Goal: Information Seeking & Learning: Learn about a topic

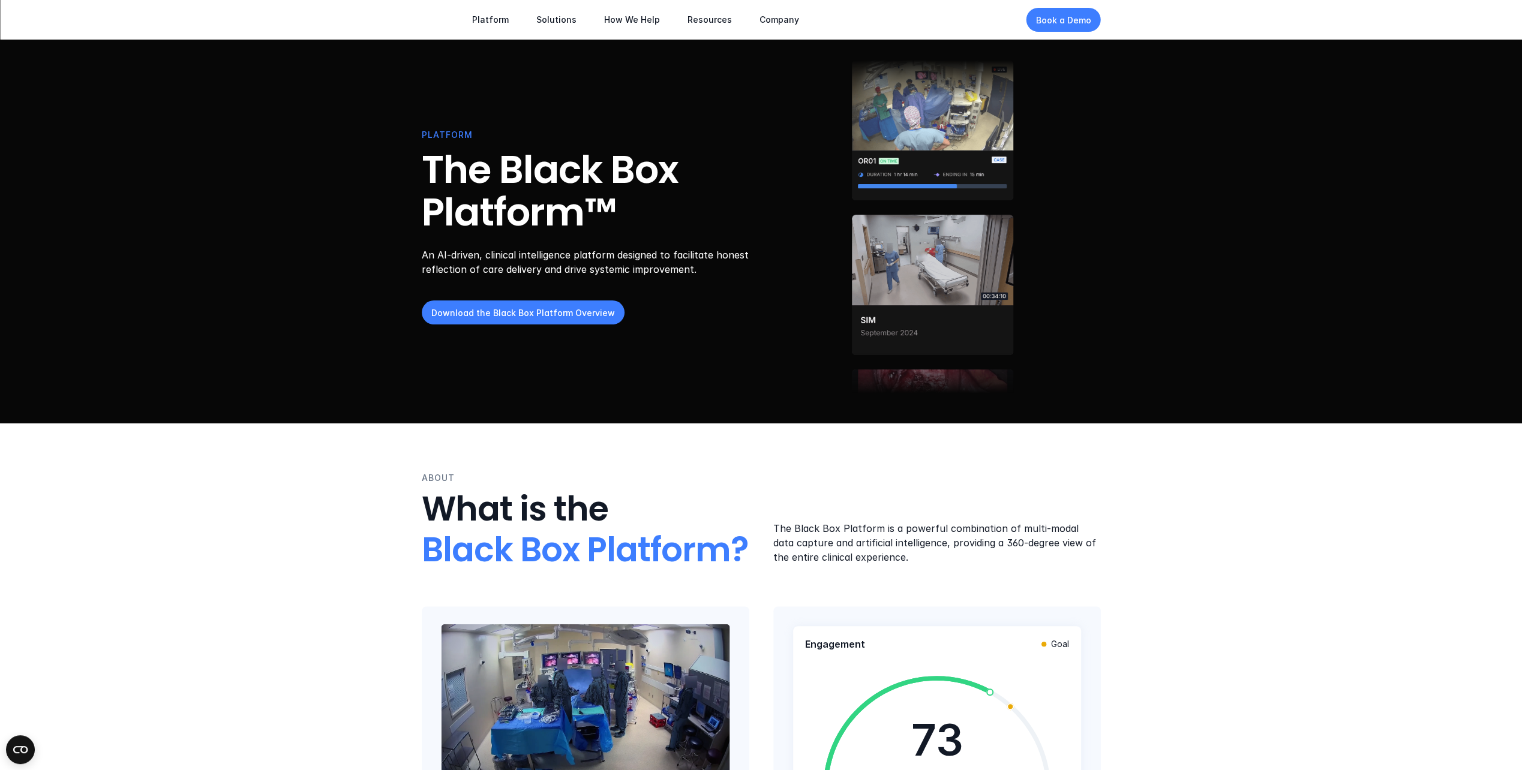
drag, startPoint x: 1031, startPoint y: 665, endPoint x: 1084, endPoint y: 136, distance: 531.9
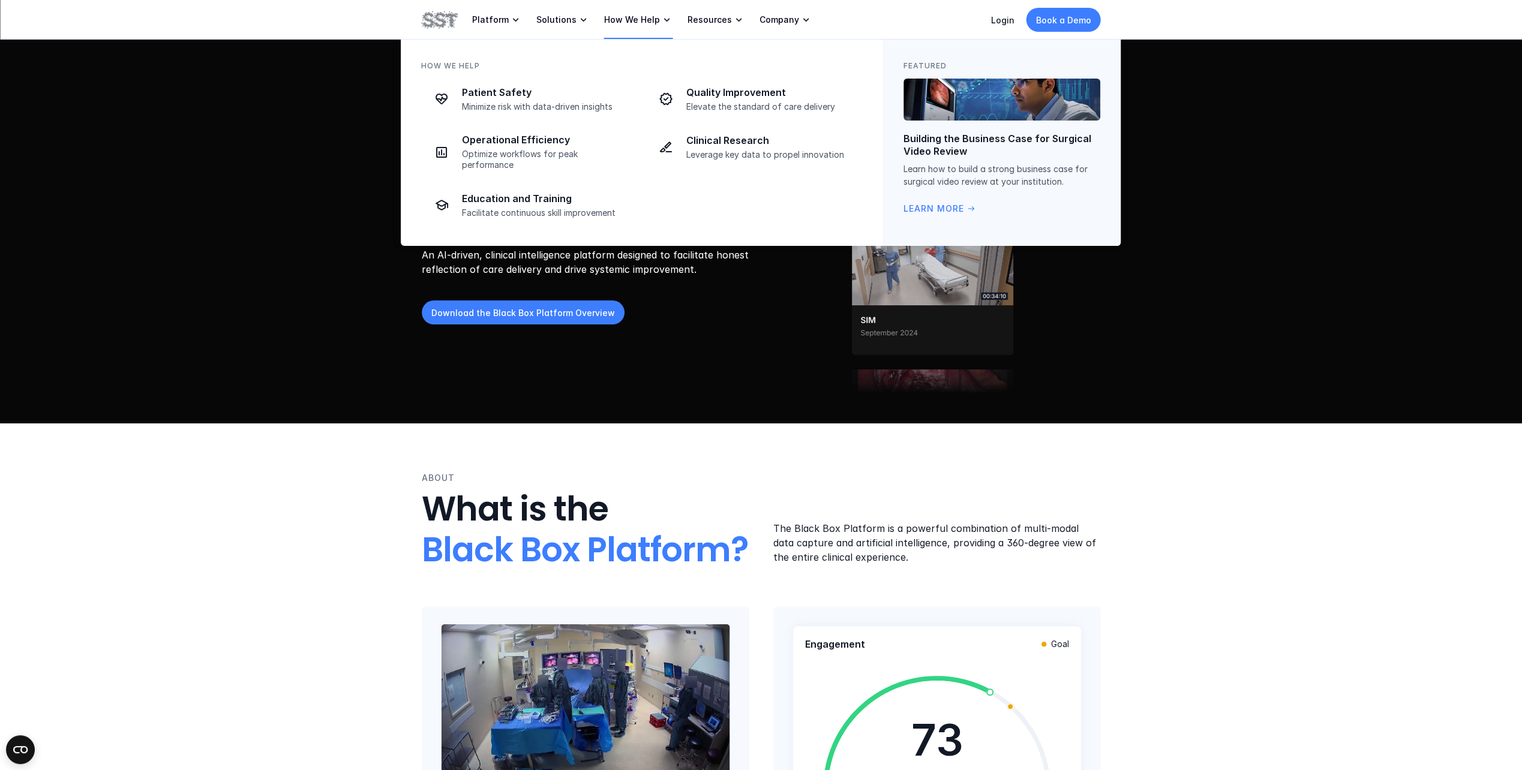
click at [610, 22] on p "How We Help" at bounding box center [632, 19] width 56 height 11
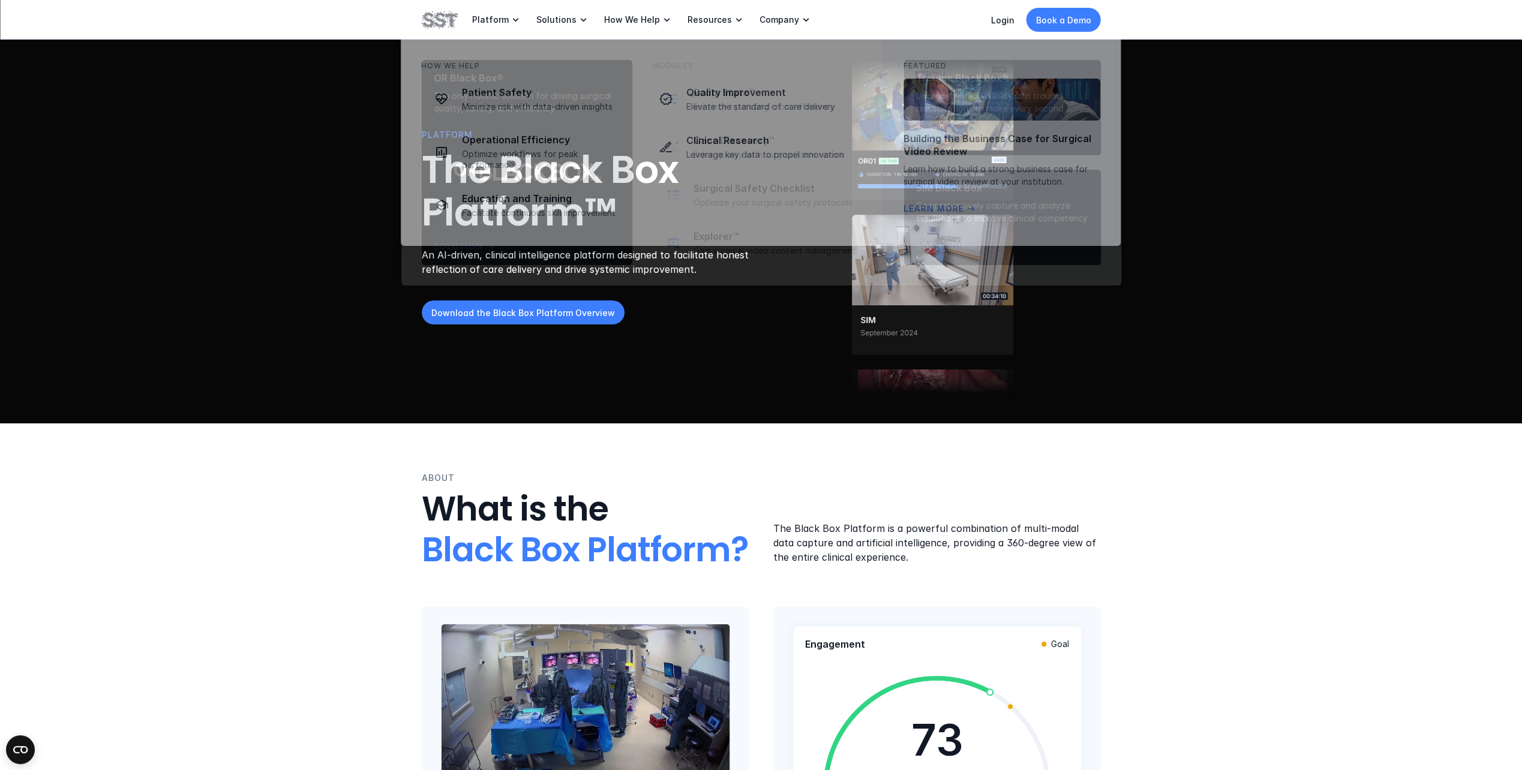
click at [563, 14] on p "Solutions" at bounding box center [556, 19] width 40 height 11
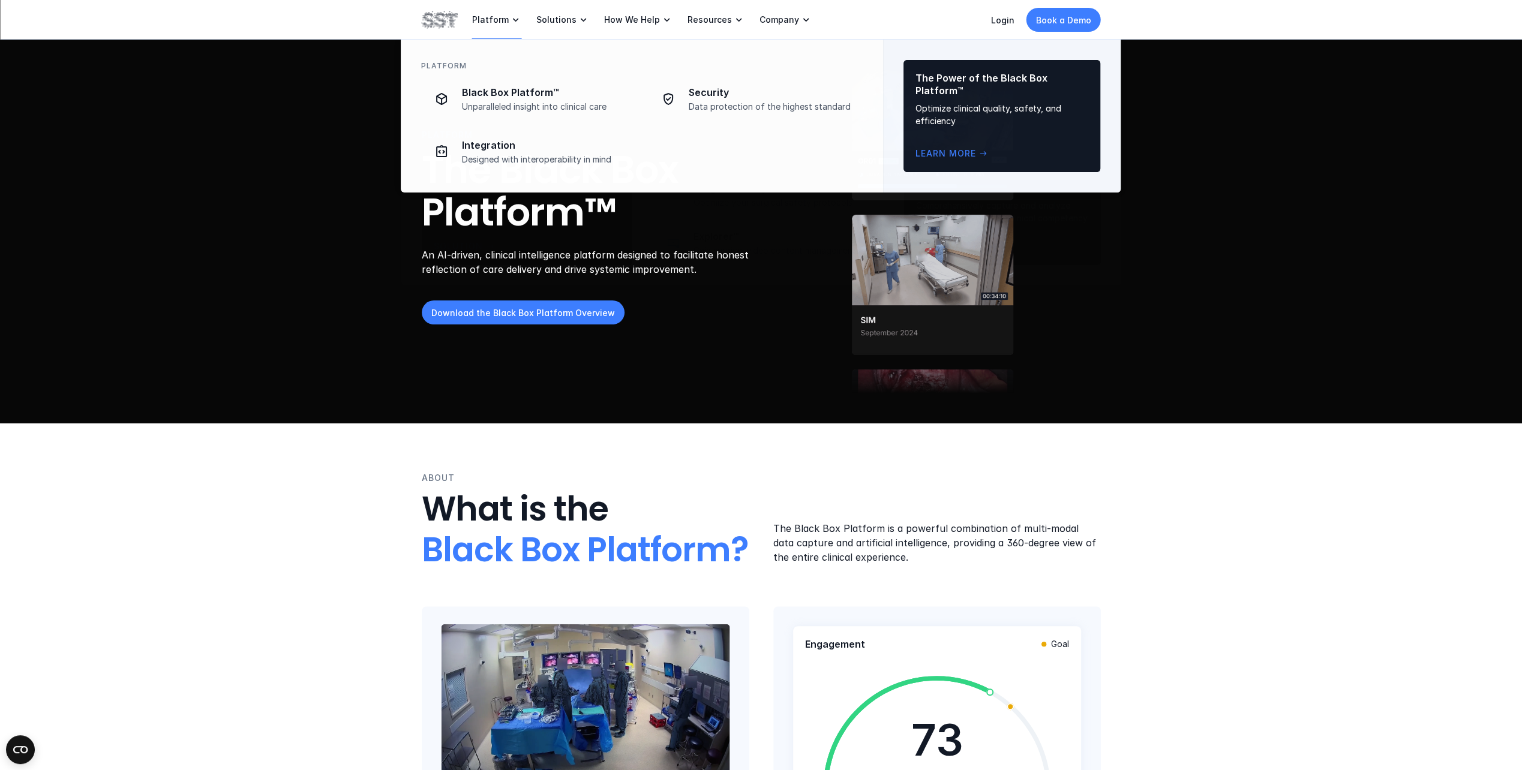
click at [510, 17] on icon at bounding box center [516, 20] width 12 height 12
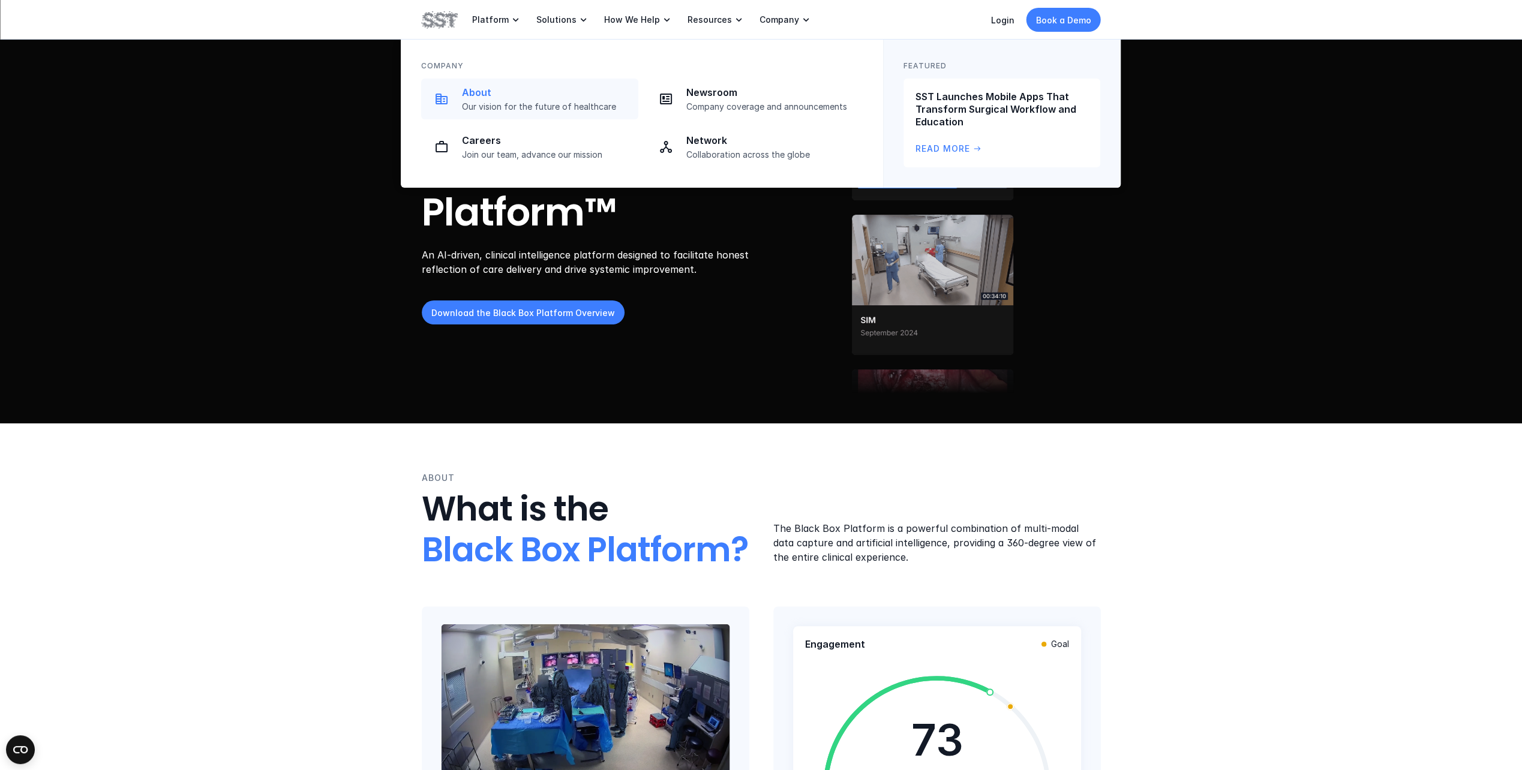
click at [559, 90] on p "About" at bounding box center [546, 92] width 169 height 13
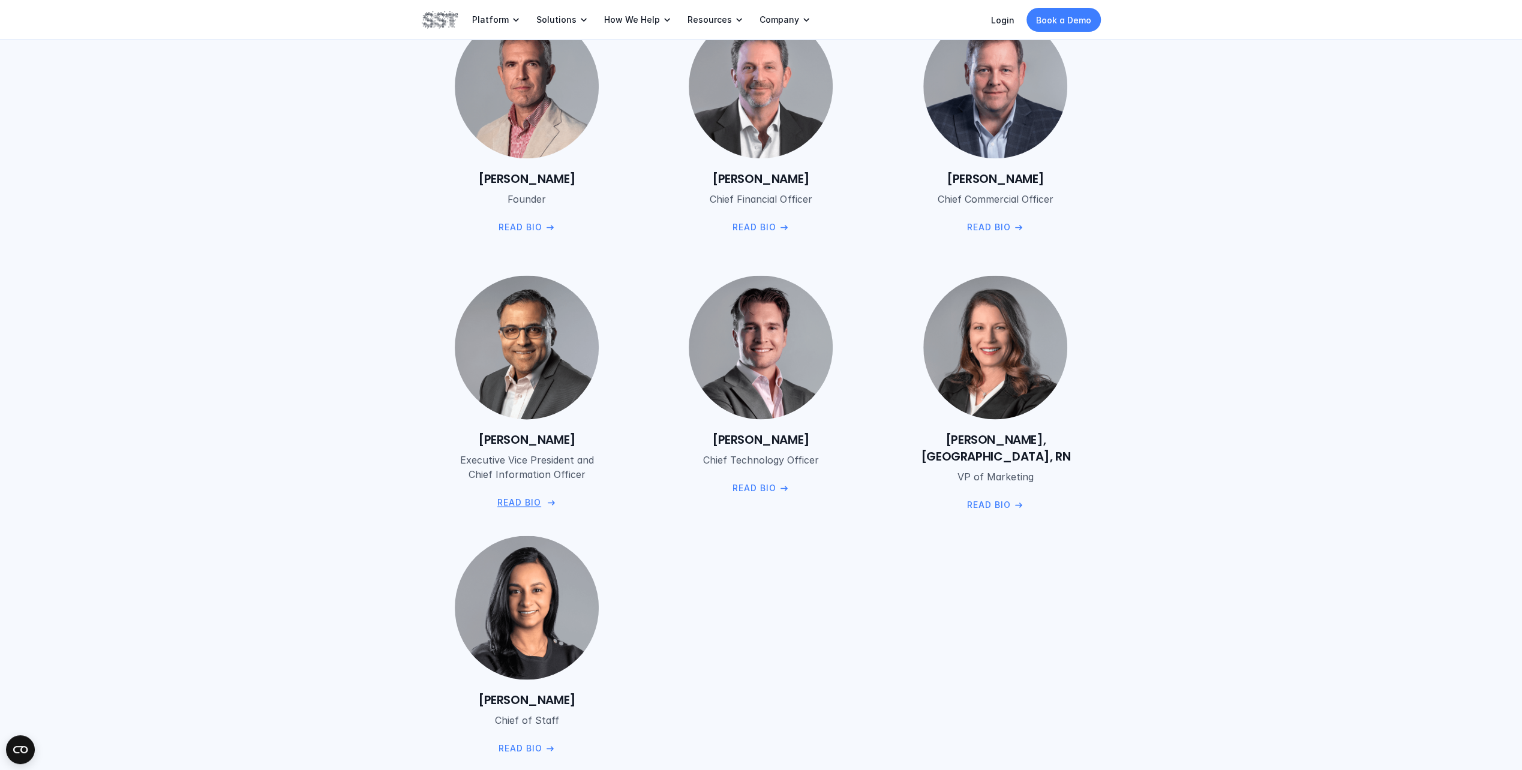
scroll to position [1500, 0]
click at [515, 490] on div "Amar Chaudhry Executive Vice President and Chief Information Officer Read Bio" at bounding box center [527, 470] width 211 height 78
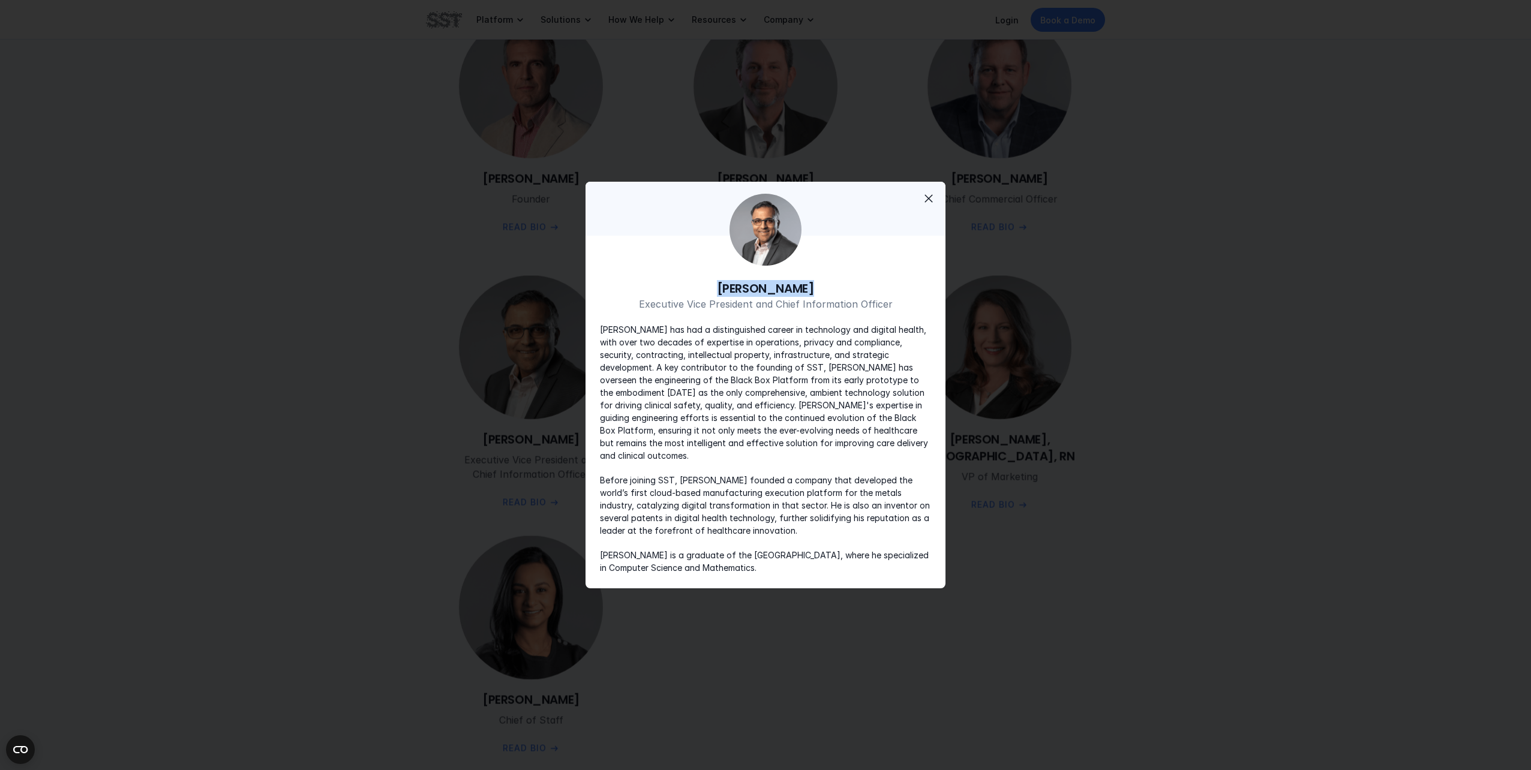
drag, startPoint x: 826, startPoint y: 288, endPoint x: 714, endPoint y: 289, distance: 111.6
click at [714, 289] on h6 "Amar Chaudhry" at bounding box center [765, 288] width 331 height 17
copy h6 "Amar Chaudhry"
click at [937, 204] on div "close" at bounding box center [766, 209] width 360 height 54
click at [931, 205] on span "close" at bounding box center [929, 198] width 14 height 14
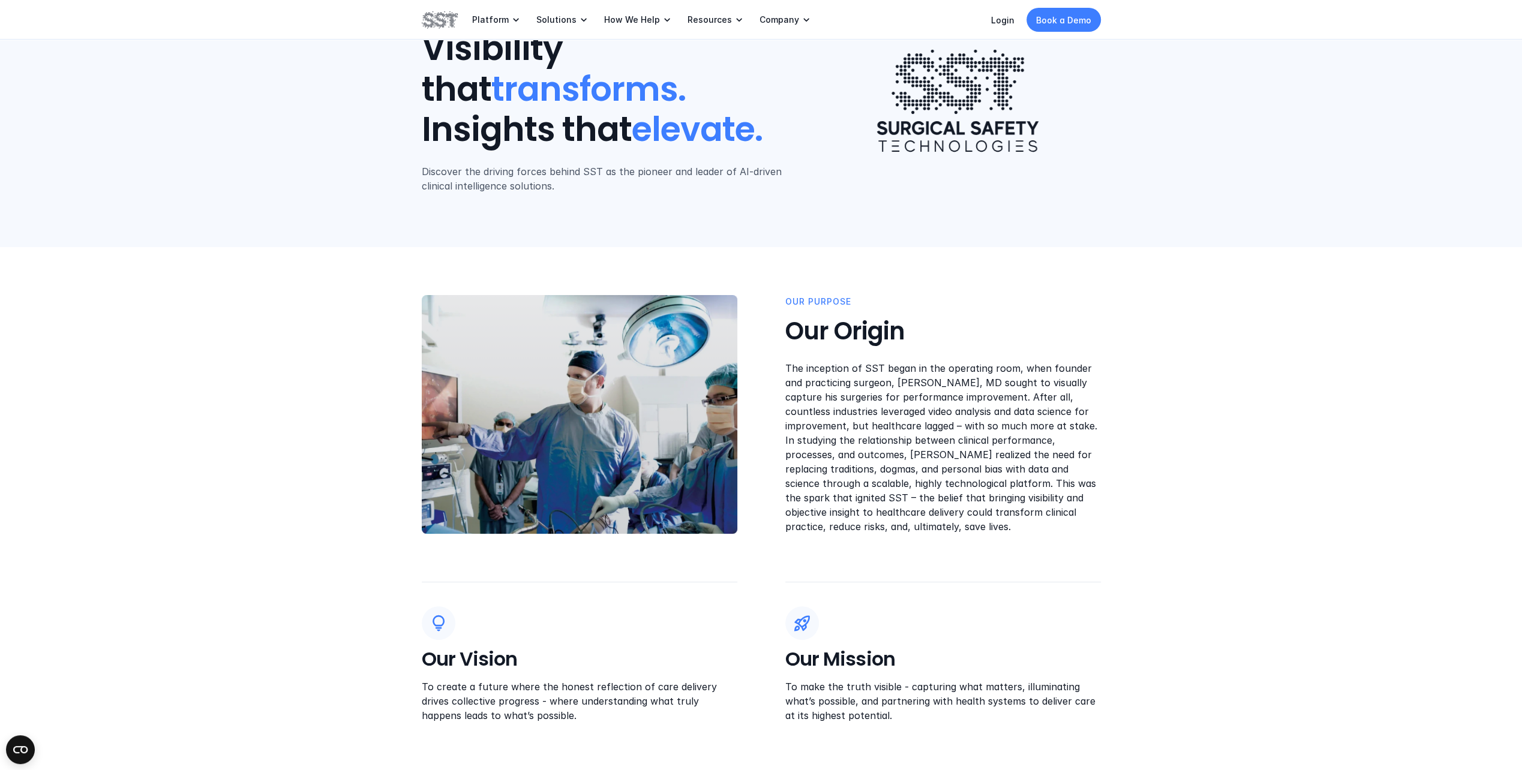
scroll to position [0, 0]
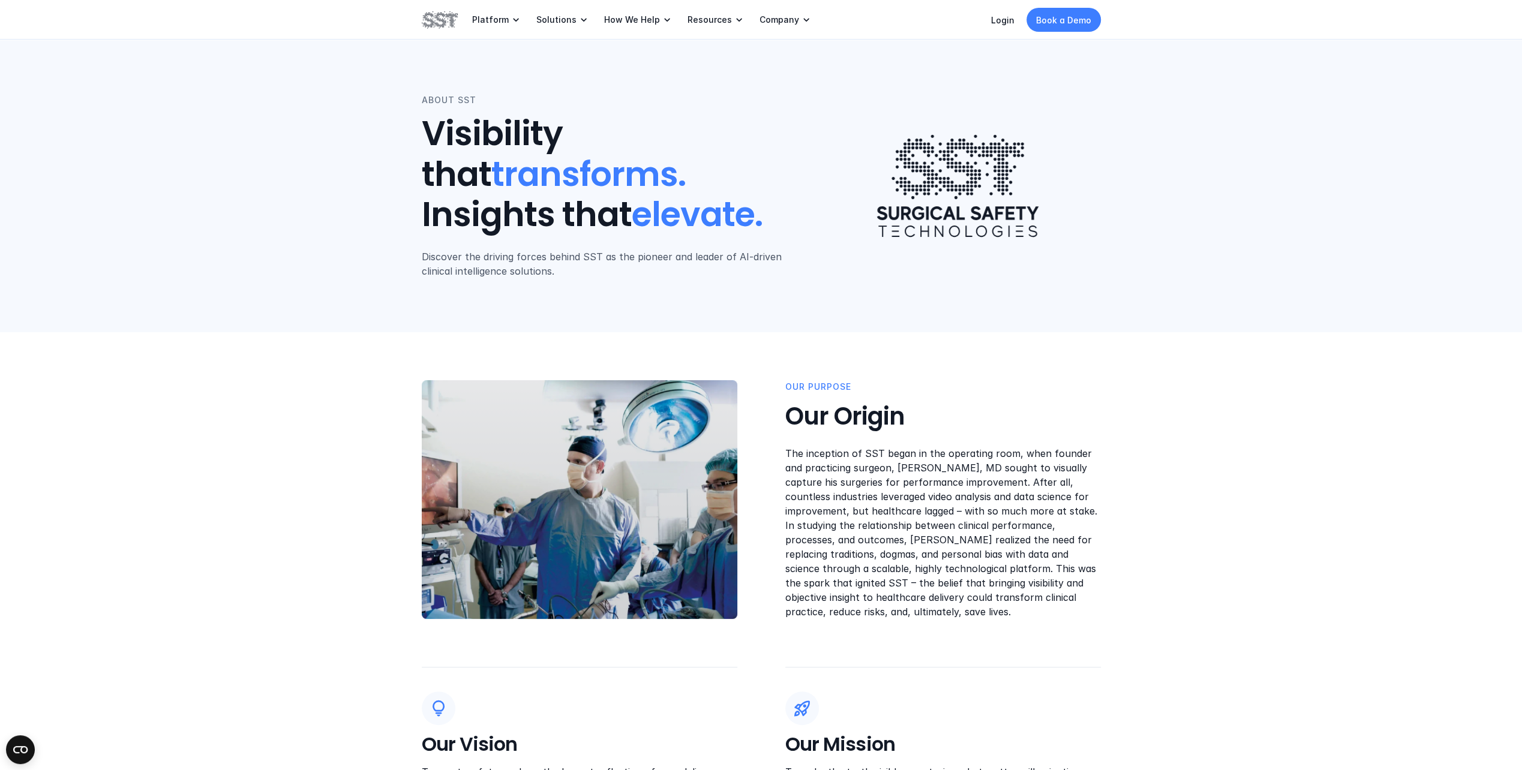
drag, startPoint x: 874, startPoint y: 522, endPoint x: 796, endPoint y: 119, distance: 410.8
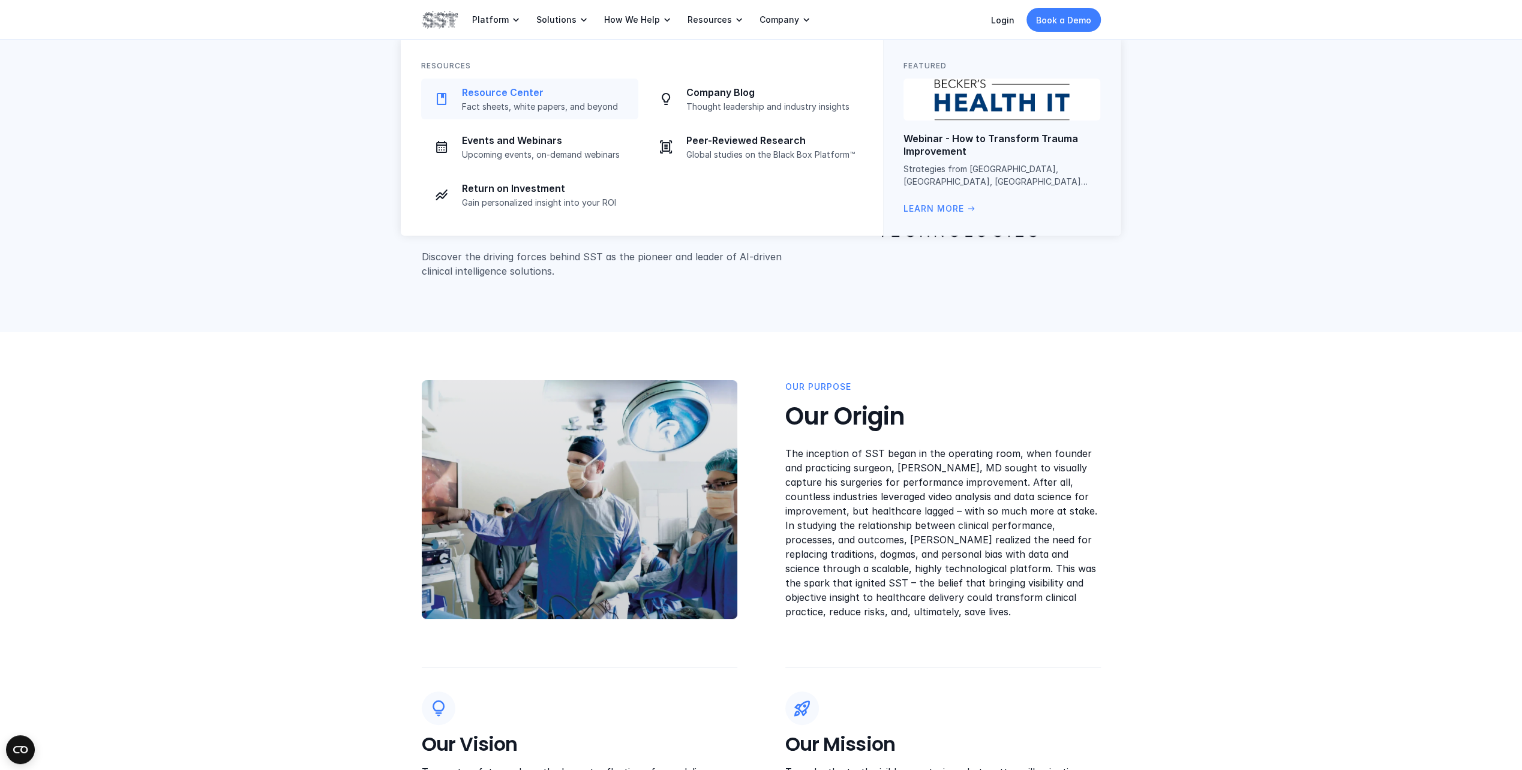
click at [565, 102] on p "Fact sheets, white papers, and beyond" at bounding box center [546, 106] width 169 height 11
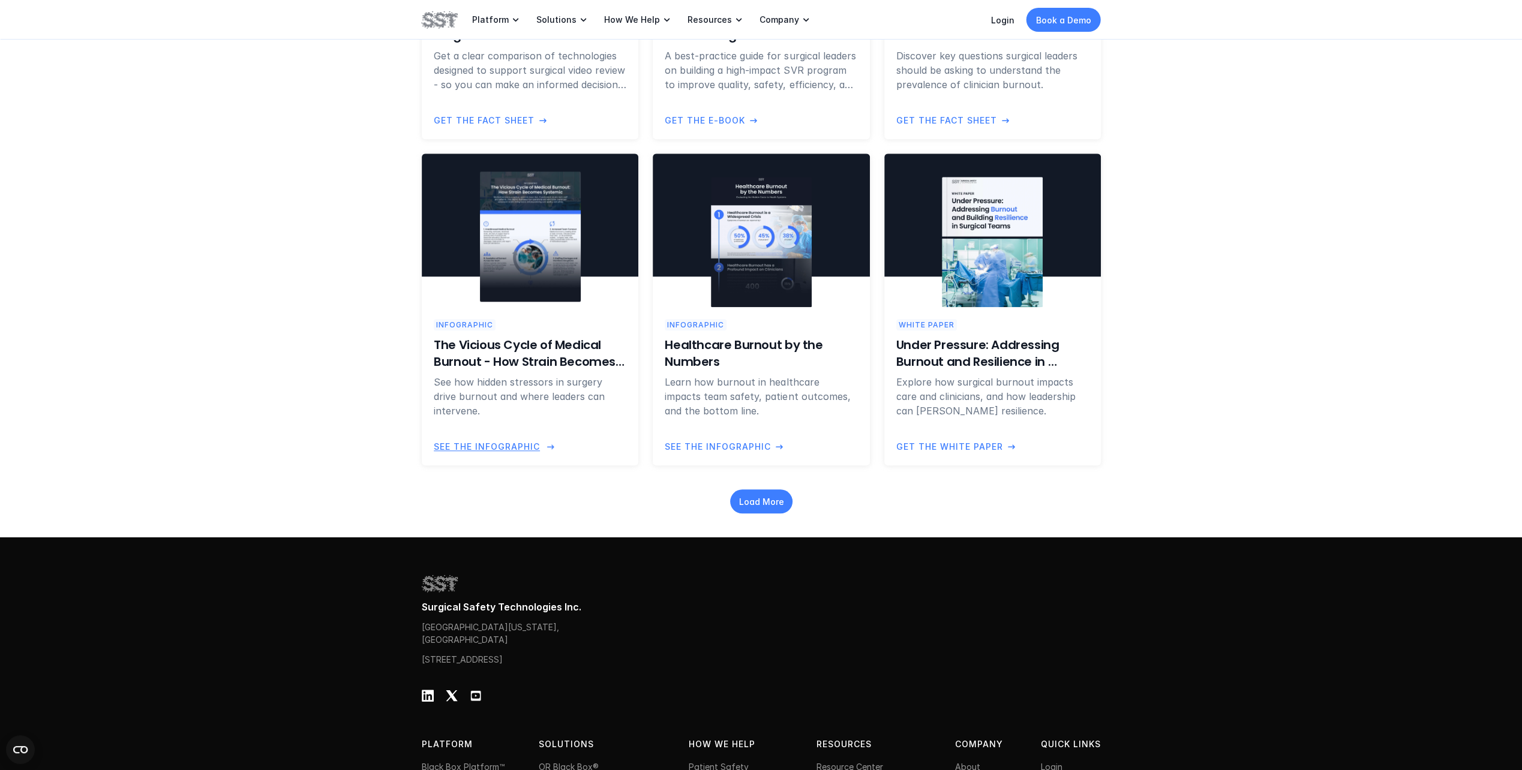
scroll to position [1279, 0]
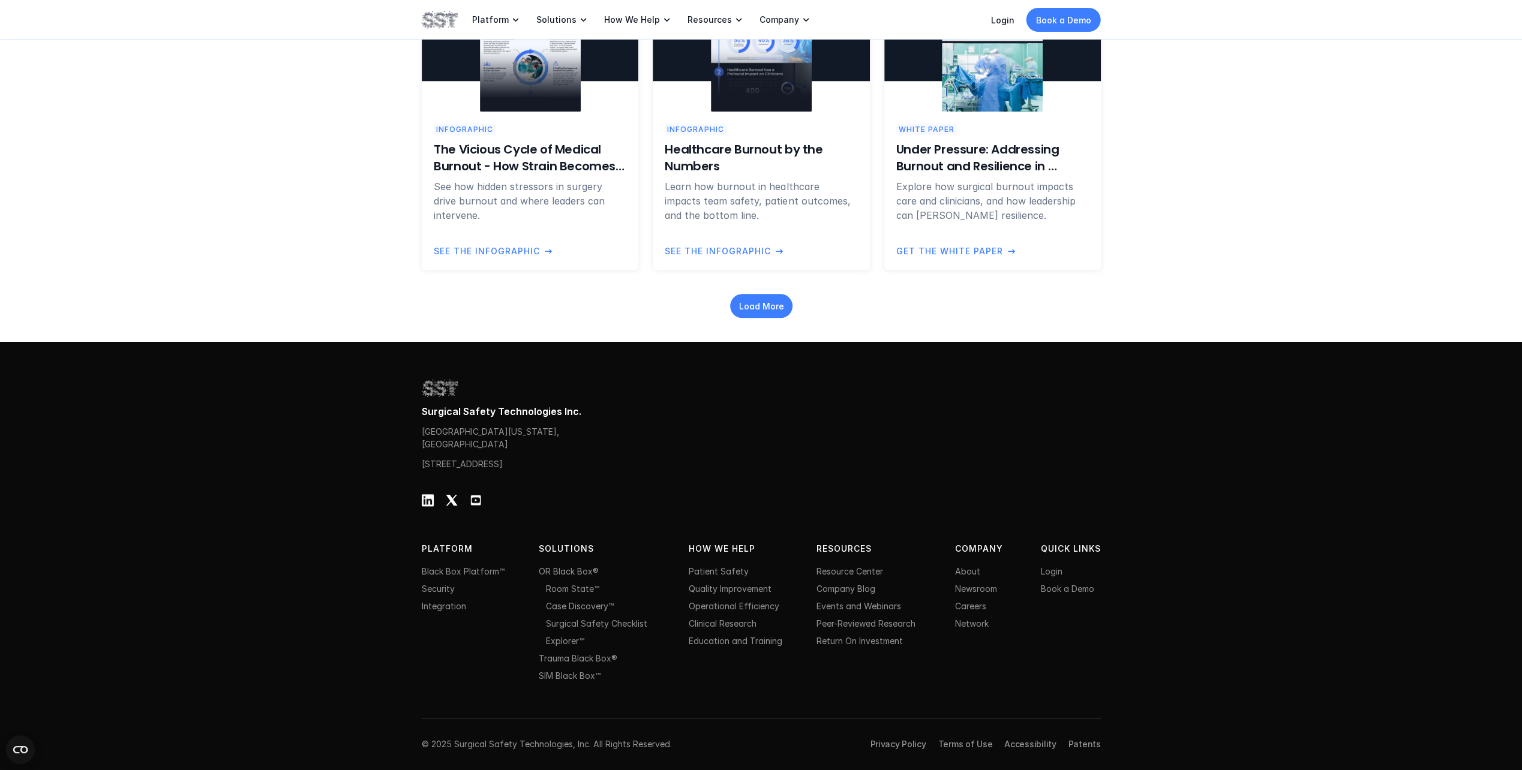
drag, startPoint x: 424, startPoint y: 502, endPoint x: 256, endPoint y: 502, distance: 168.0
click at [256, 502] on div "Surgical Safety Technologies Inc. One World Trade Center, New York, NY 10007, U…" at bounding box center [761, 556] width 1522 height 429
click at [1088, 743] on link "Patents" at bounding box center [1084, 744] width 32 height 10
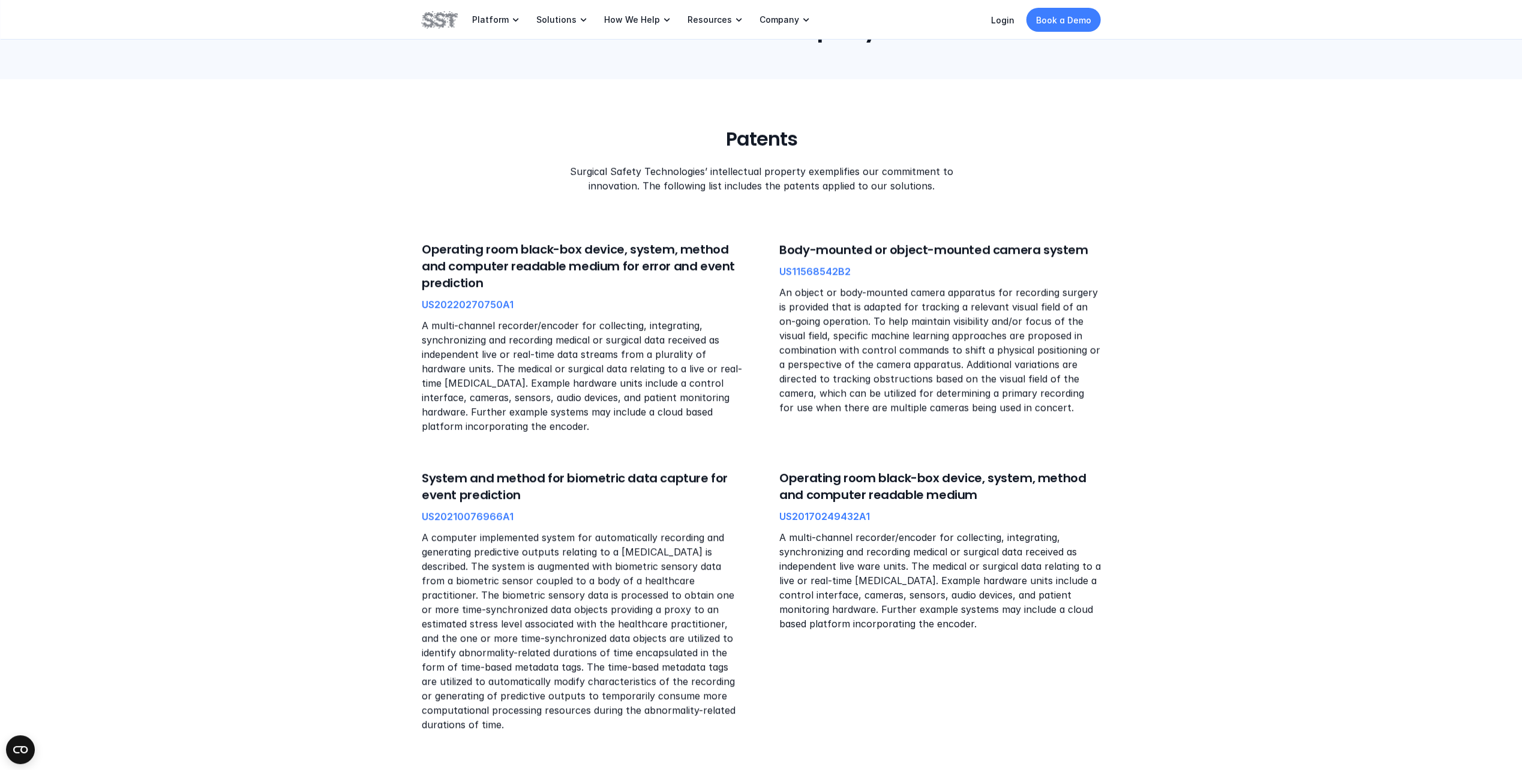
scroll to position [1130, 0]
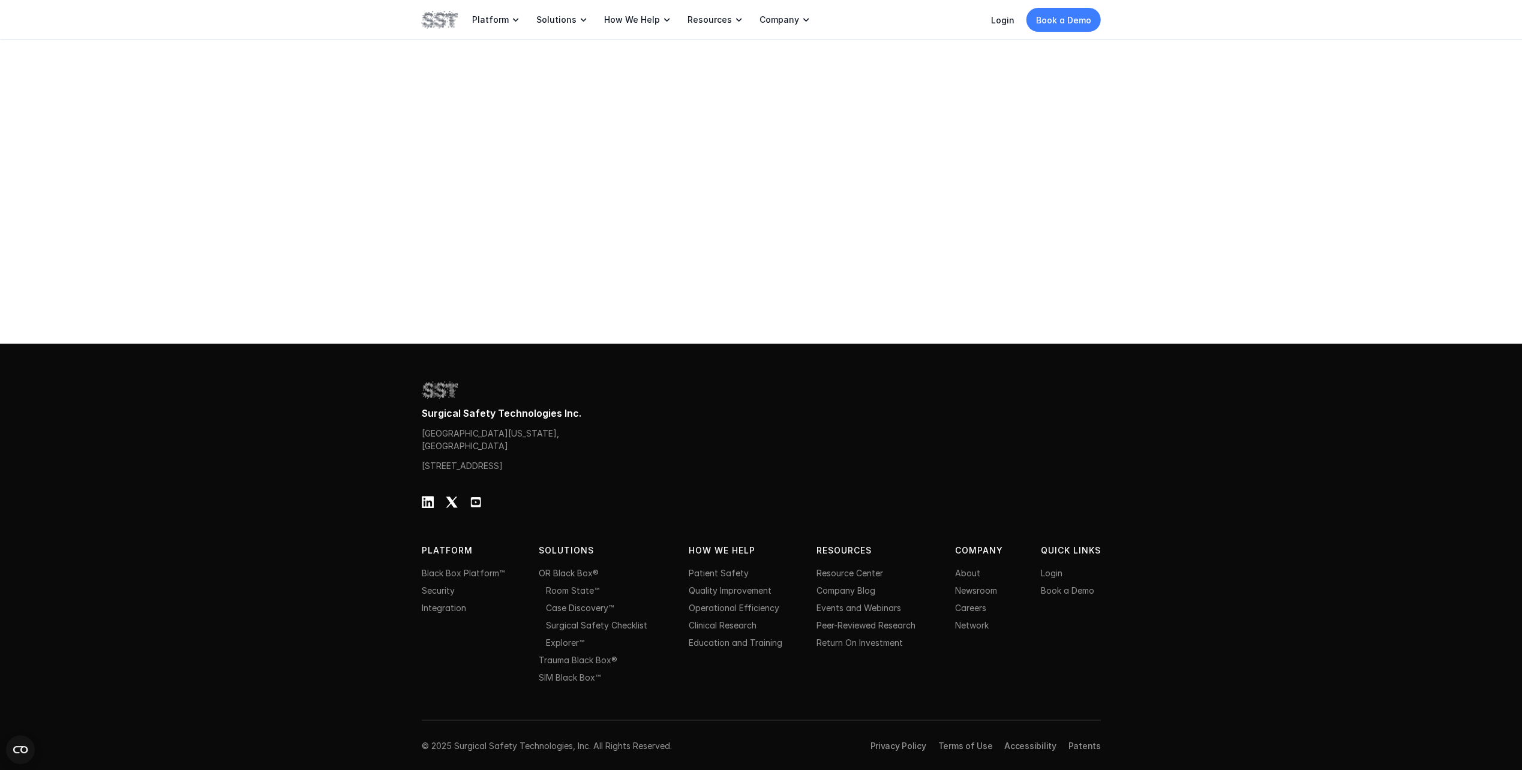
drag, startPoint x: 1117, startPoint y: 602, endPoint x: 1100, endPoint y: 692, distance: 91.1
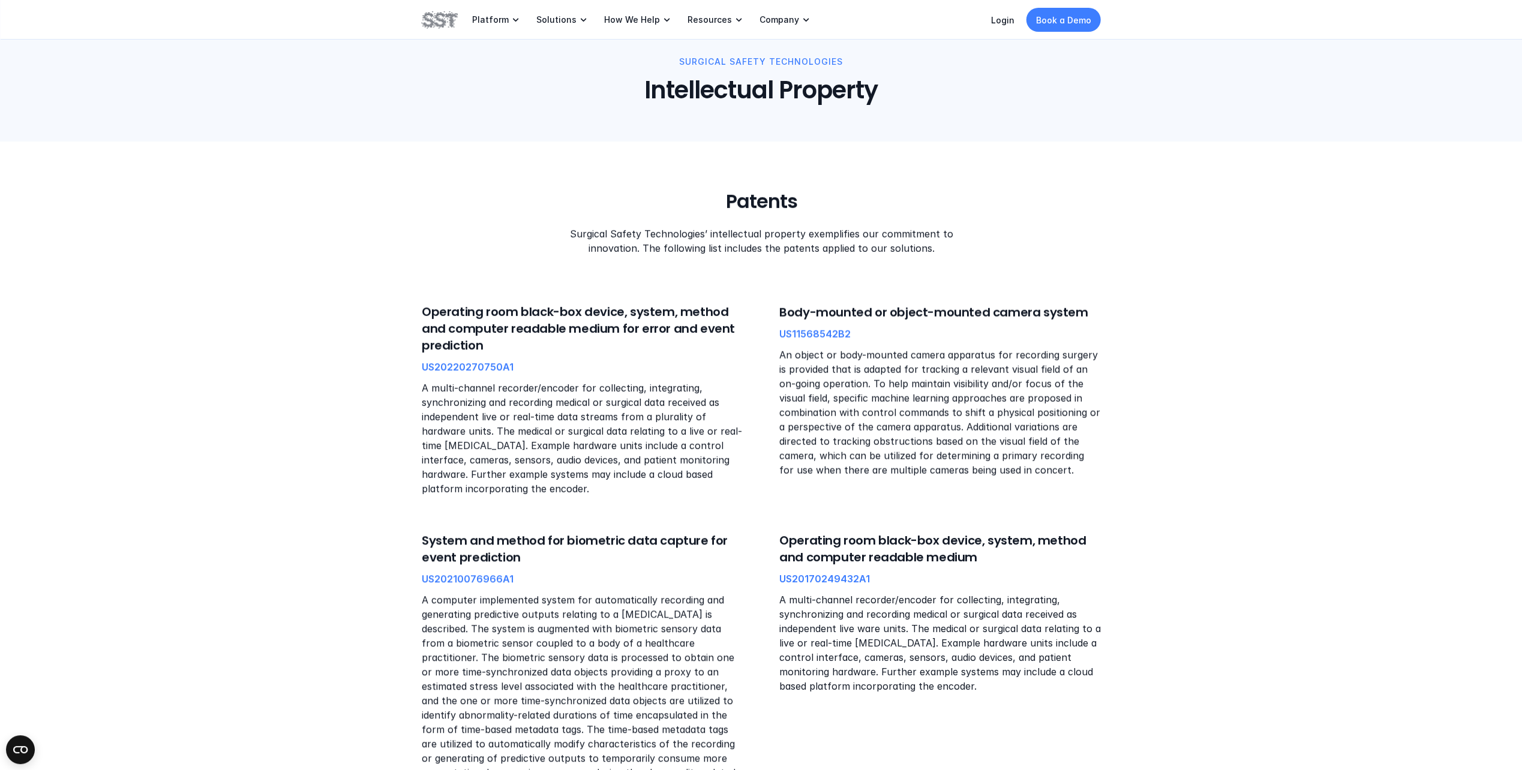
scroll to position [0, 0]
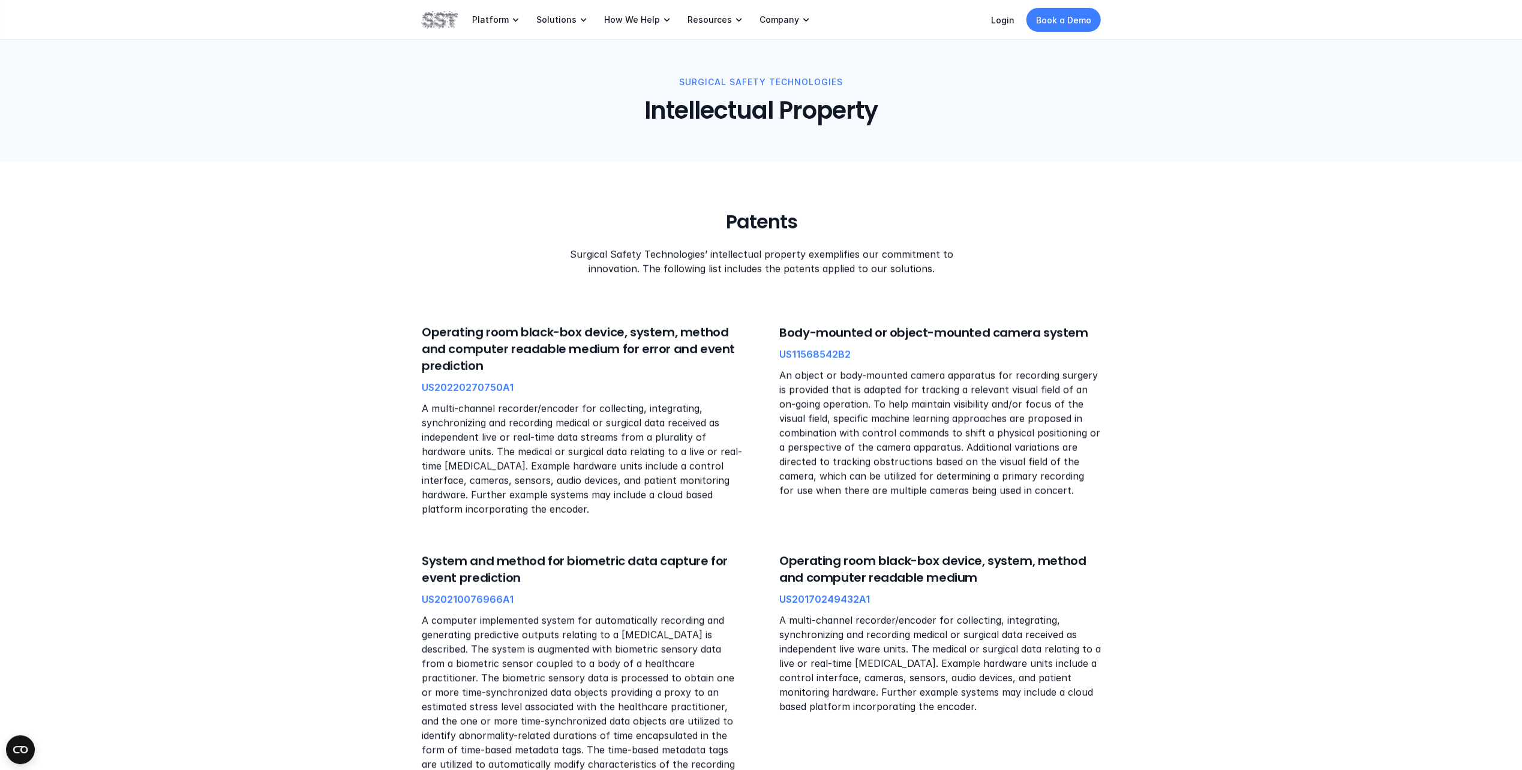
click at [423, 21] on img at bounding box center [440, 20] width 36 height 20
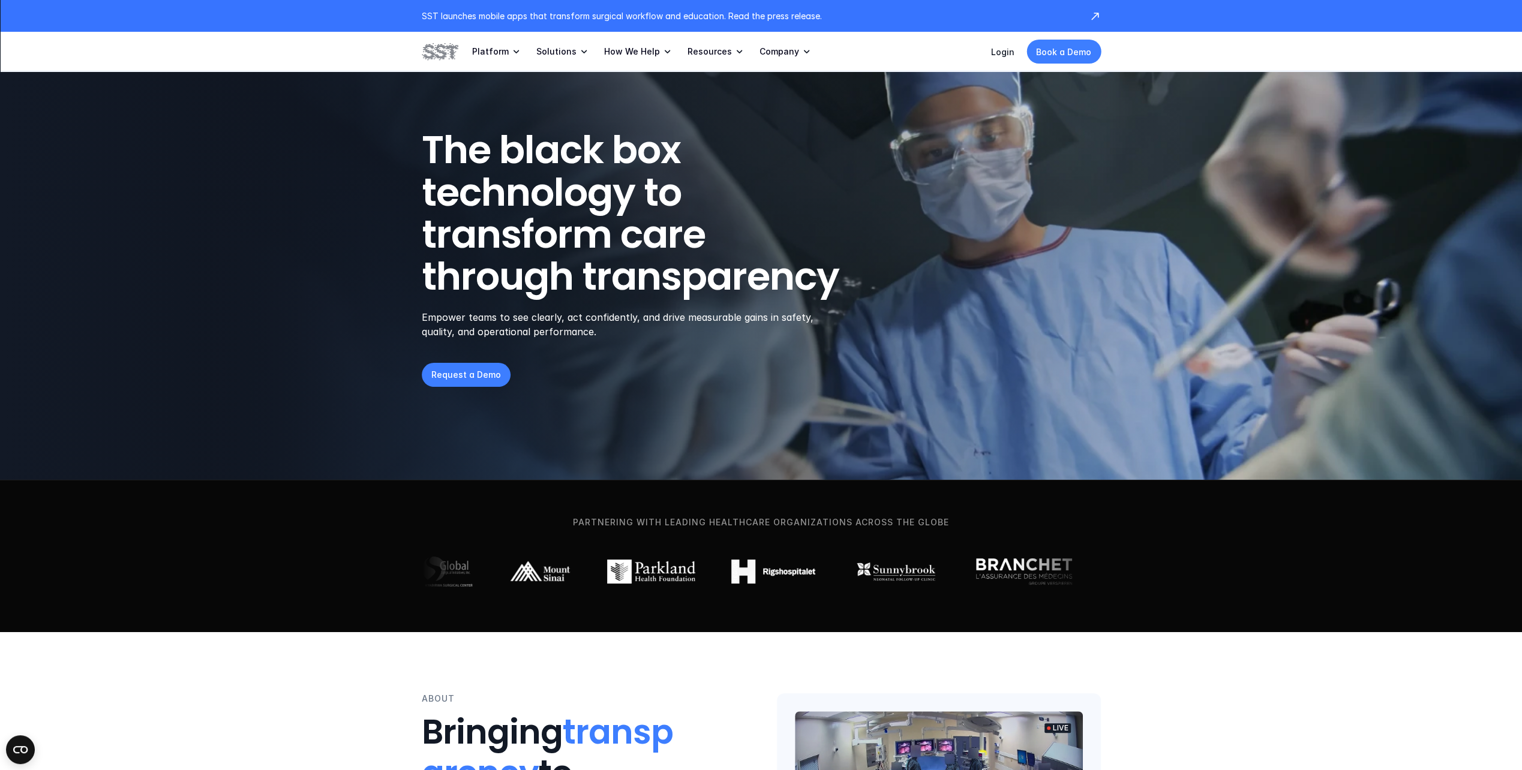
click at [500, 53] on p "Platform" at bounding box center [490, 51] width 37 height 11
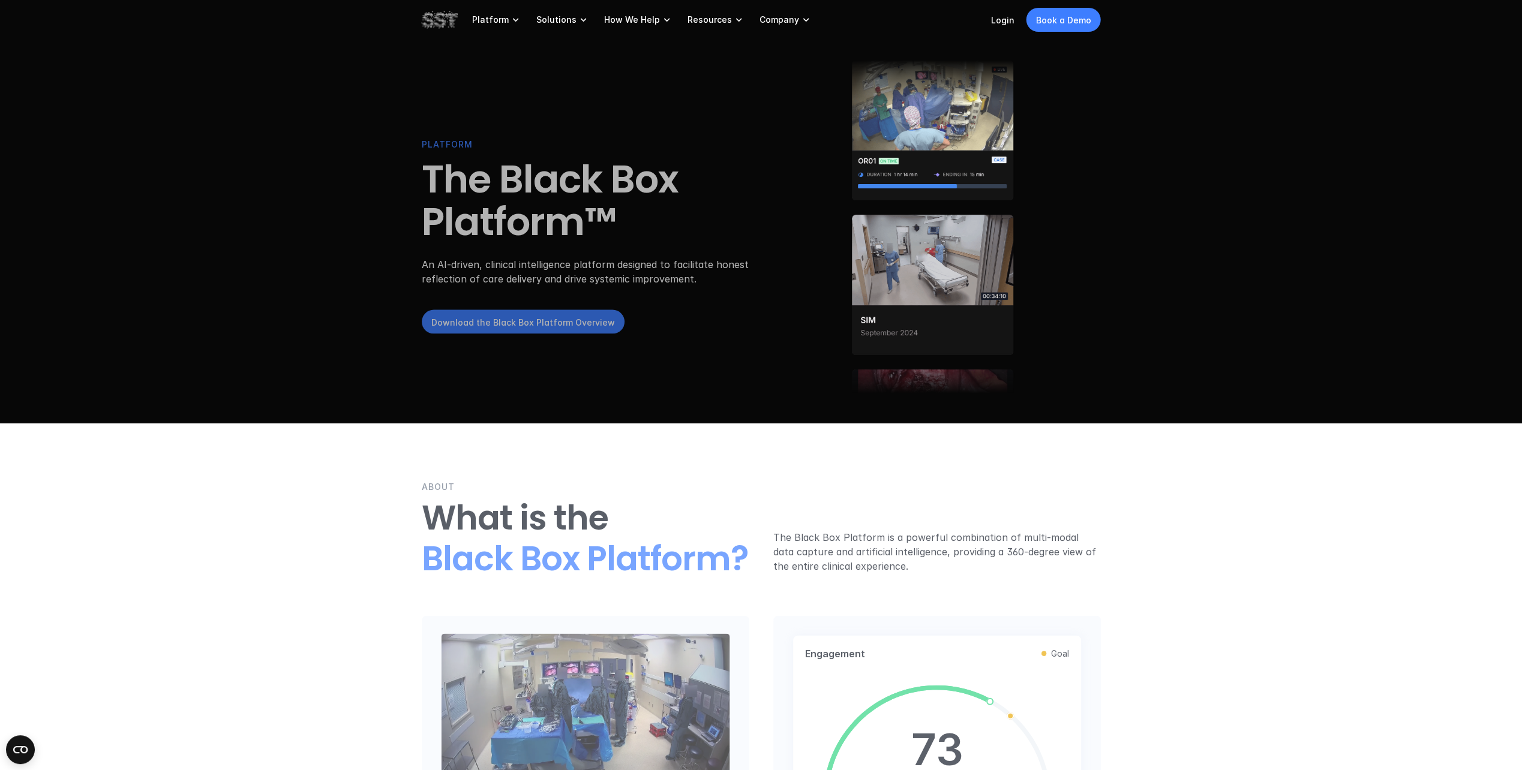
click at [504, 122] on div "PLATFORM The Black Box Platform™ An AI-driven, clinical intelligence platform d…" at bounding box center [761, 227] width 679 height 334
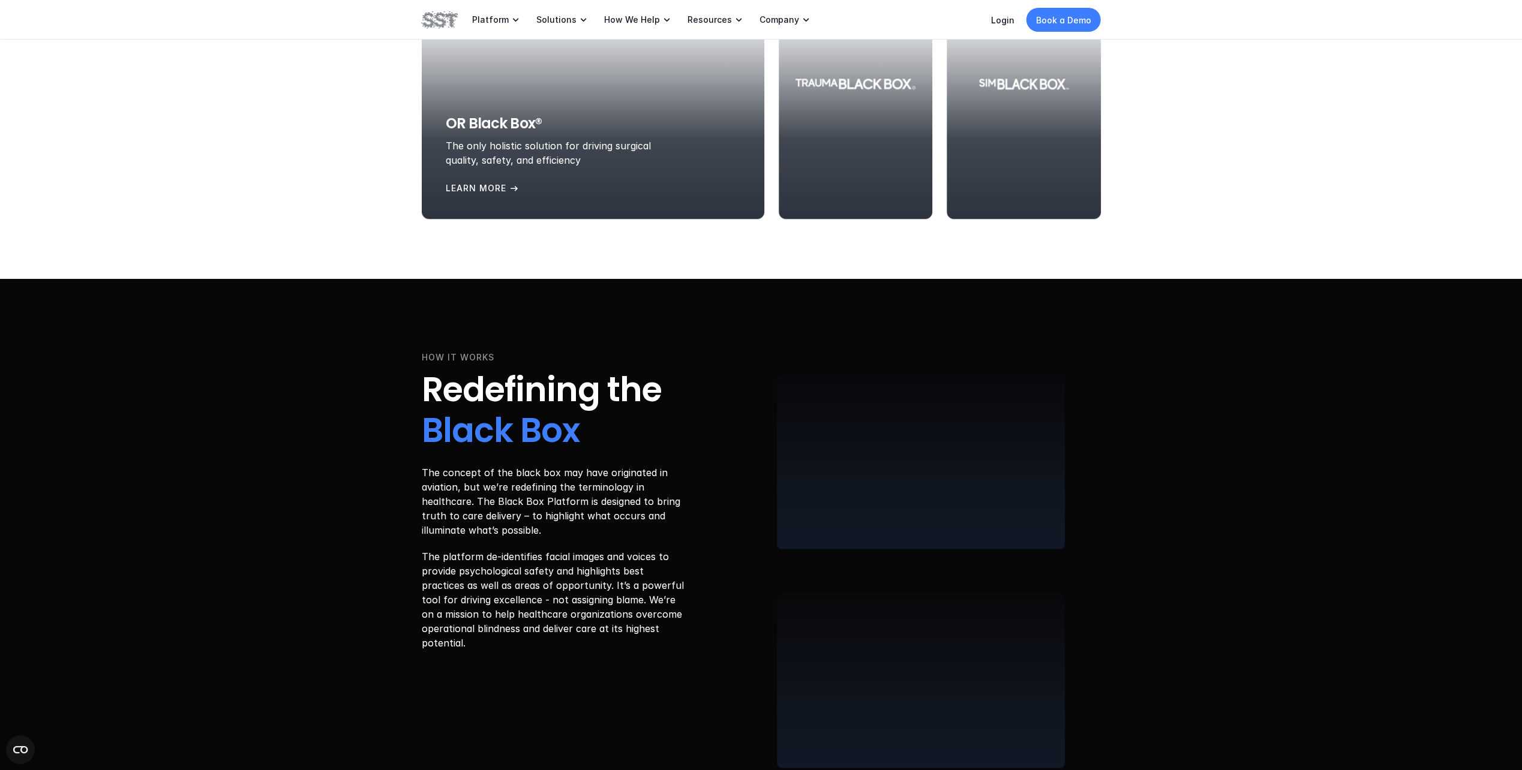
scroll to position [3564, 0]
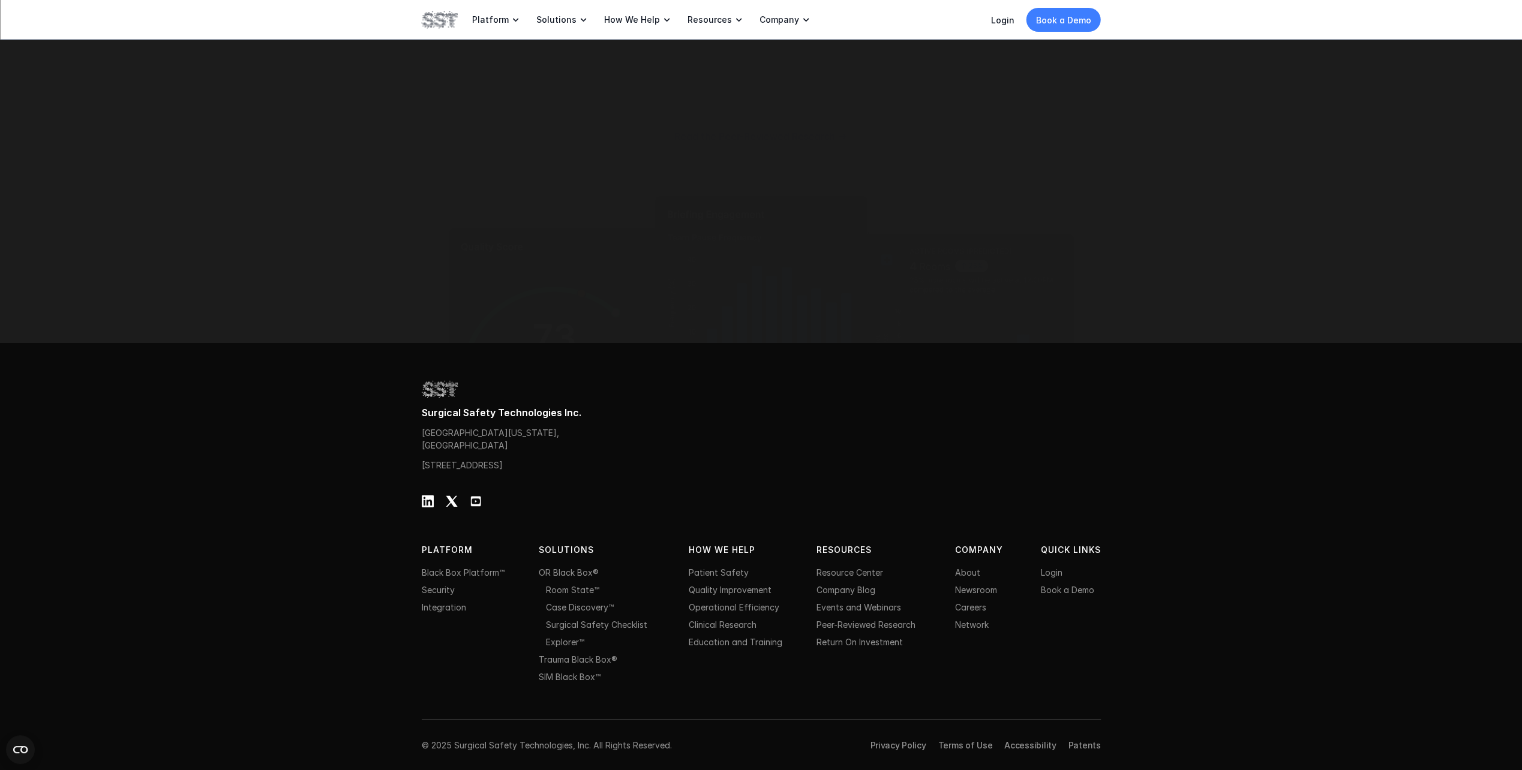
drag, startPoint x: 281, startPoint y: 271, endPoint x: 317, endPoint y: 700, distance: 429.9
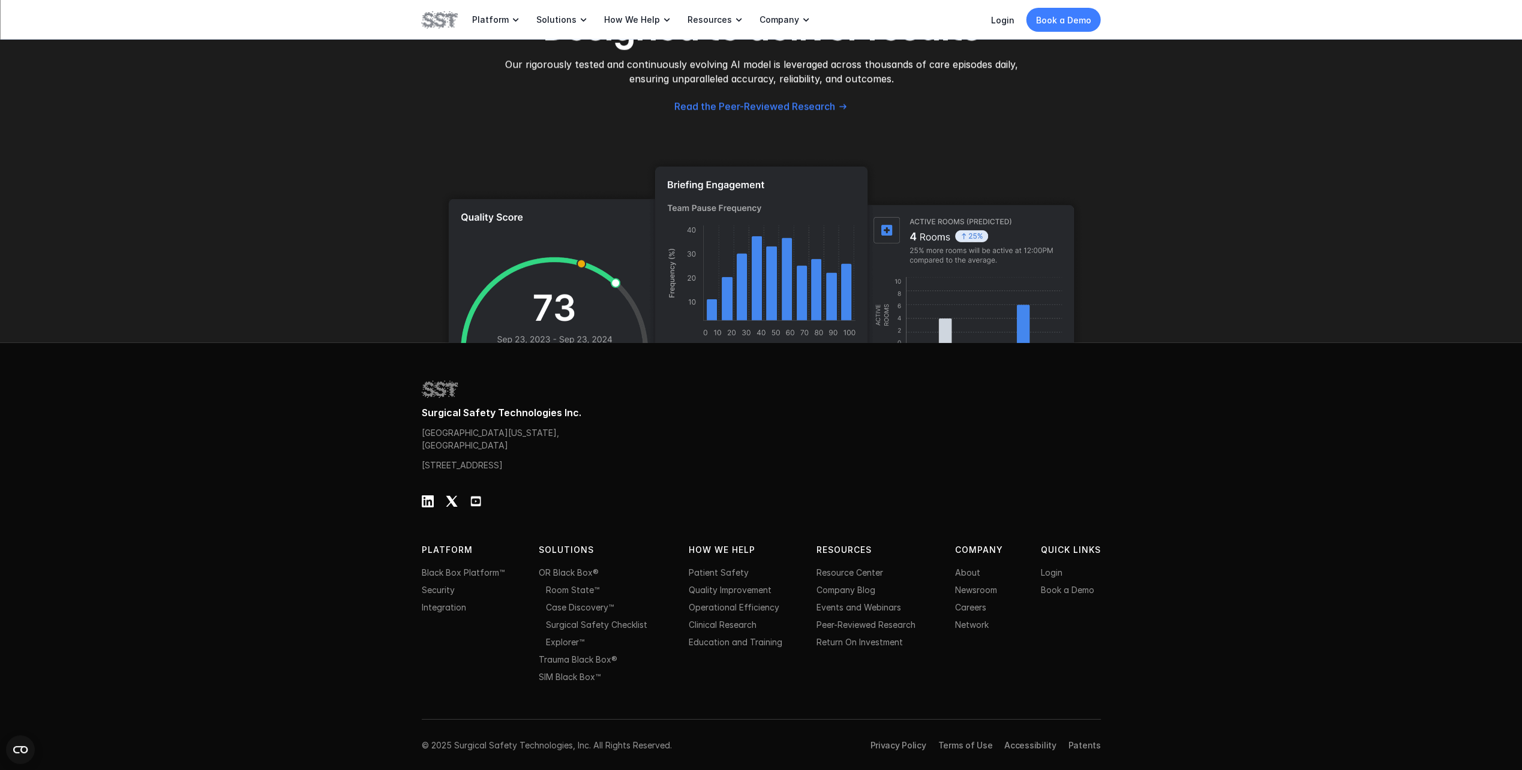
click at [968, 736] on div "© 2025 Surgical Safety Technologies, Inc. All Rights Reserved. Privacy Policy T…" at bounding box center [761, 746] width 679 height 52
click at [968, 737] on div "© 2025 Surgical Safety Technologies, Inc. All Rights Reserved. Privacy Policy T…" at bounding box center [761, 746] width 679 height 52
click at [969, 739] on p "Terms of Use" at bounding box center [965, 745] width 55 height 13
click at [968, 744] on link "Terms of Use" at bounding box center [965, 745] width 55 height 10
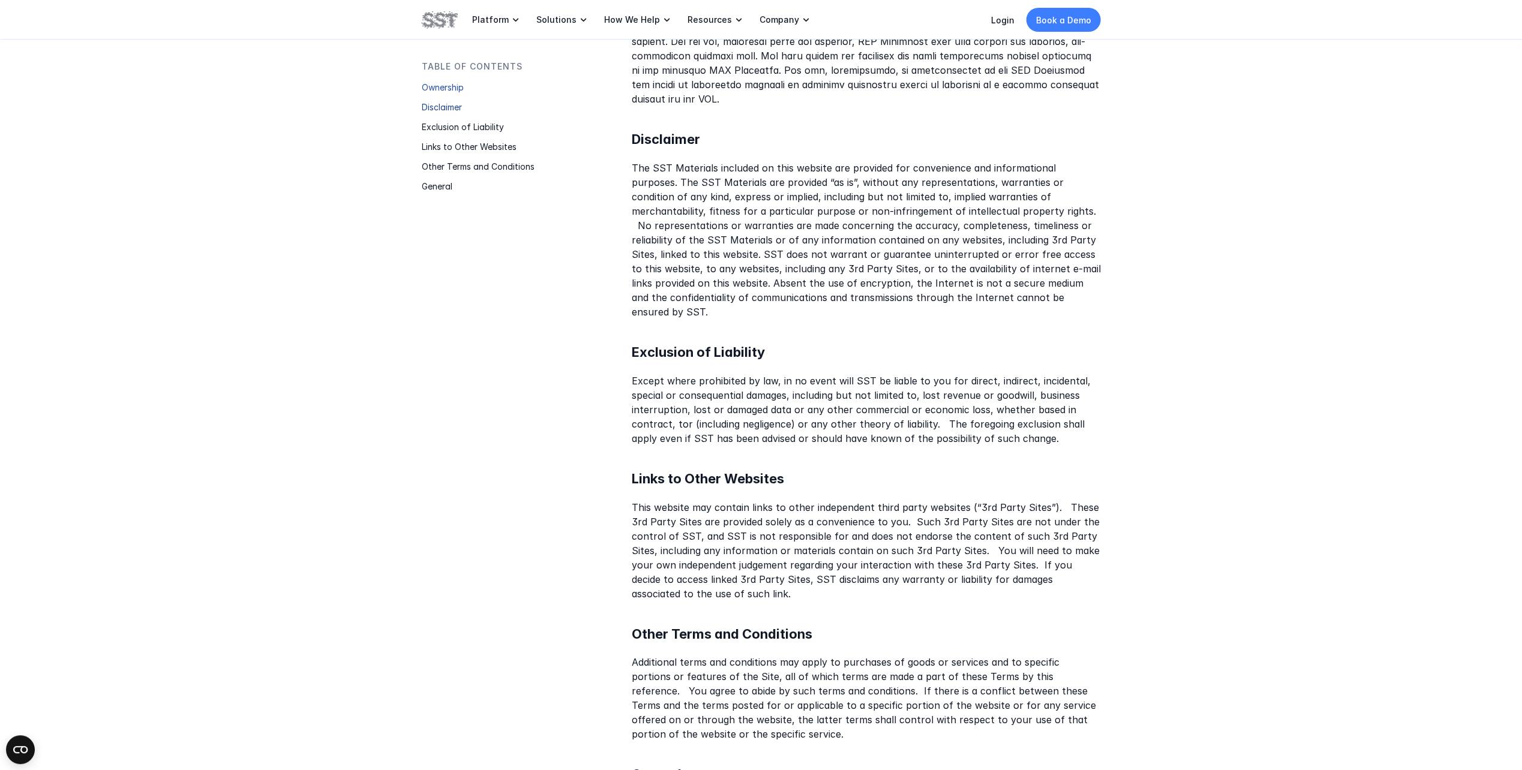
scroll to position [540, 0]
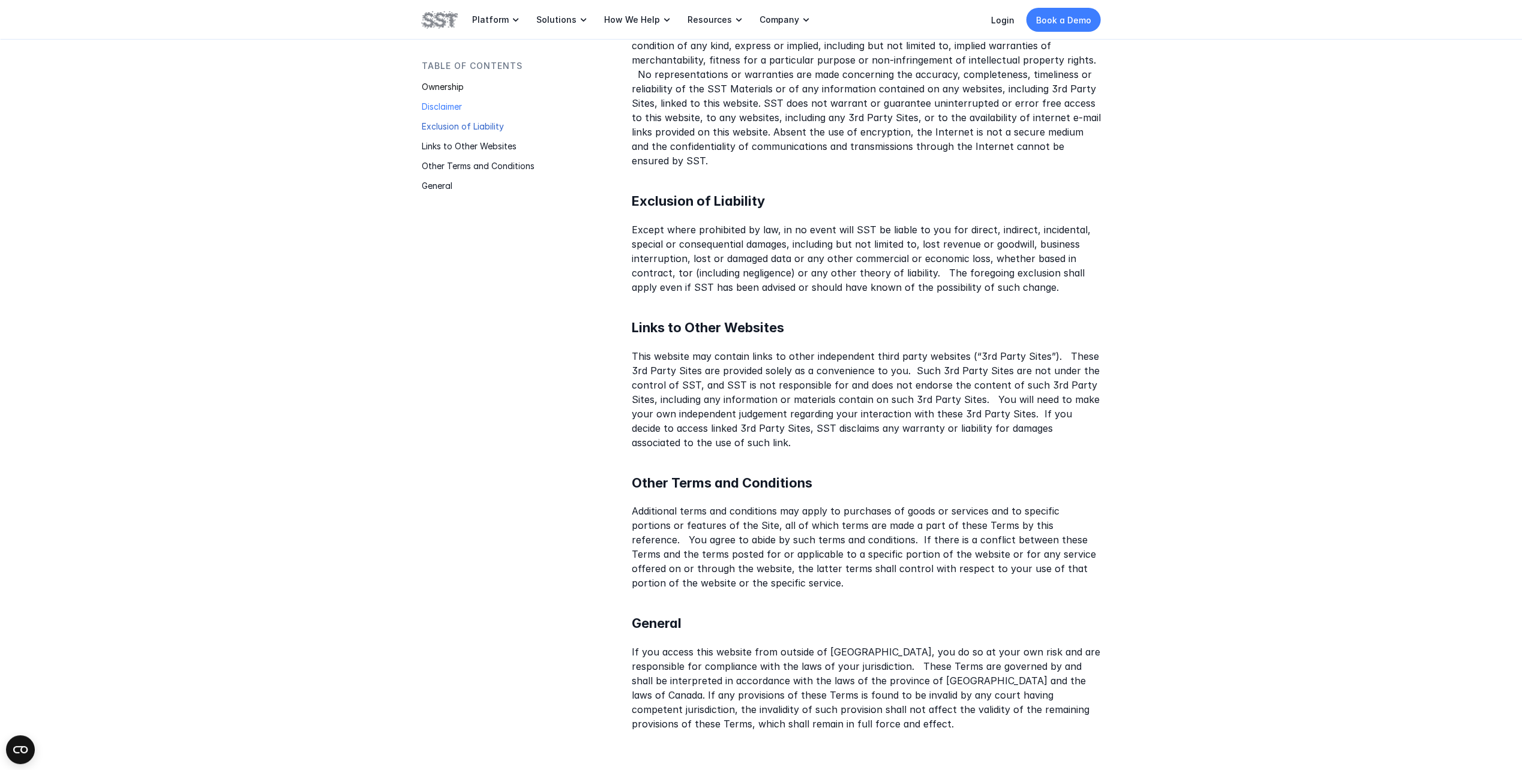
click at [468, 128] on p "Exclusion of Liability" at bounding box center [497, 126] width 150 height 13
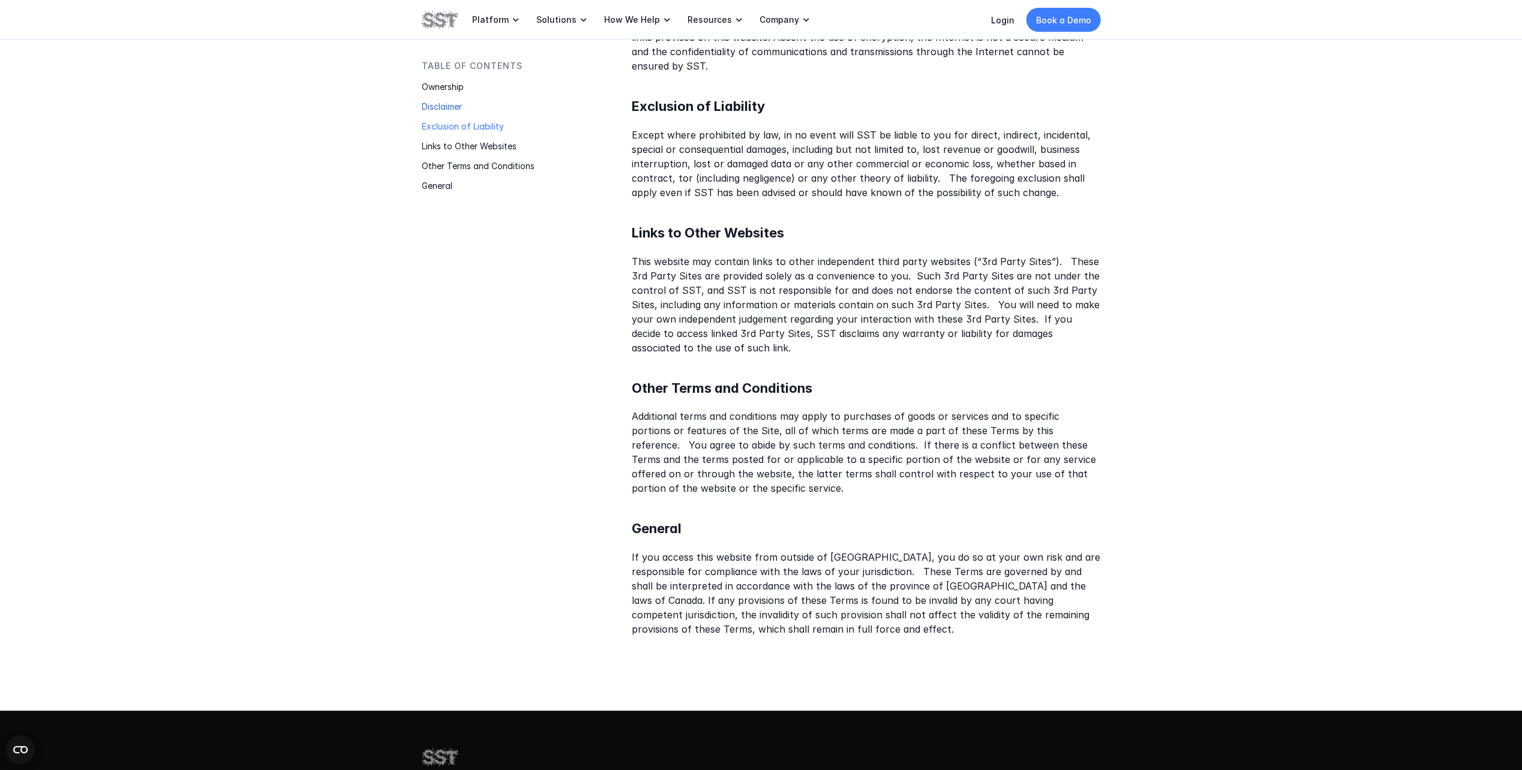
scroll to position [655, 0]
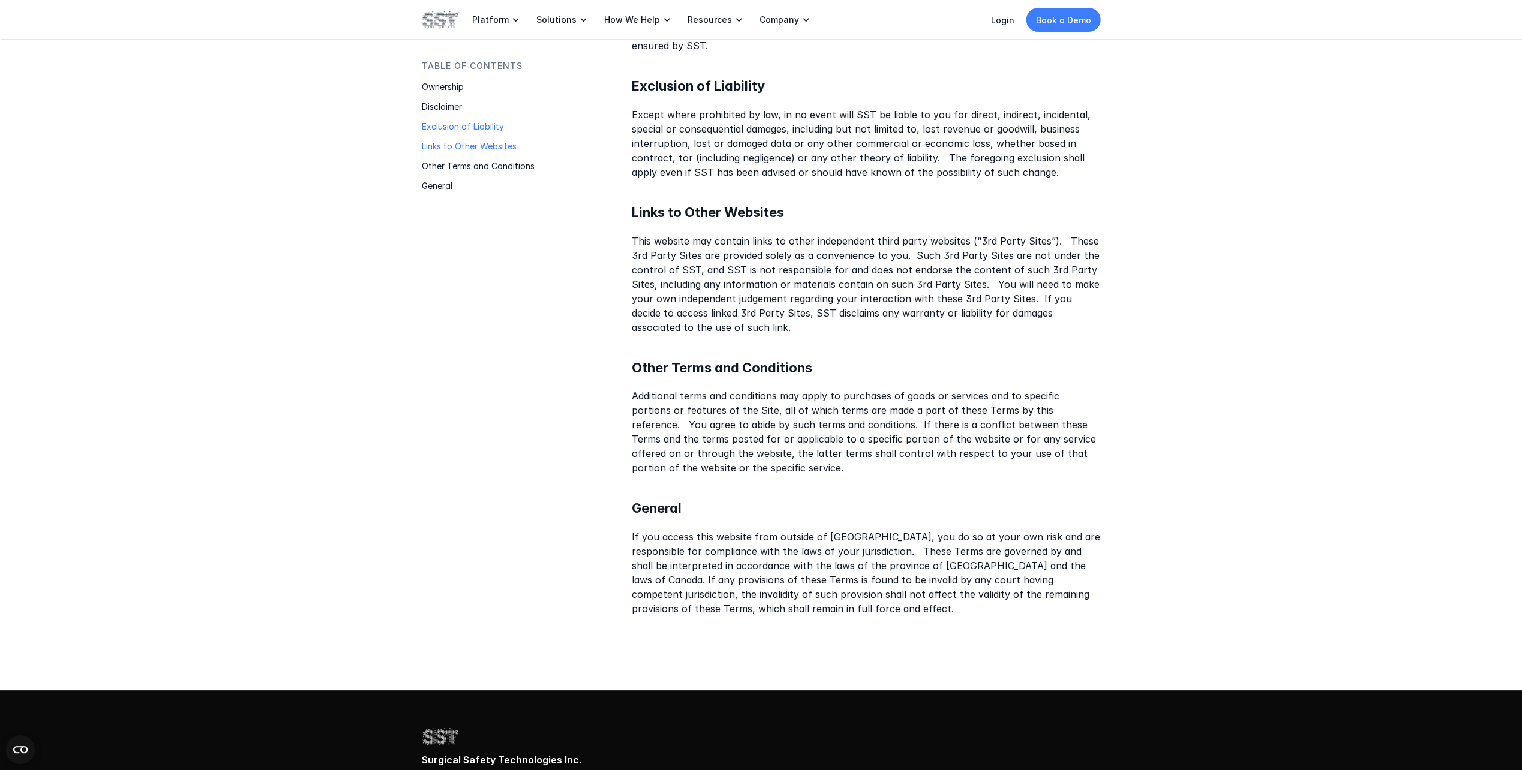
click at [481, 157] on div "Links to Other Websites" at bounding box center [497, 150] width 150 height 20
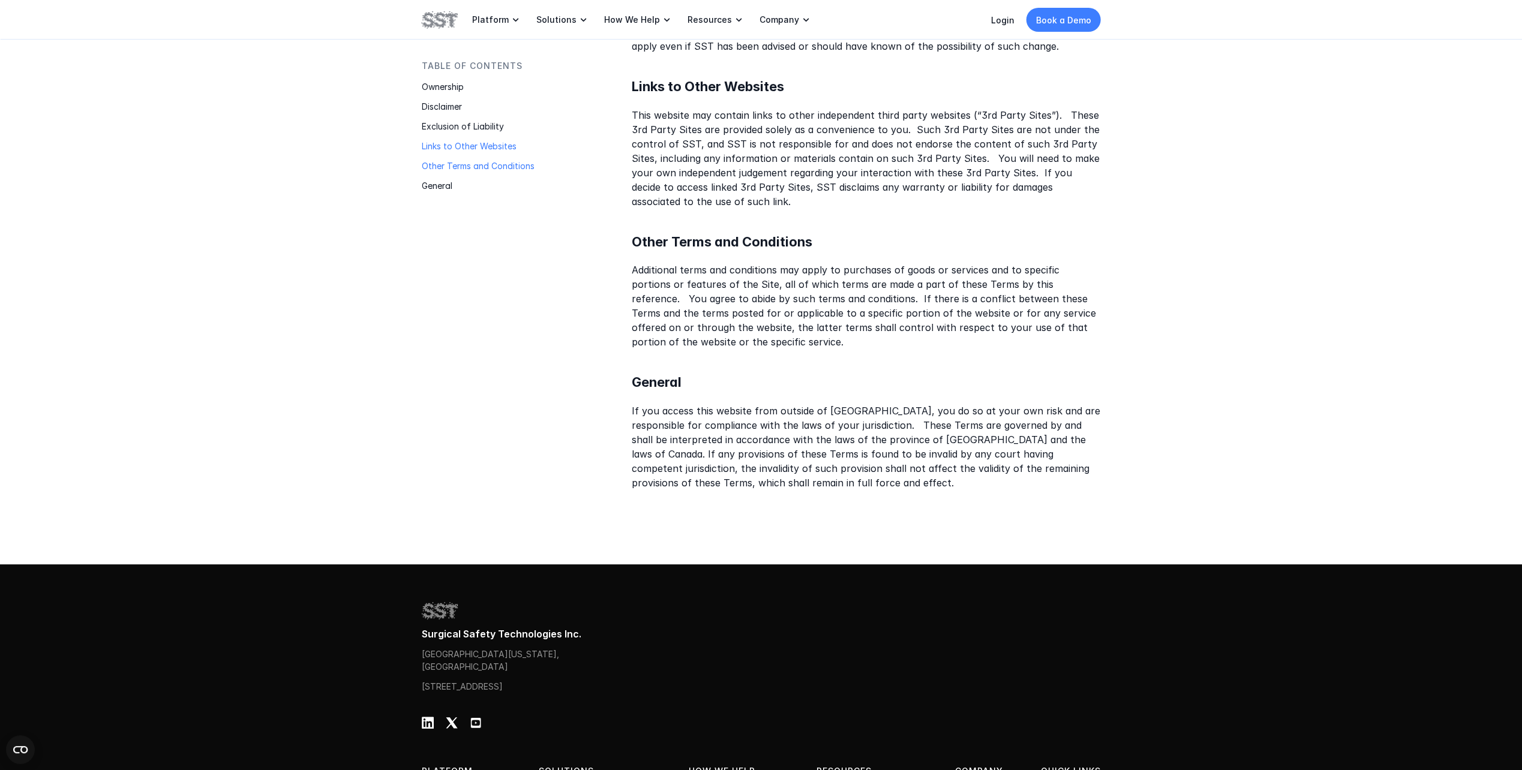
click at [482, 167] on p "Other Terms and Conditions" at bounding box center [497, 166] width 150 height 13
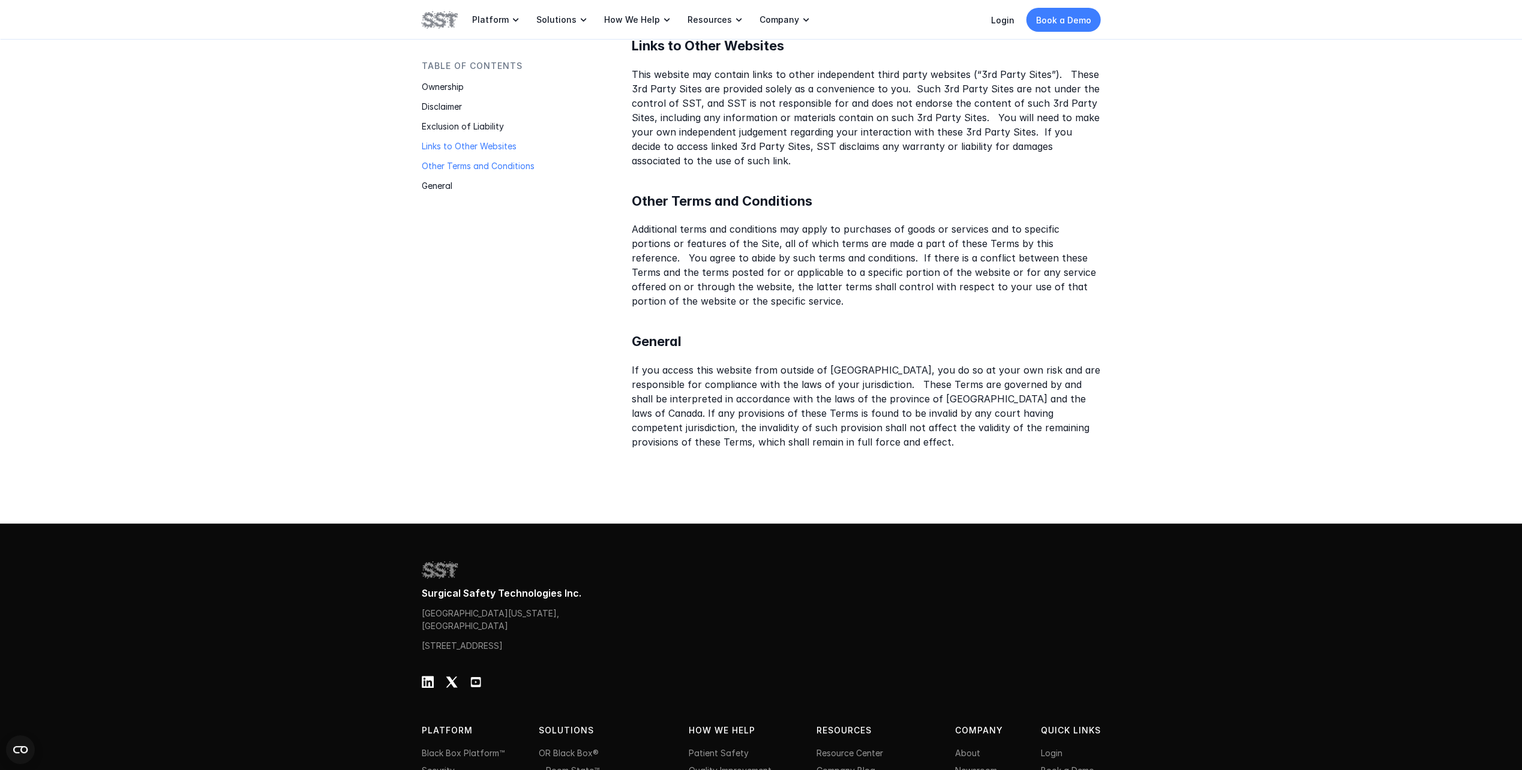
scroll to position [937, 0]
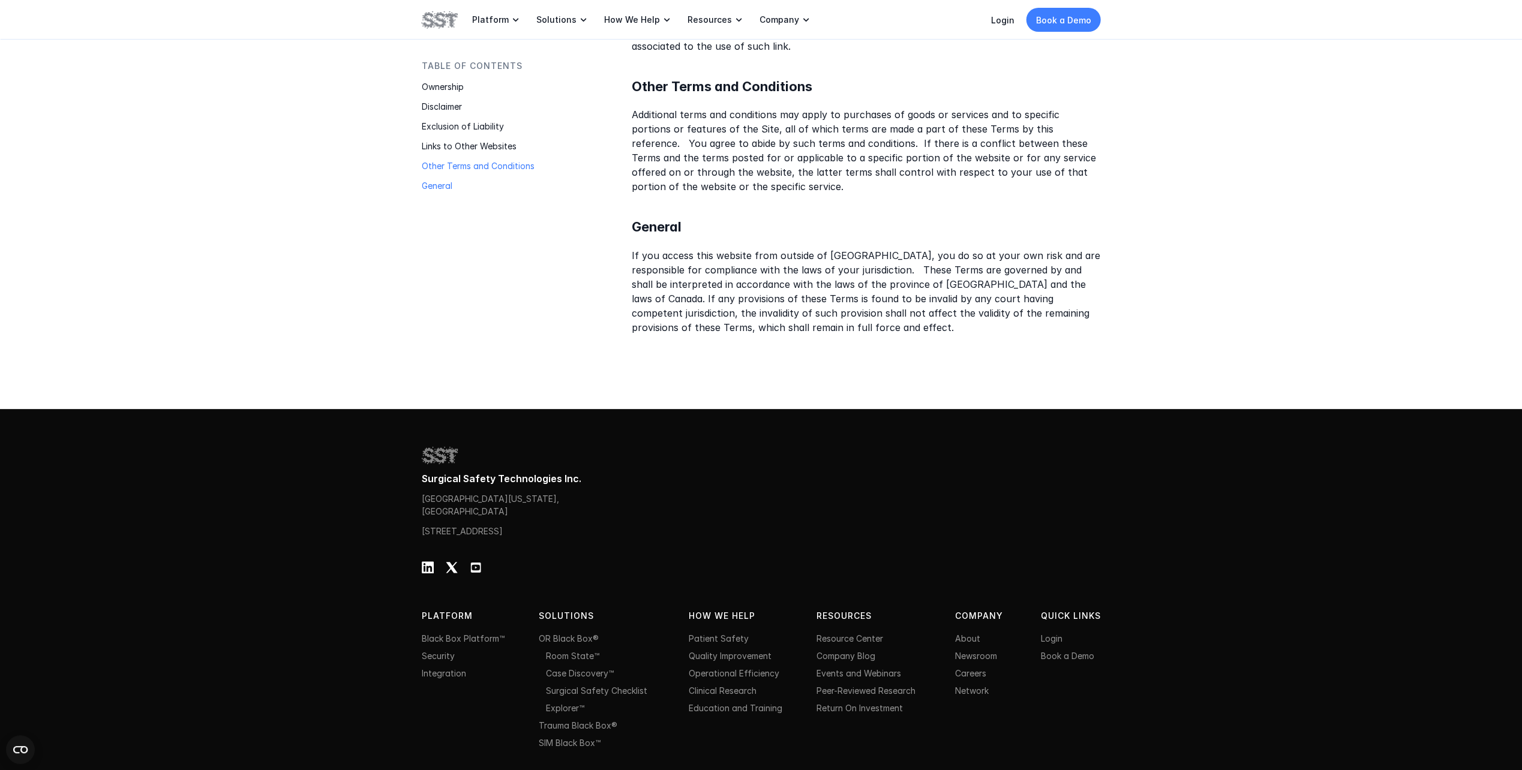
click at [422, 190] on p "General" at bounding box center [497, 185] width 150 height 13
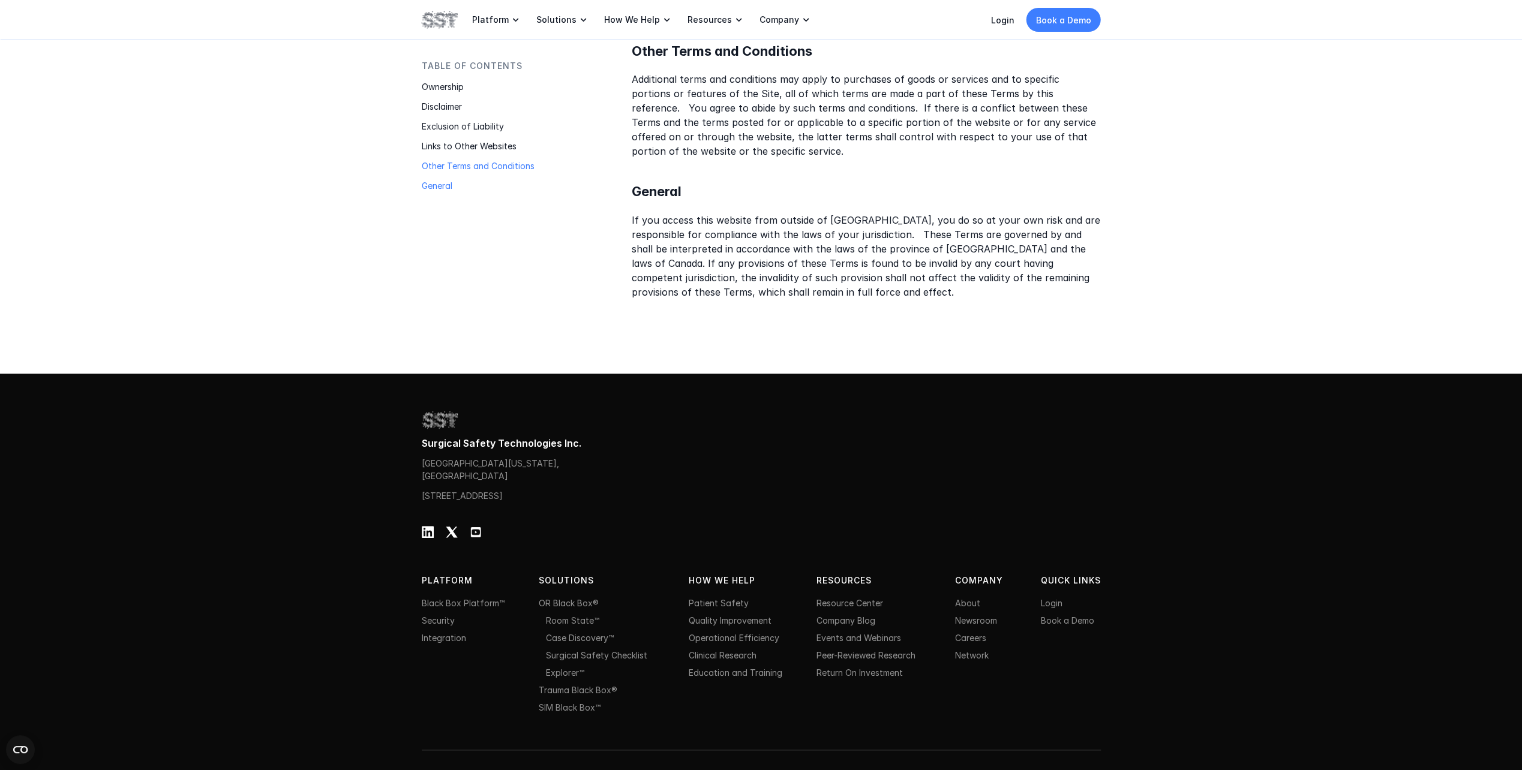
scroll to position [988, 0]
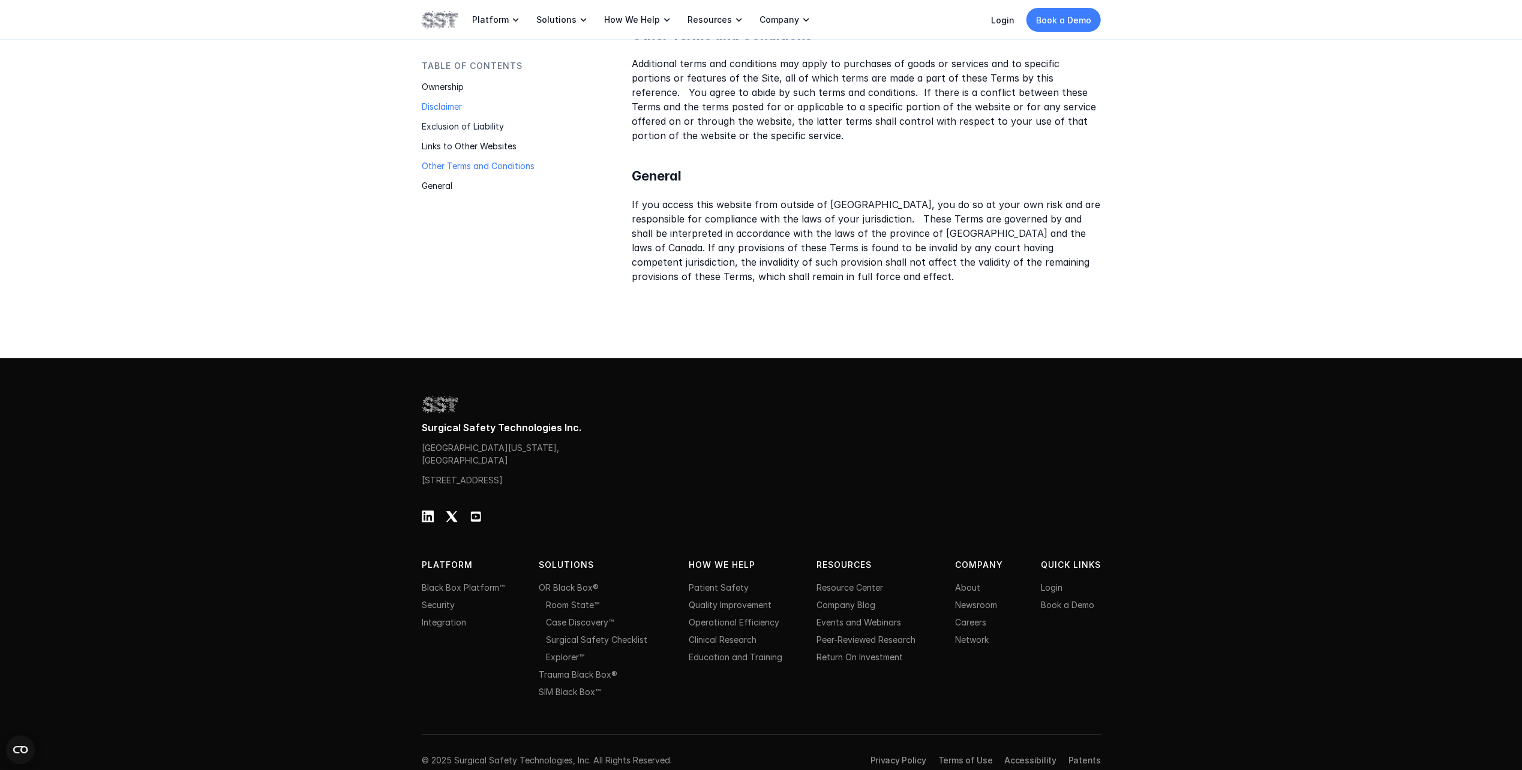
click at [440, 97] on div "Ownership" at bounding box center [497, 90] width 150 height 20
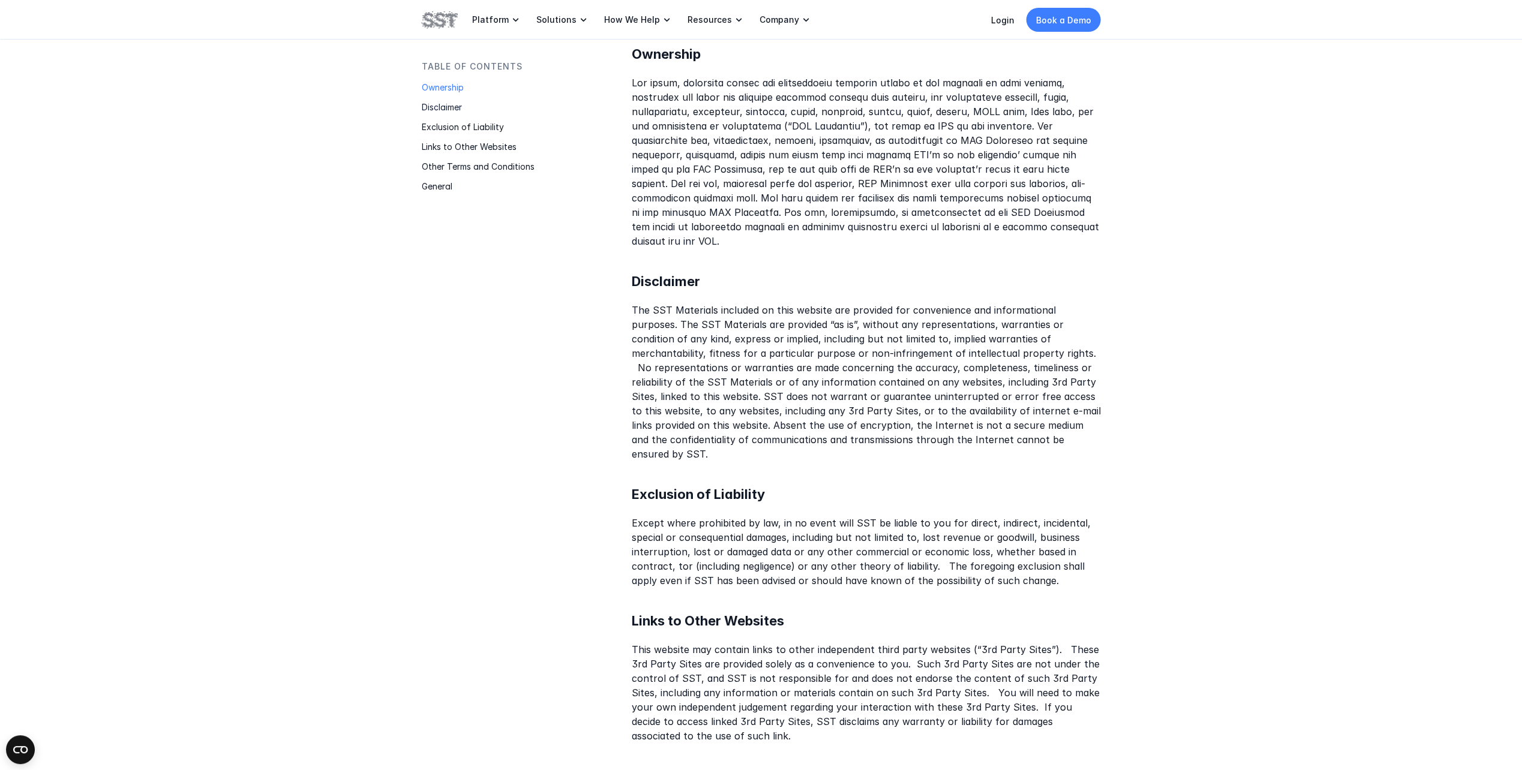
scroll to position [244, 0]
click at [451, 82] on p "Ownership" at bounding box center [497, 86] width 150 height 13
click at [466, 109] on p "Disclaimer" at bounding box center [497, 106] width 150 height 13
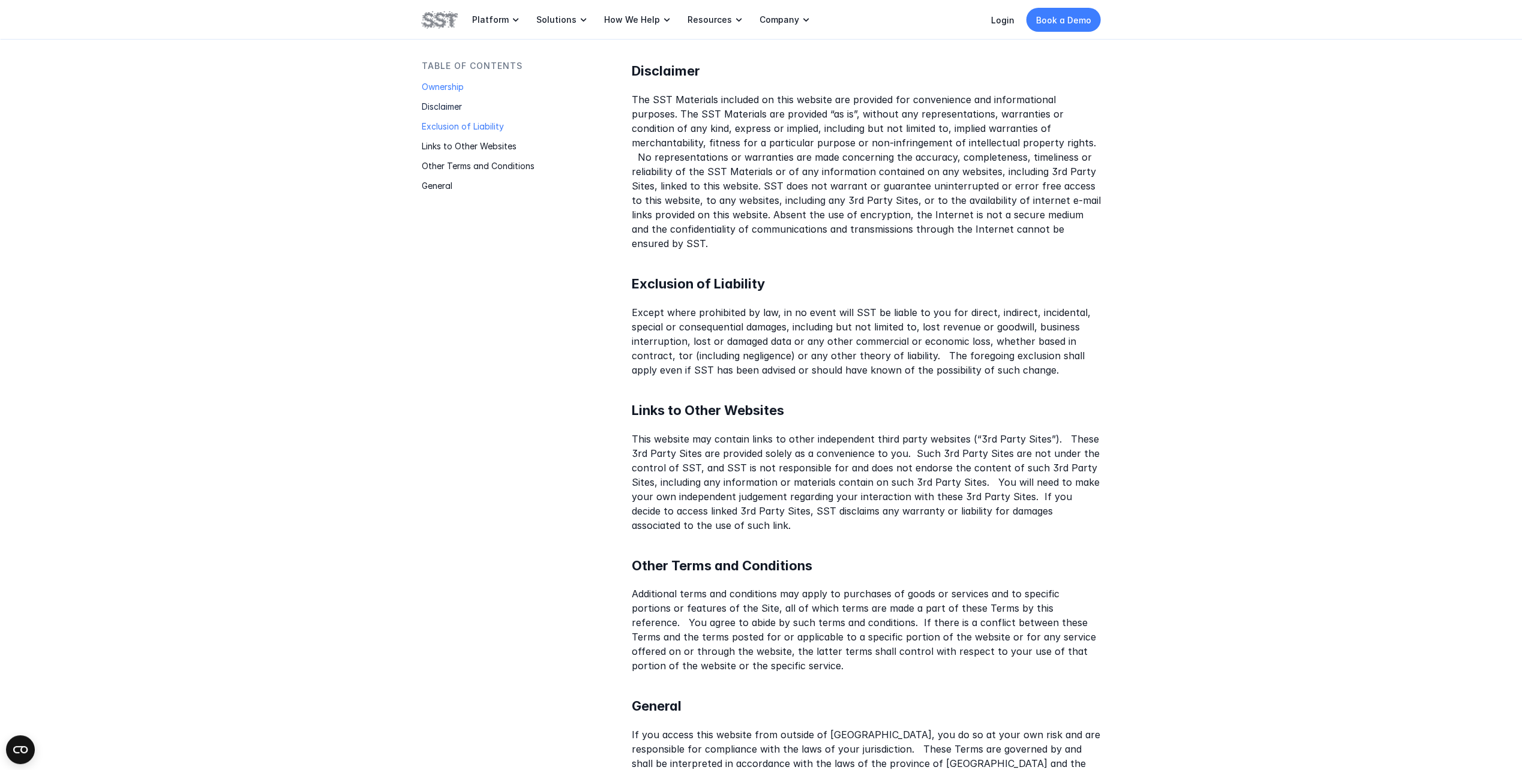
click at [477, 128] on p "Exclusion of Liability" at bounding box center [497, 126] width 150 height 13
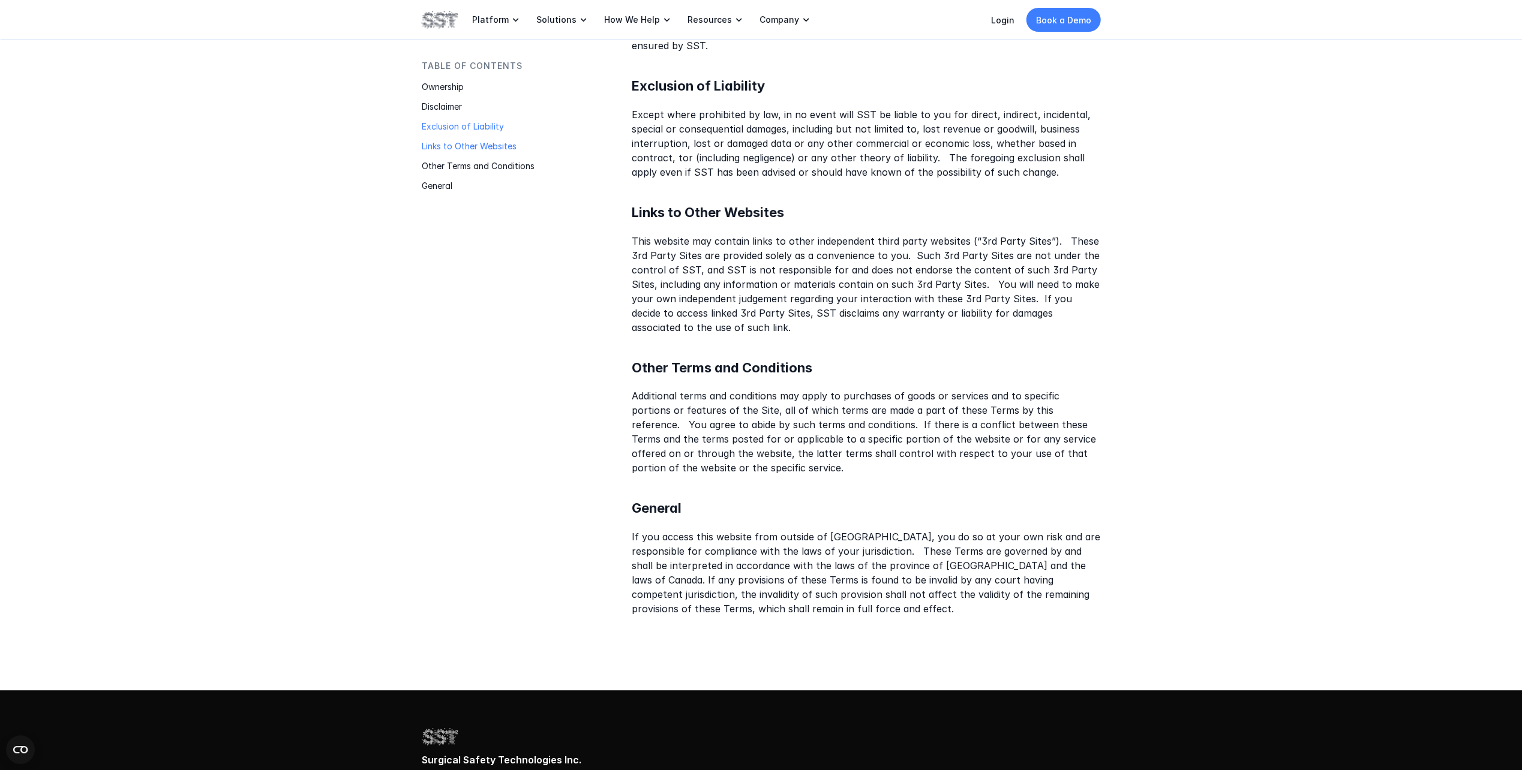
click at [495, 147] on p "Links to Other Websites" at bounding box center [497, 146] width 150 height 13
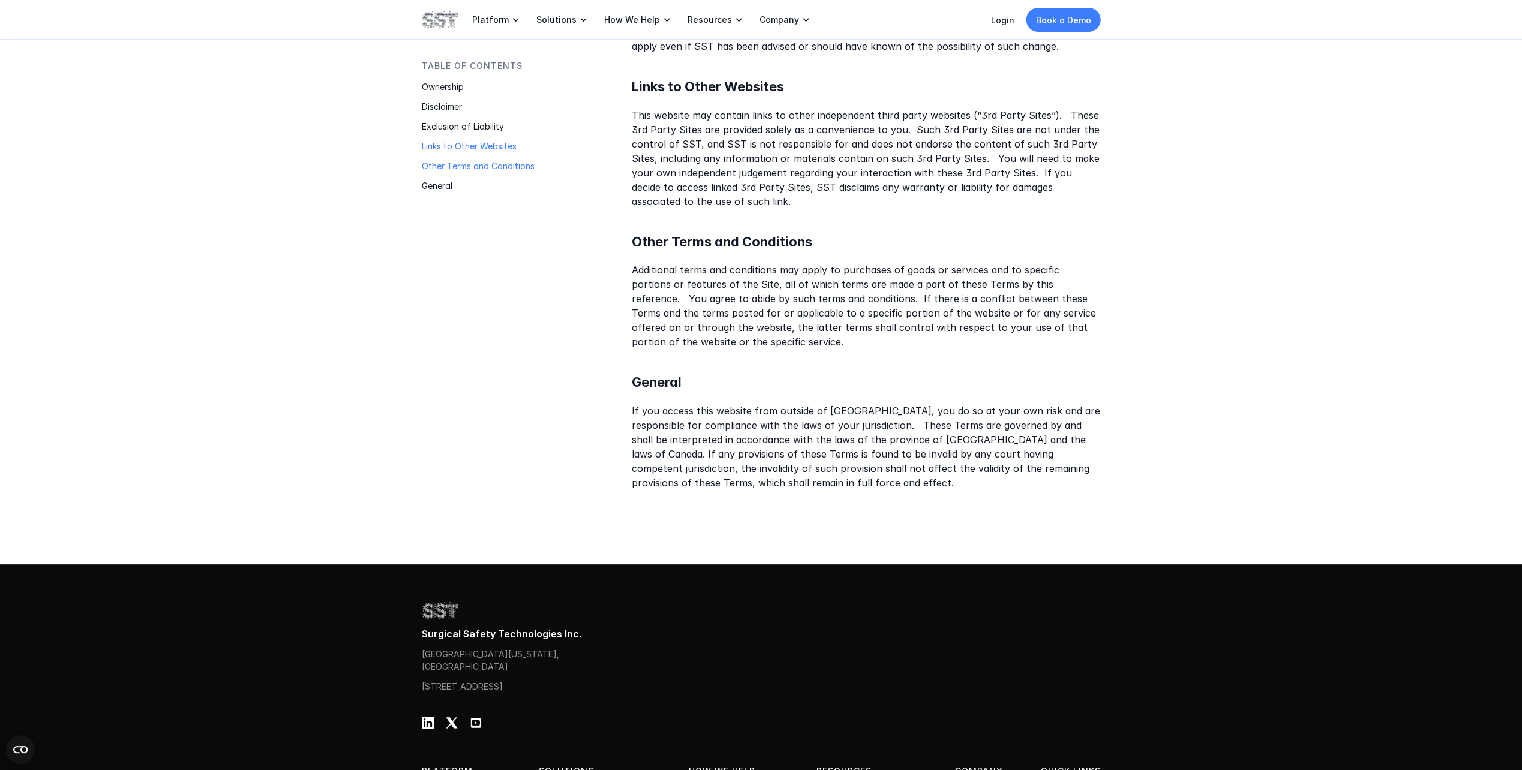
click at [500, 166] on p "Other Terms and Conditions" at bounding box center [497, 166] width 150 height 13
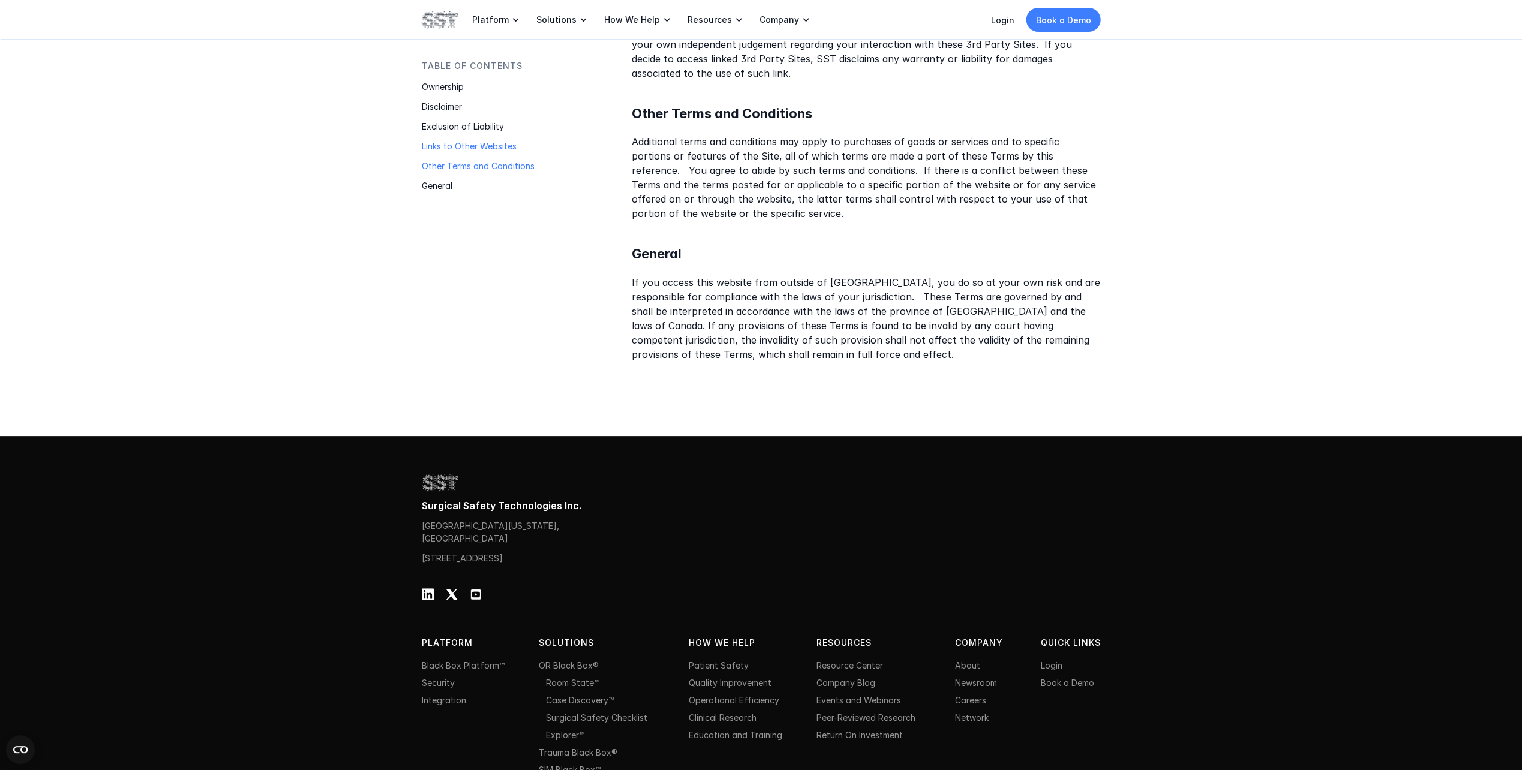
scroll to position [937, 0]
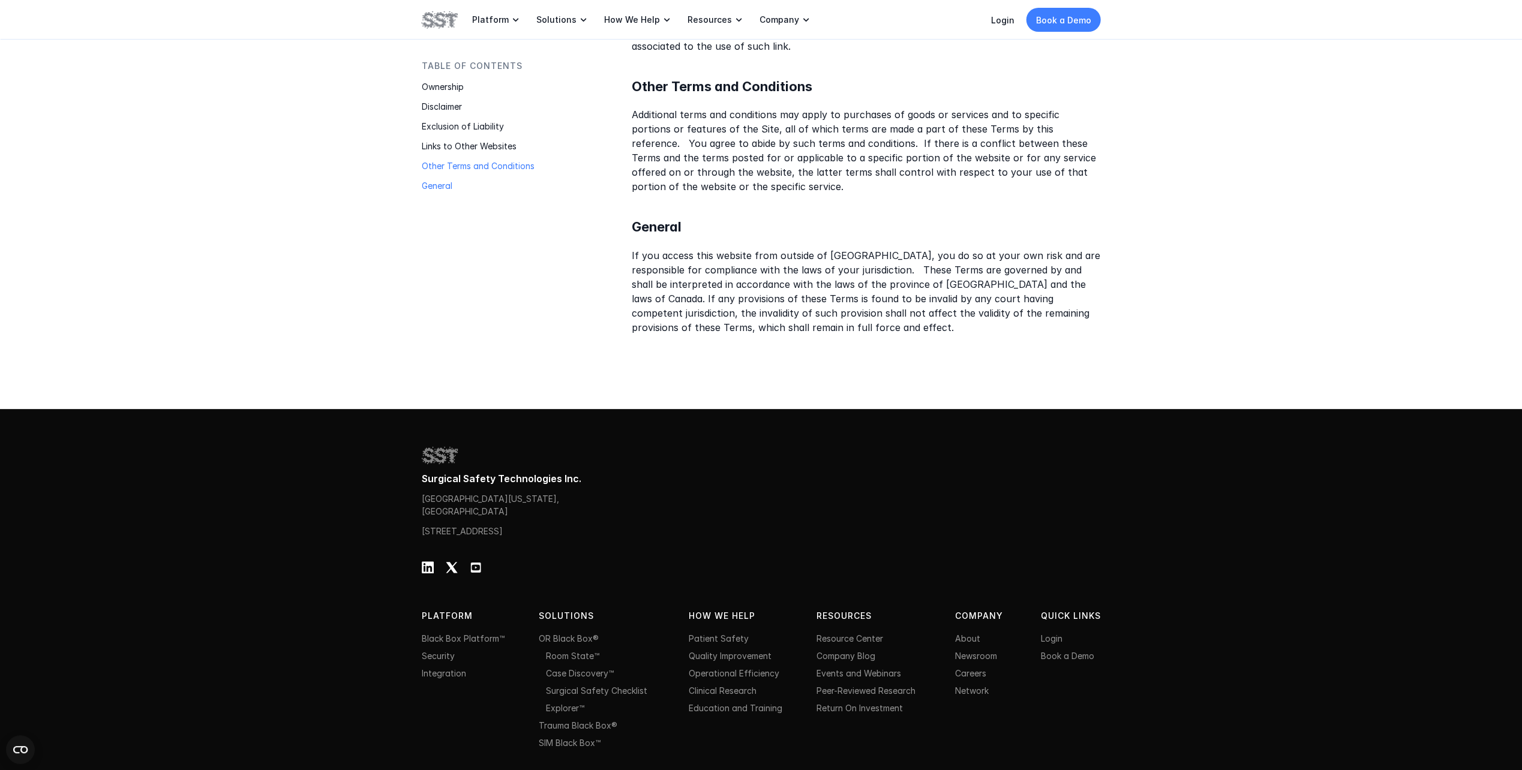
click at [445, 184] on p "General" at bounding box center [497, 185] width 150 height 13
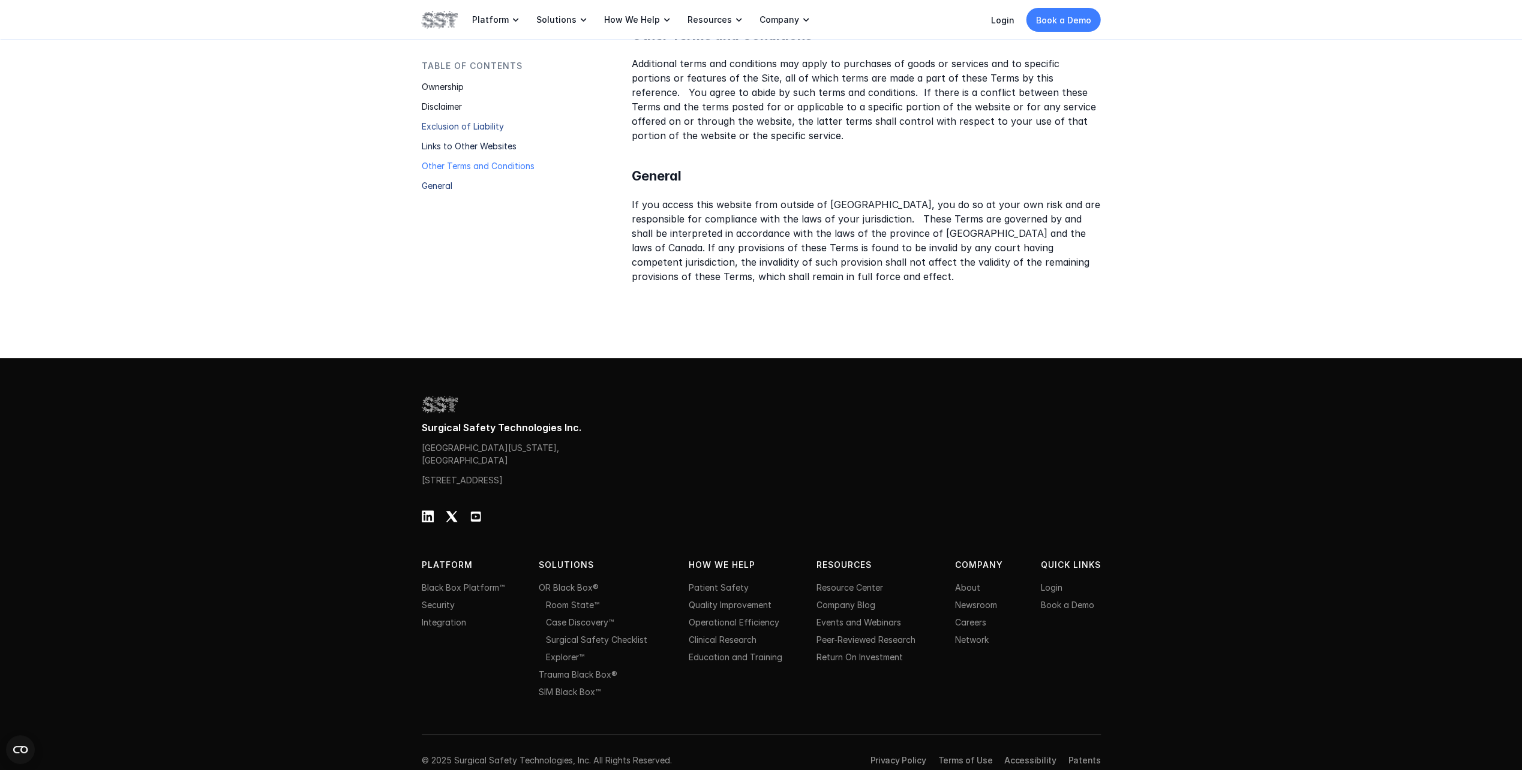
click at [460, 118] on div "Disclaimer" at bounding box center [497, 110] width 150 height 20
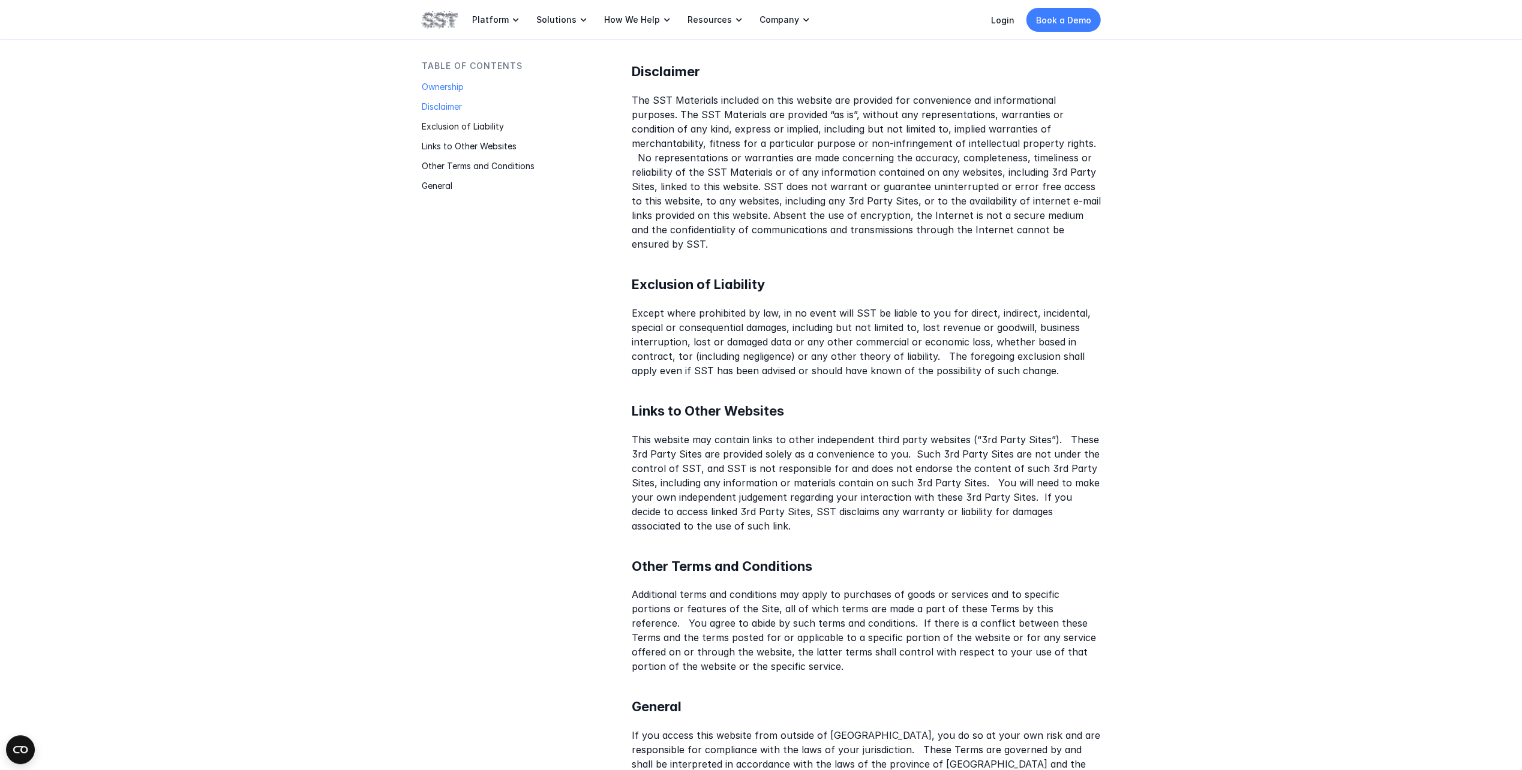
click at [425, 88] on p "Ownership" at bounding box center [497, 86] width 150 height 13
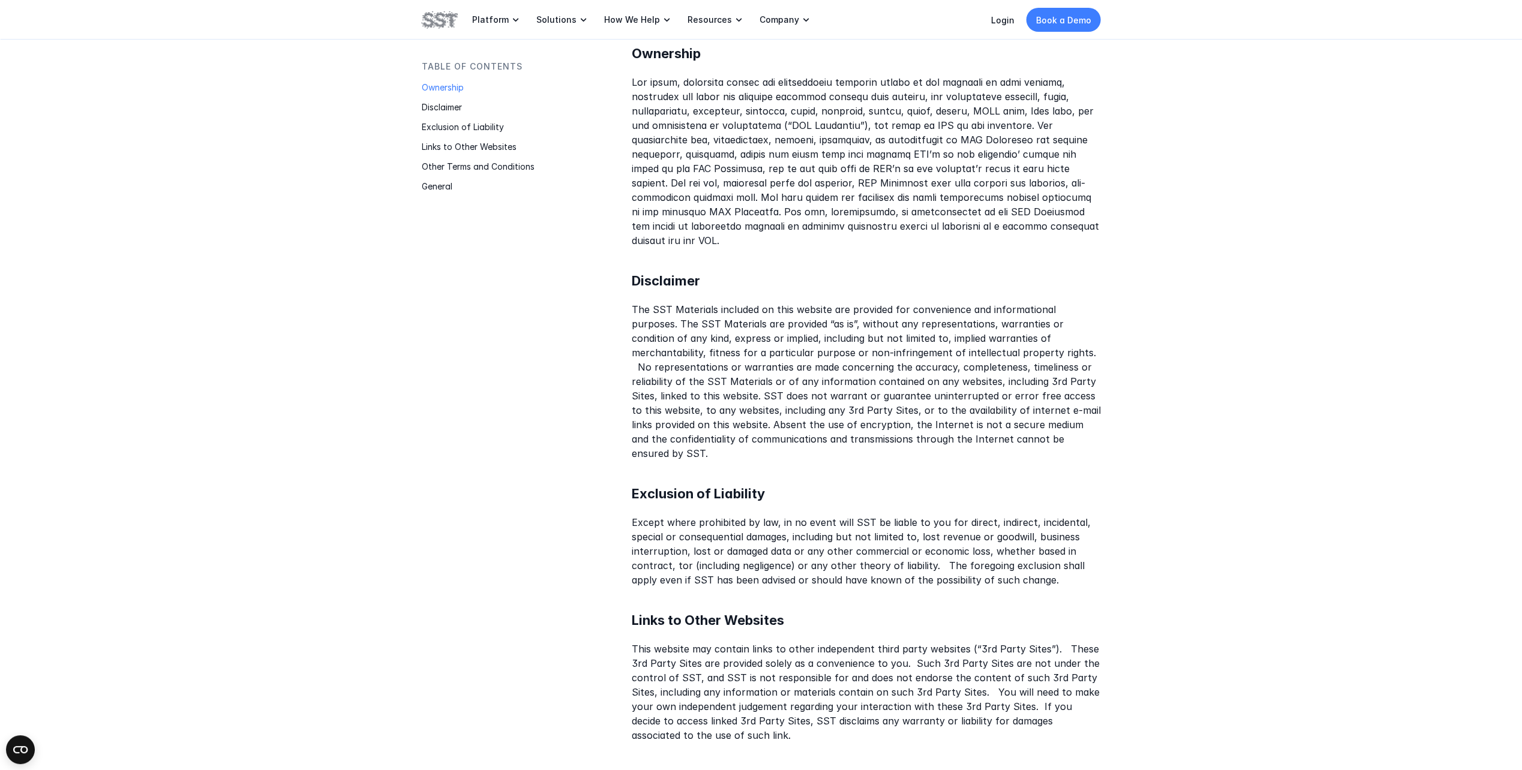
scroll to position [244, 0]
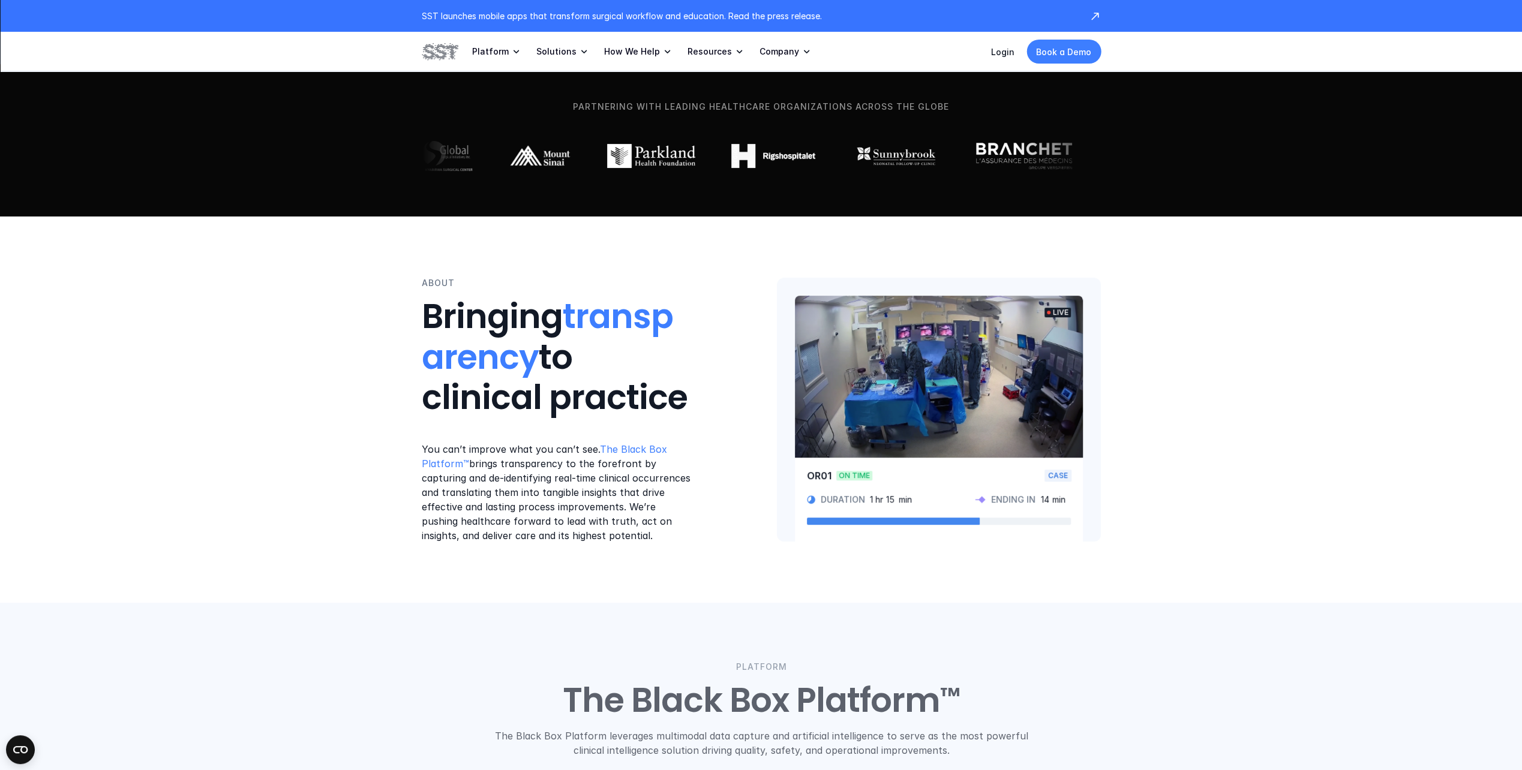
scroll to position [420, 0]
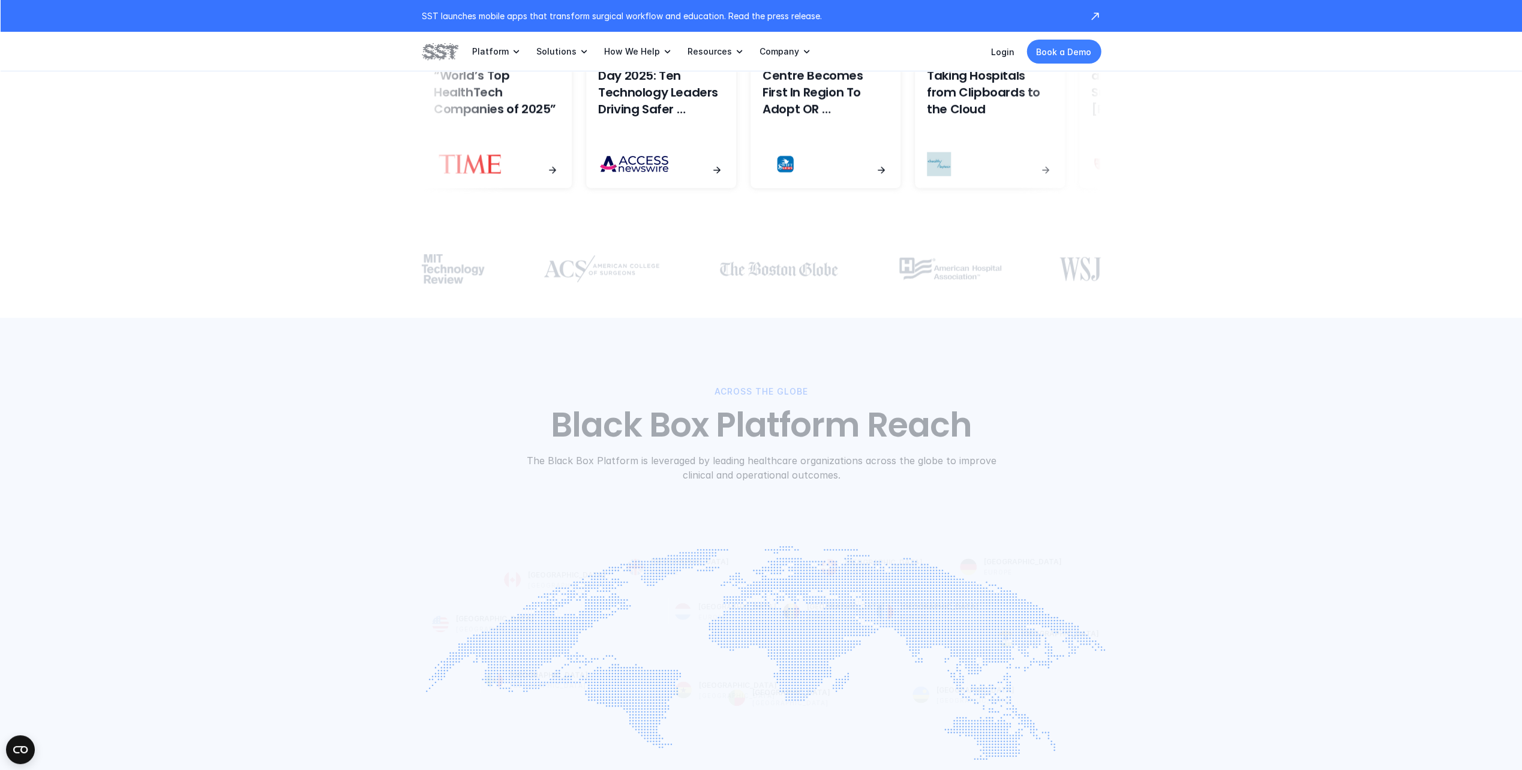
drag, startPoint x: 274, startPoint y: 260, endPoint x: 248, endPoint y: 493, distance: 234.8
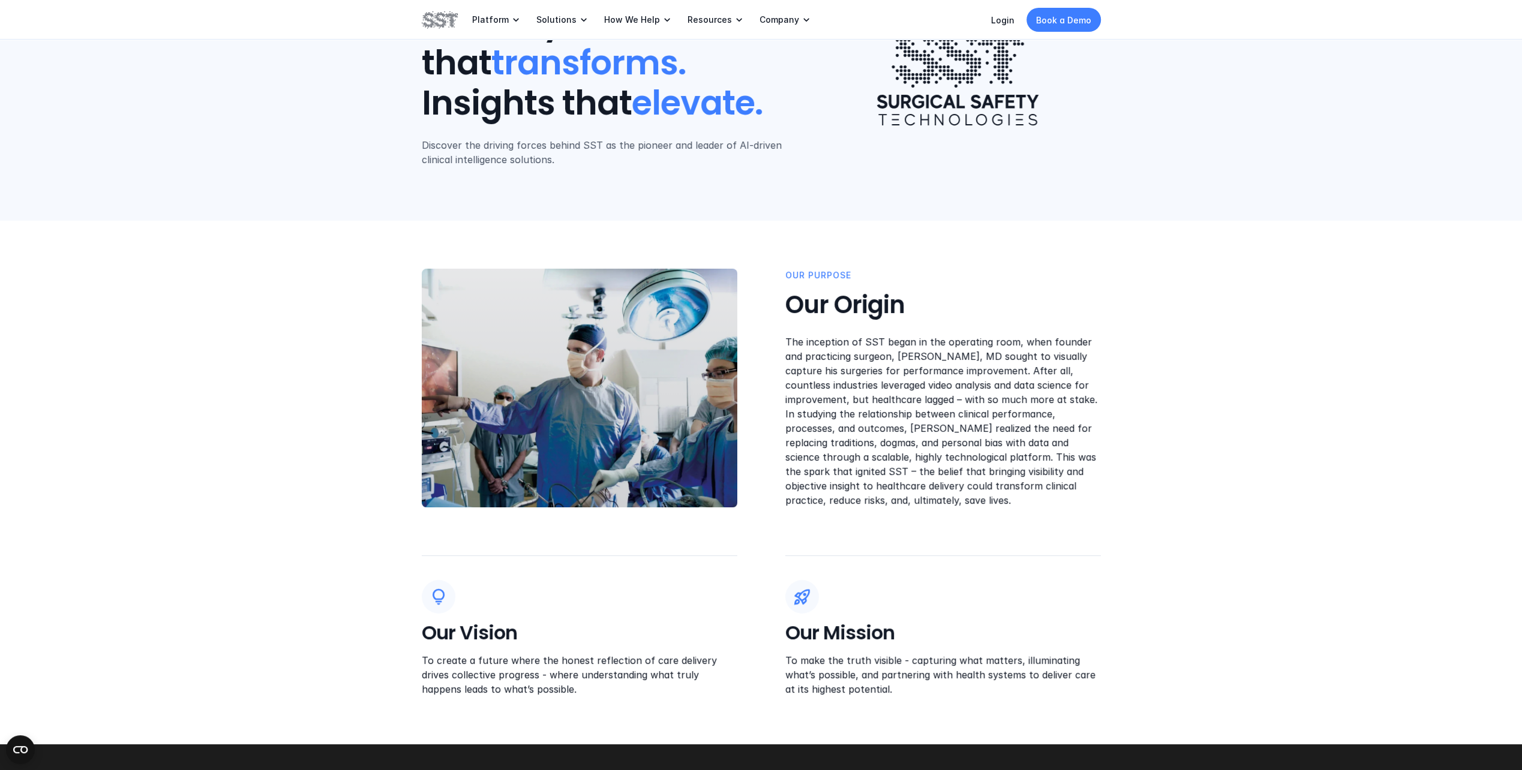
scroll to position [3519, 0]
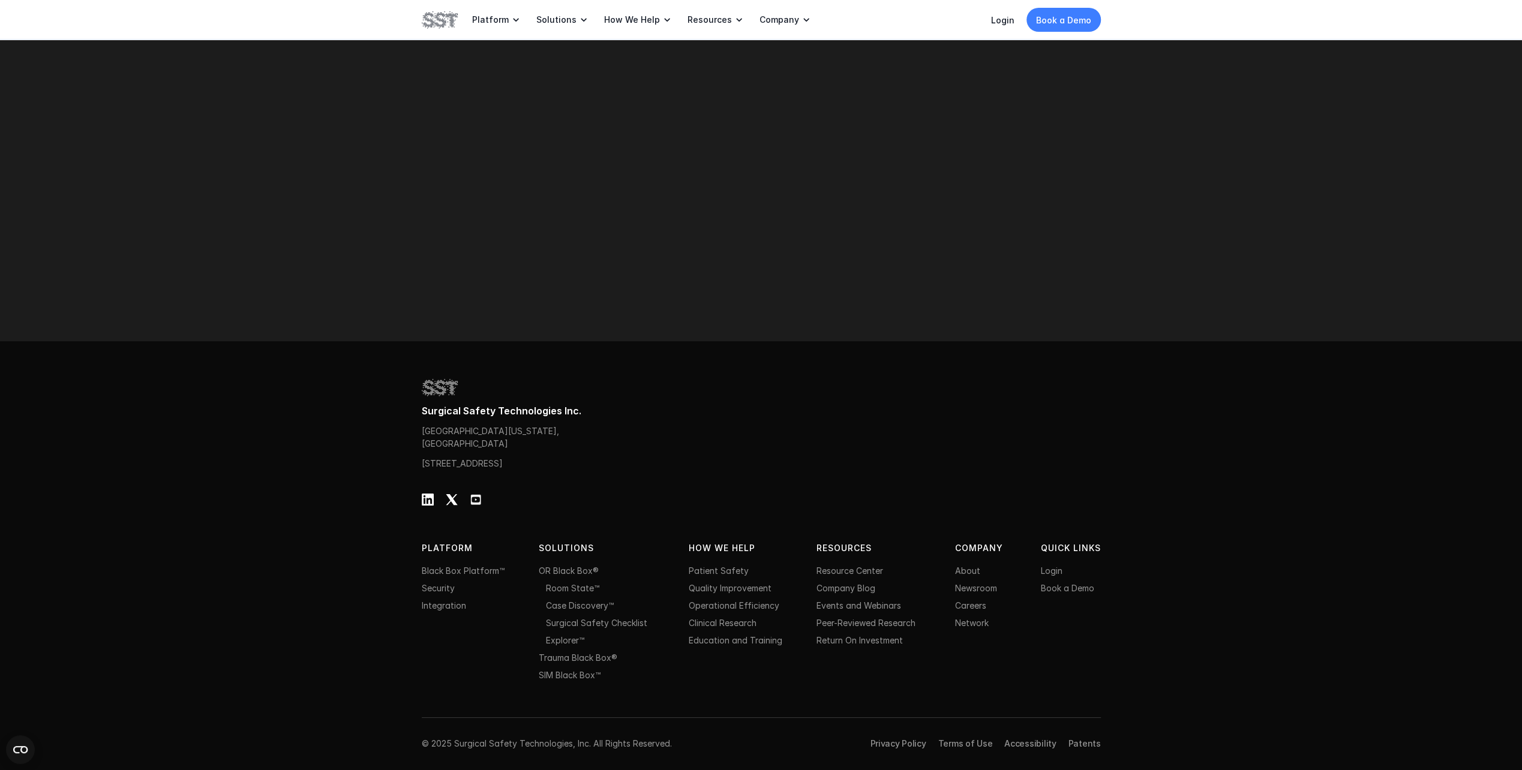
drag, startPoint x: 318, startPoint y: 247, endPoint x: 299, endPoint y: 515, distance: 268.3
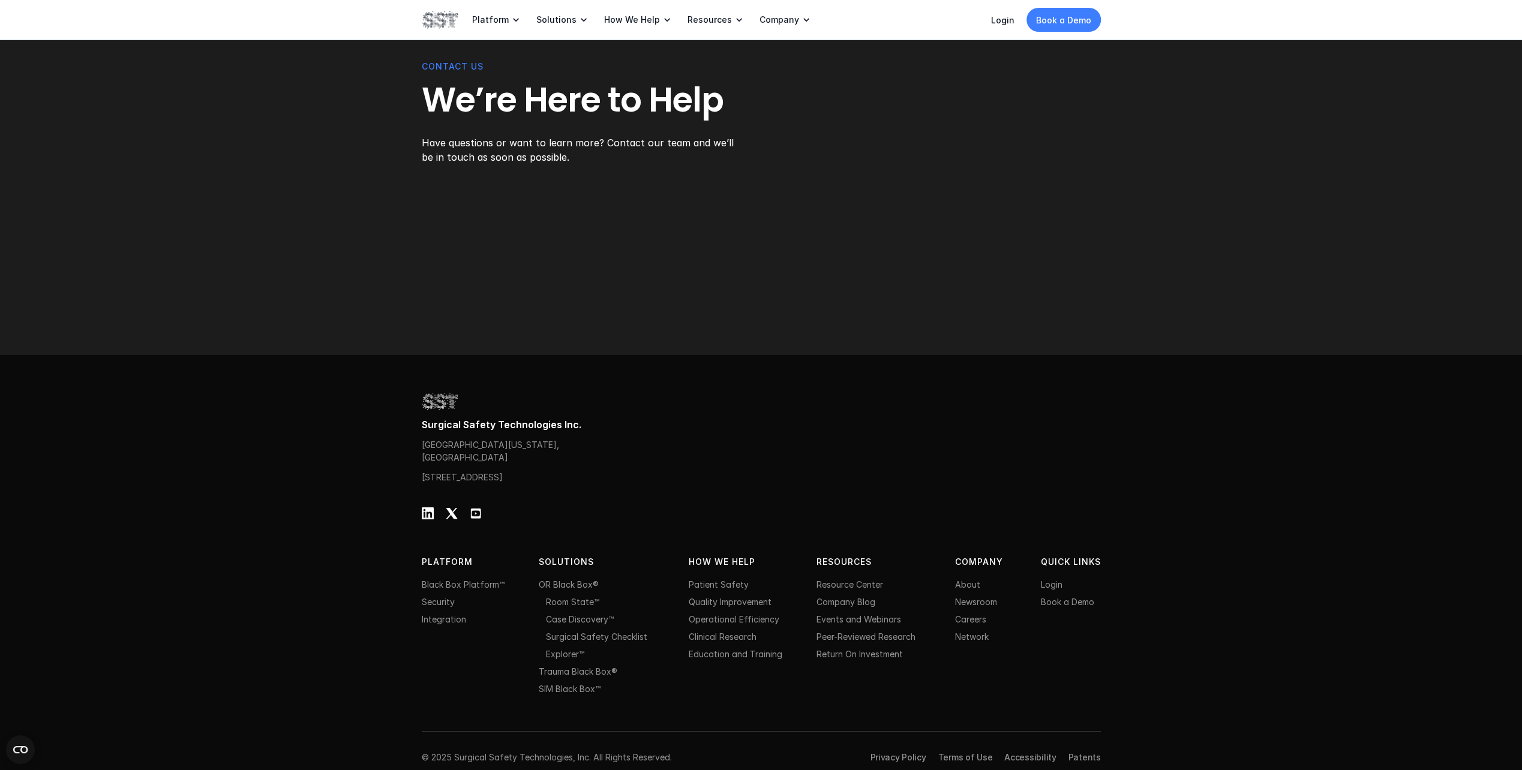
scroll to position [3538, 0]
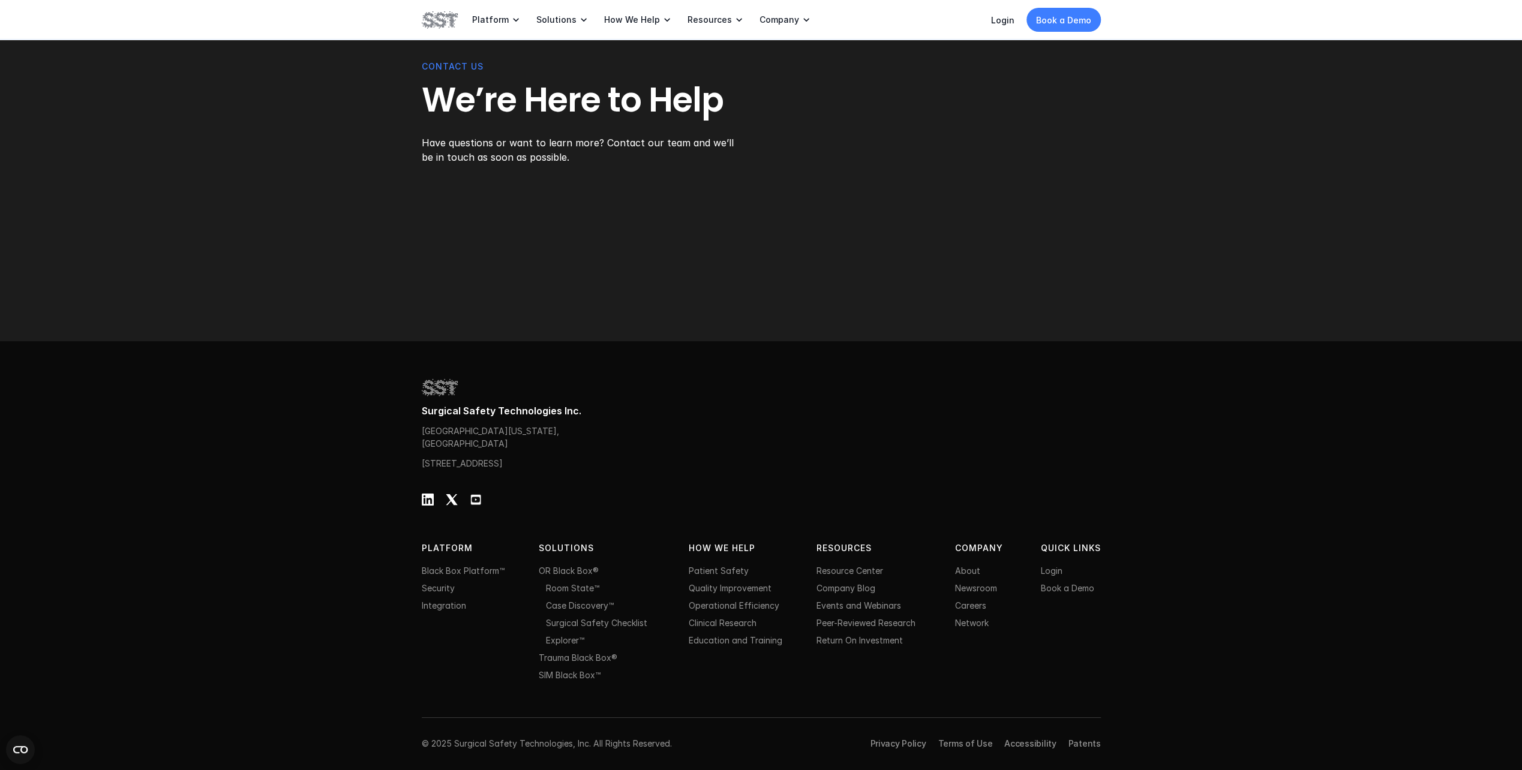
drag, startPoint x: 320, startPoint y: 573, endPoint x: 315, endPoint y: 658, distance: 84.8
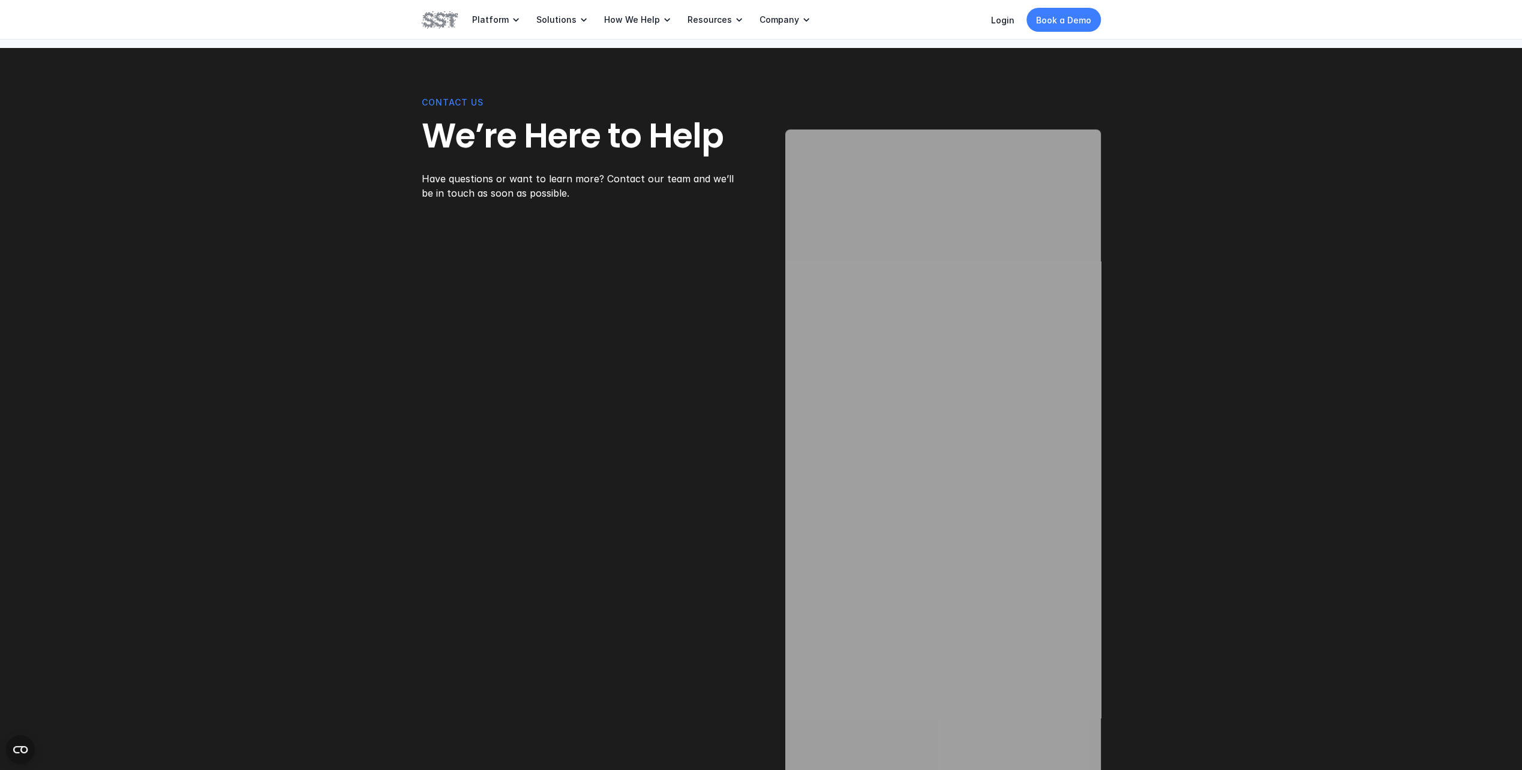
drag, startPoint x: 331, startPoint y: 672, endPoint x: 398, endPoint y: 439, distance: 242.9
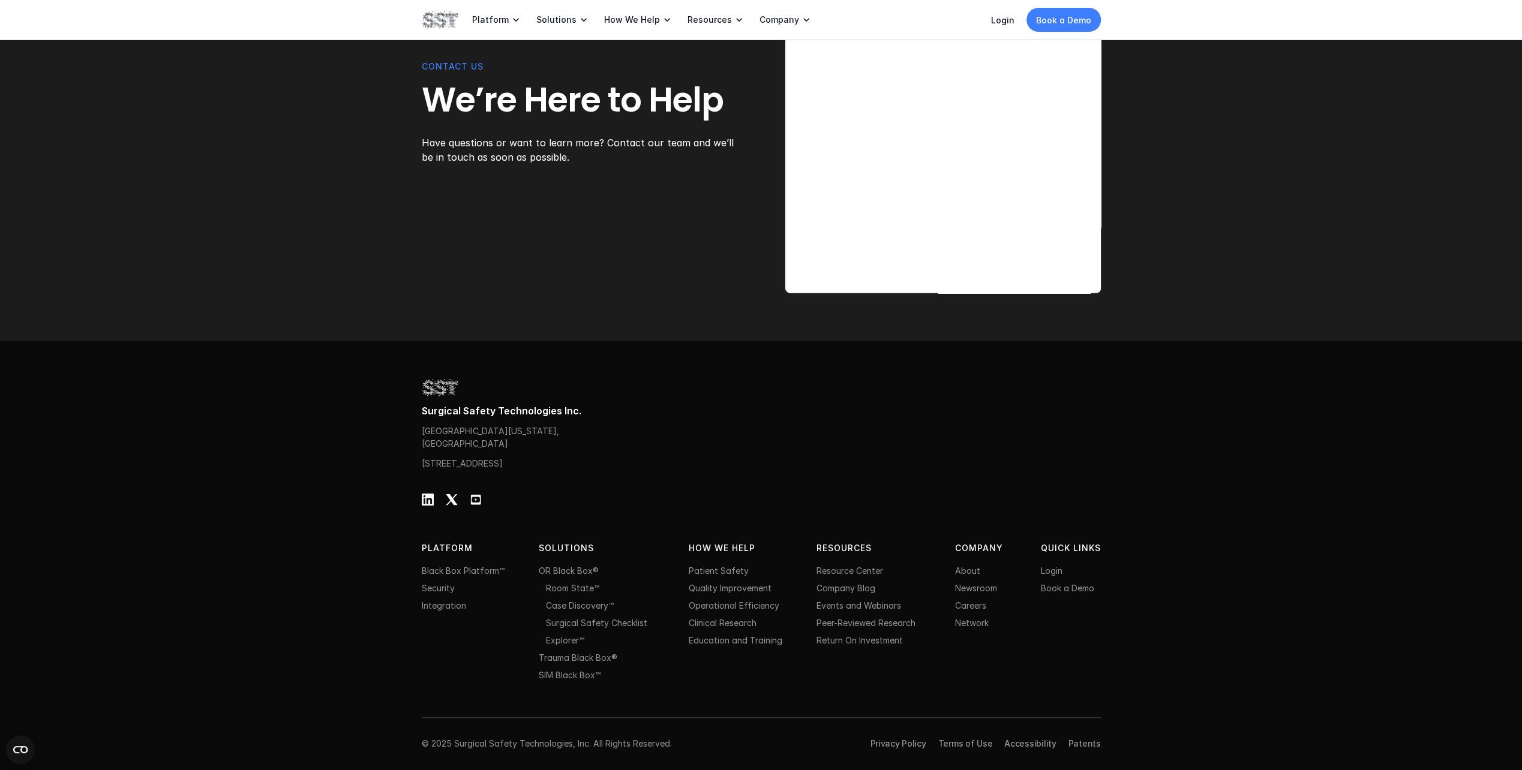
drag, startPoint x: 298, startPoint y: 400, endPoint x: 299, endPoint y: 616, distance: 216.0
click at [963, 744] on link "Terms of Use" at bounding box center [965, 744] width 55 height 10
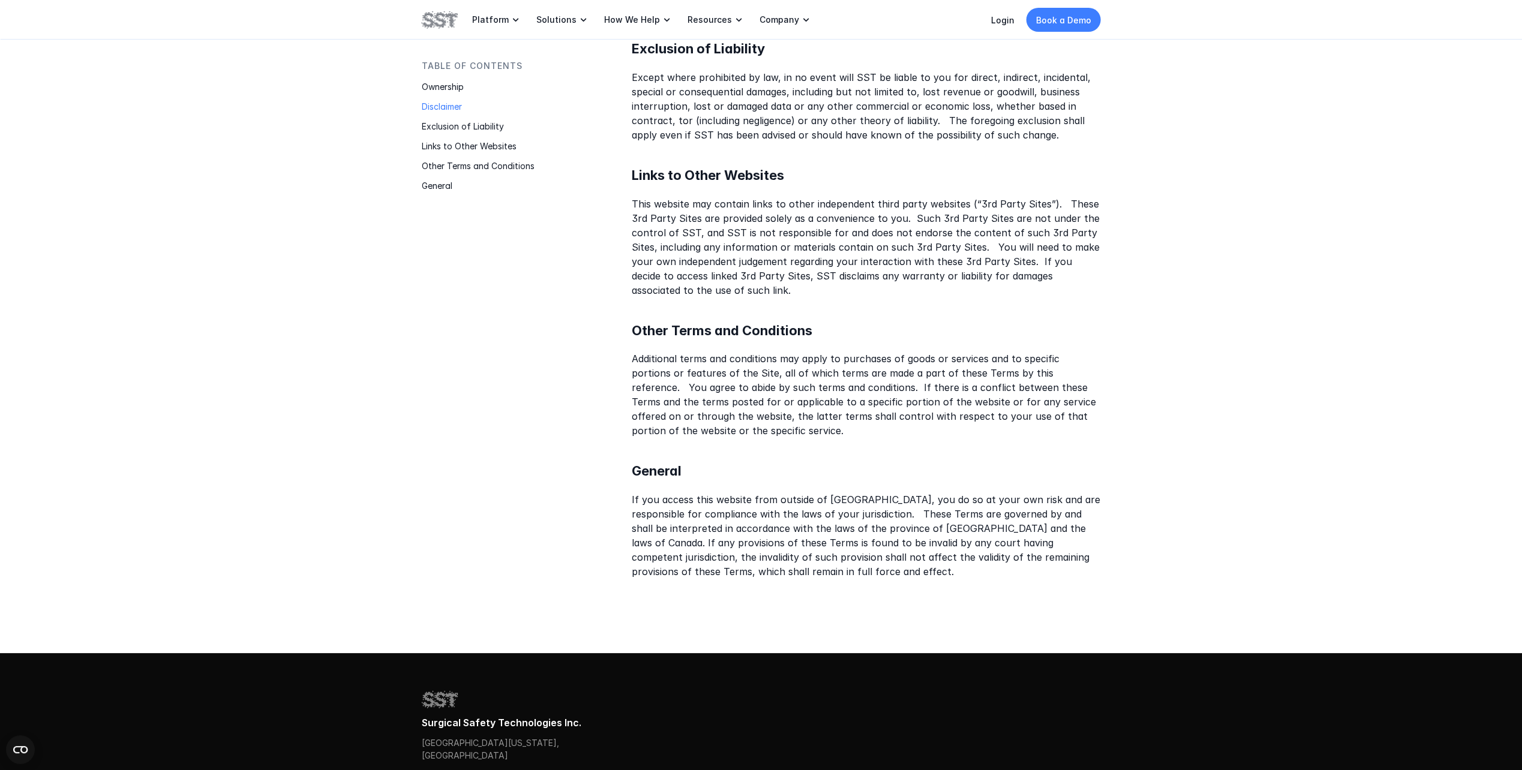
scroll to position [988, 0]
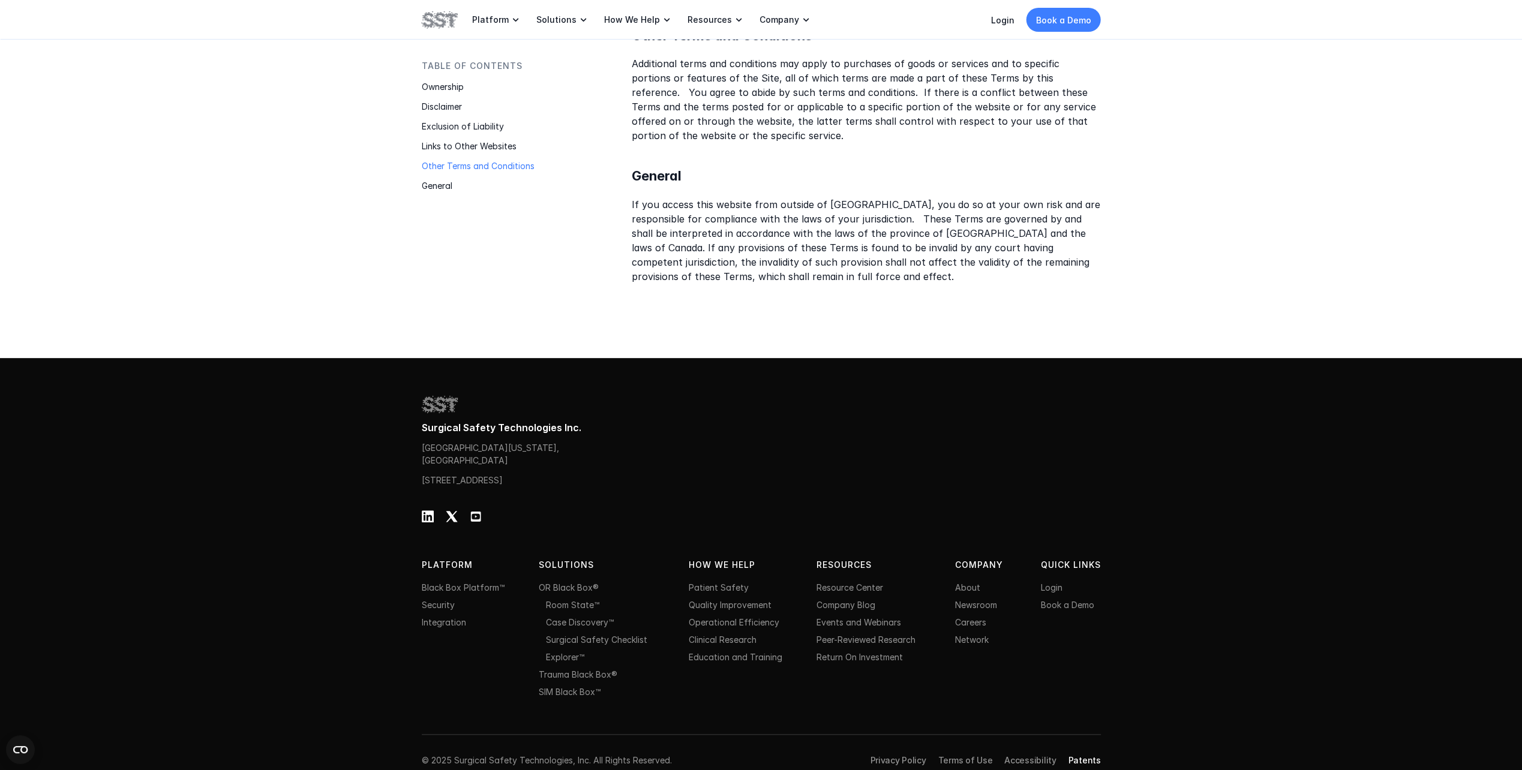
click at [1092, 755] on link "Patents" at bounding box center [1084, 760] width 32 height 10
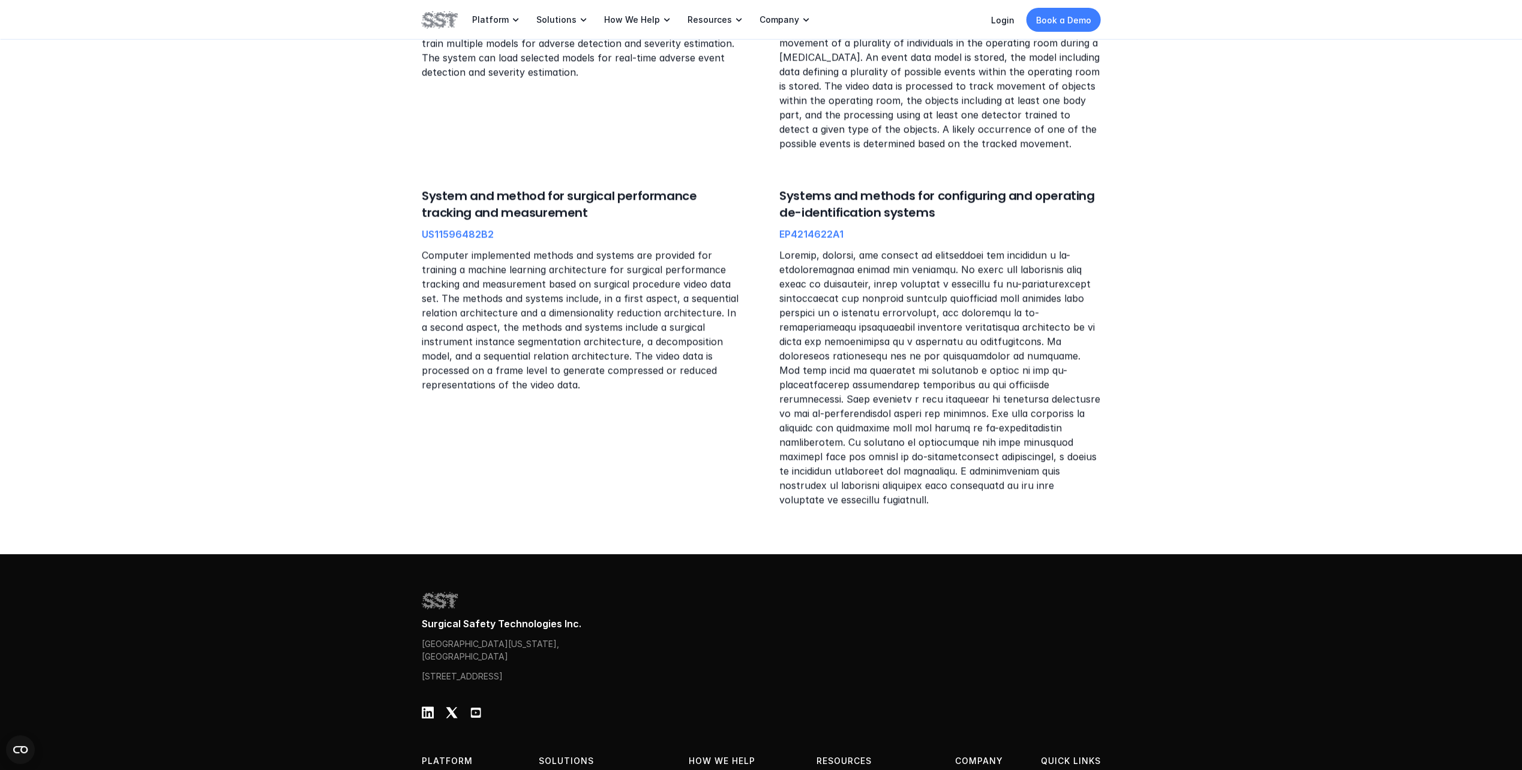
scroll to position [1130, 0]
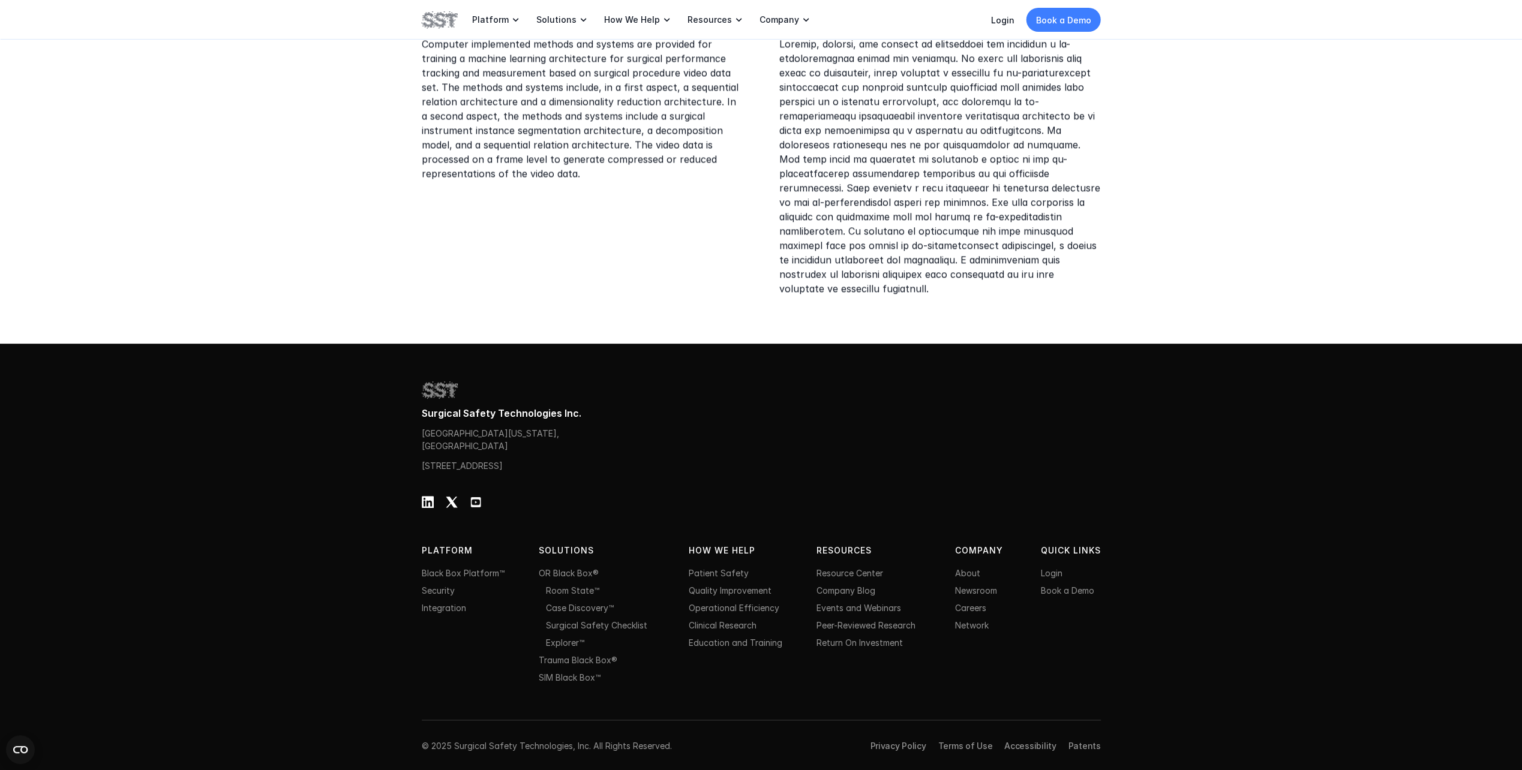
drag, startPoint x: 618, startPoint y: 361, endPoint x: 493, endPoint y: 721, distance: 380.5
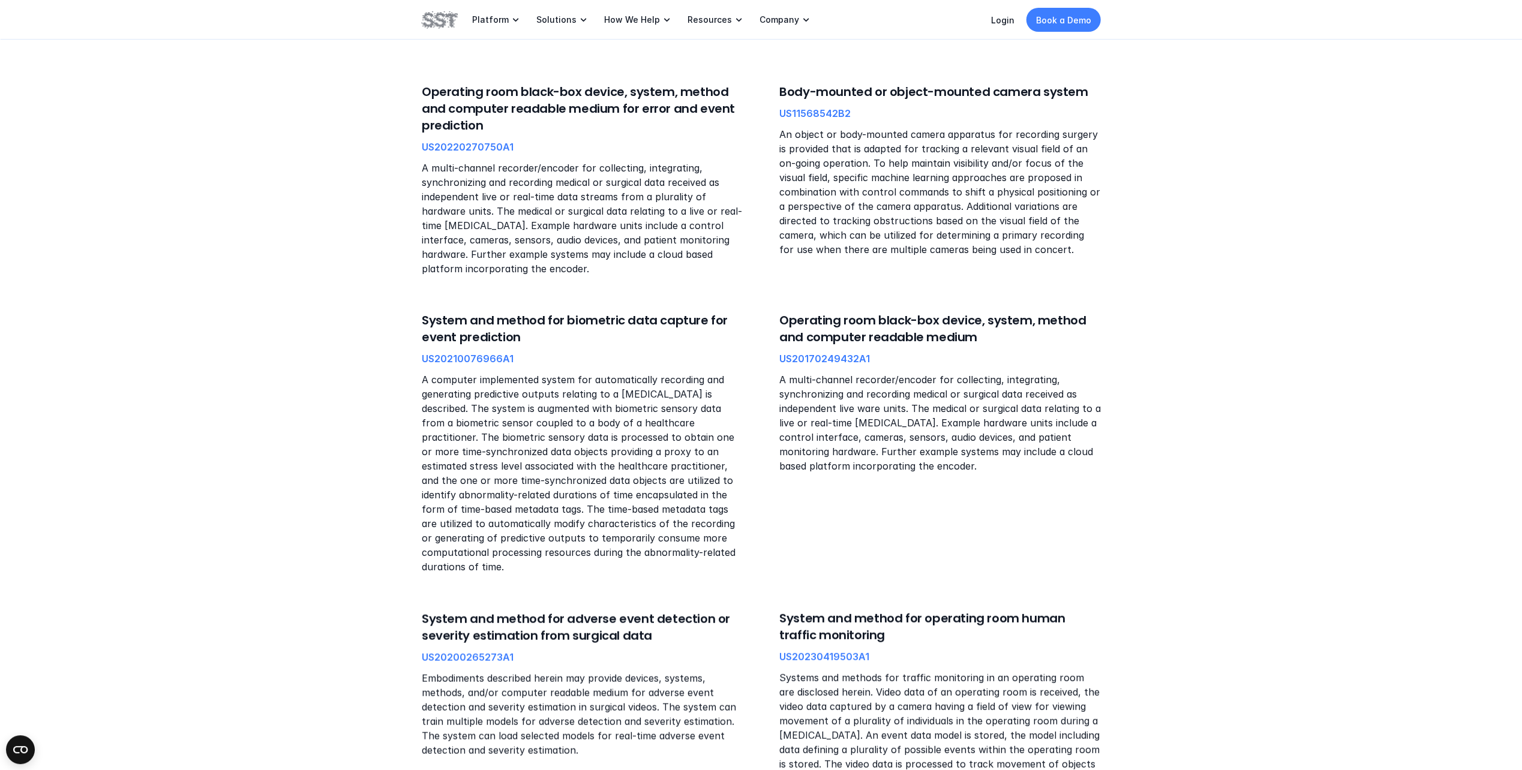
scroll to position [0, 0]
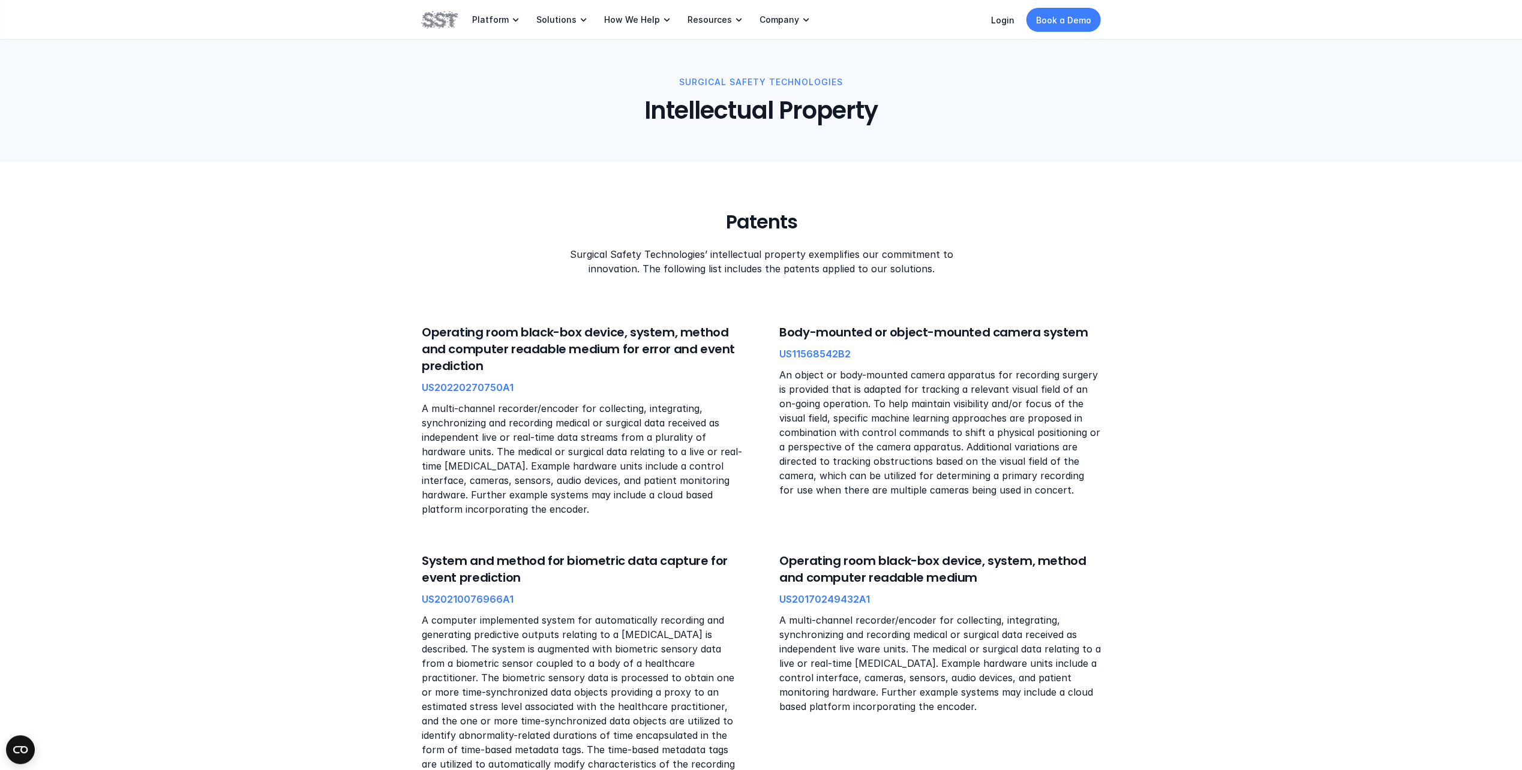
drag, startPoint x: 310, startPoint y: 251, endPoint x: 302, endPoint y: 119, distance: 132.8
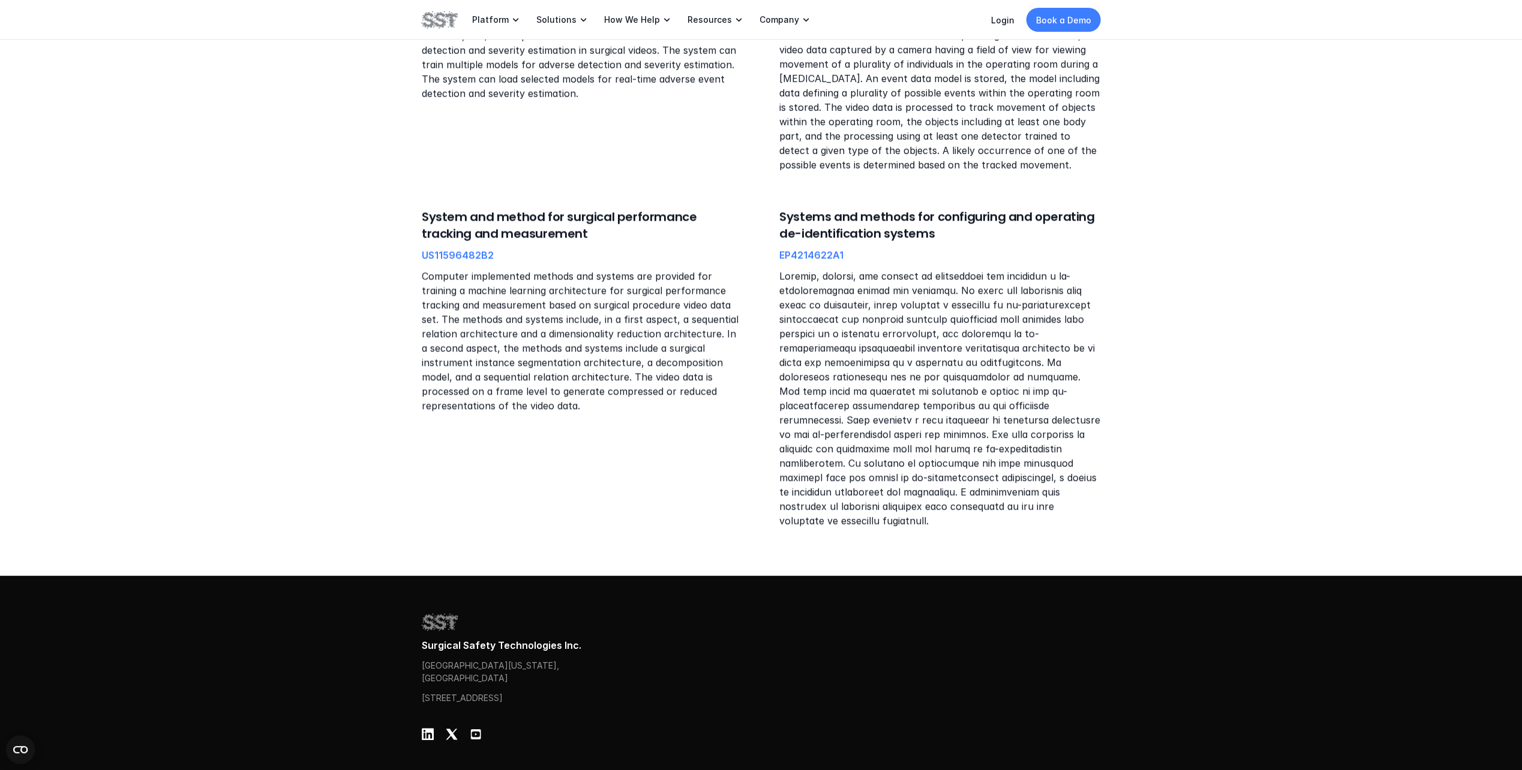
scroll to position [1130, 0]
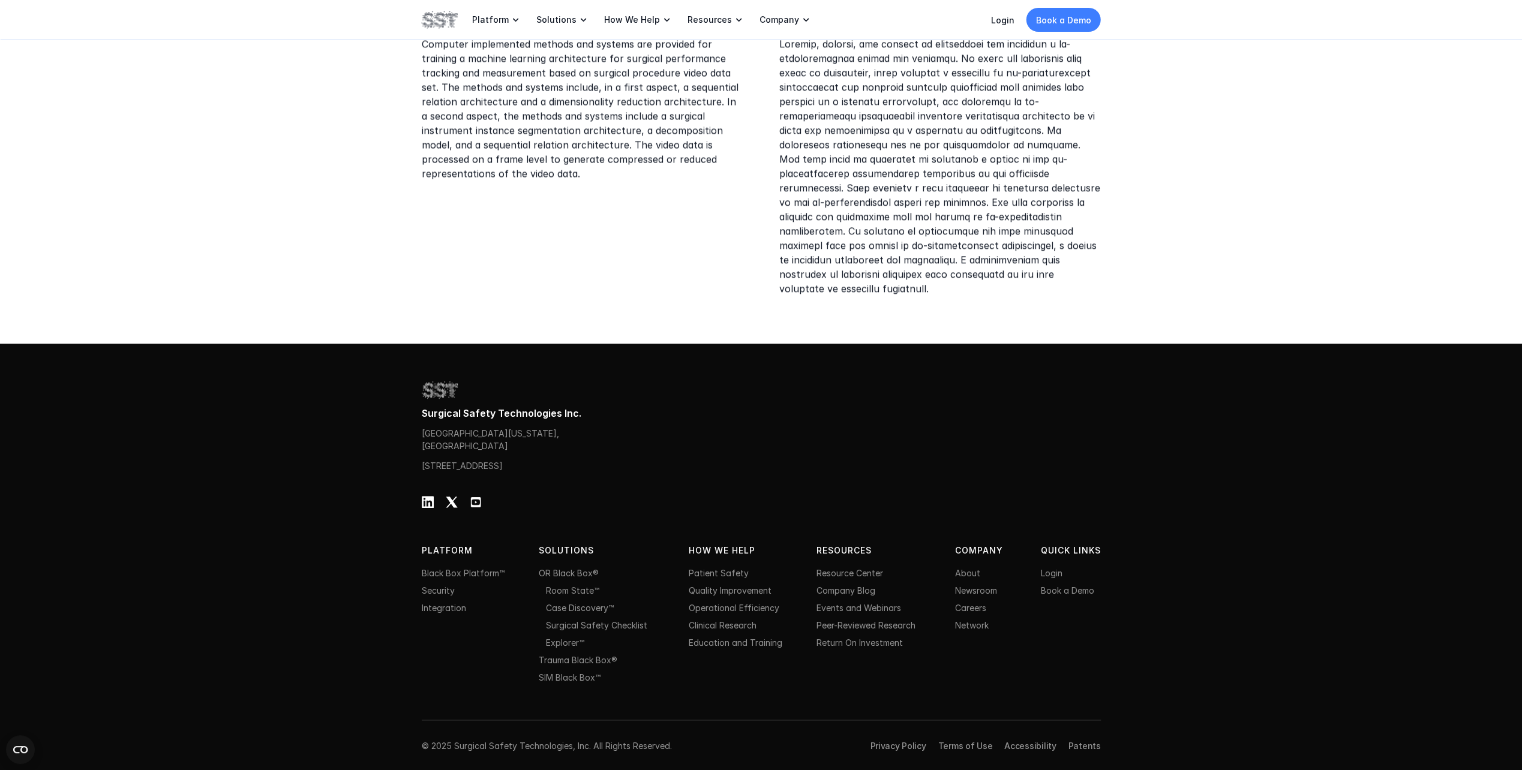
drag, startPoint x: 284, startPoint y: 187, endPoint x: 266, endPoint y: 421, distance: 235.3
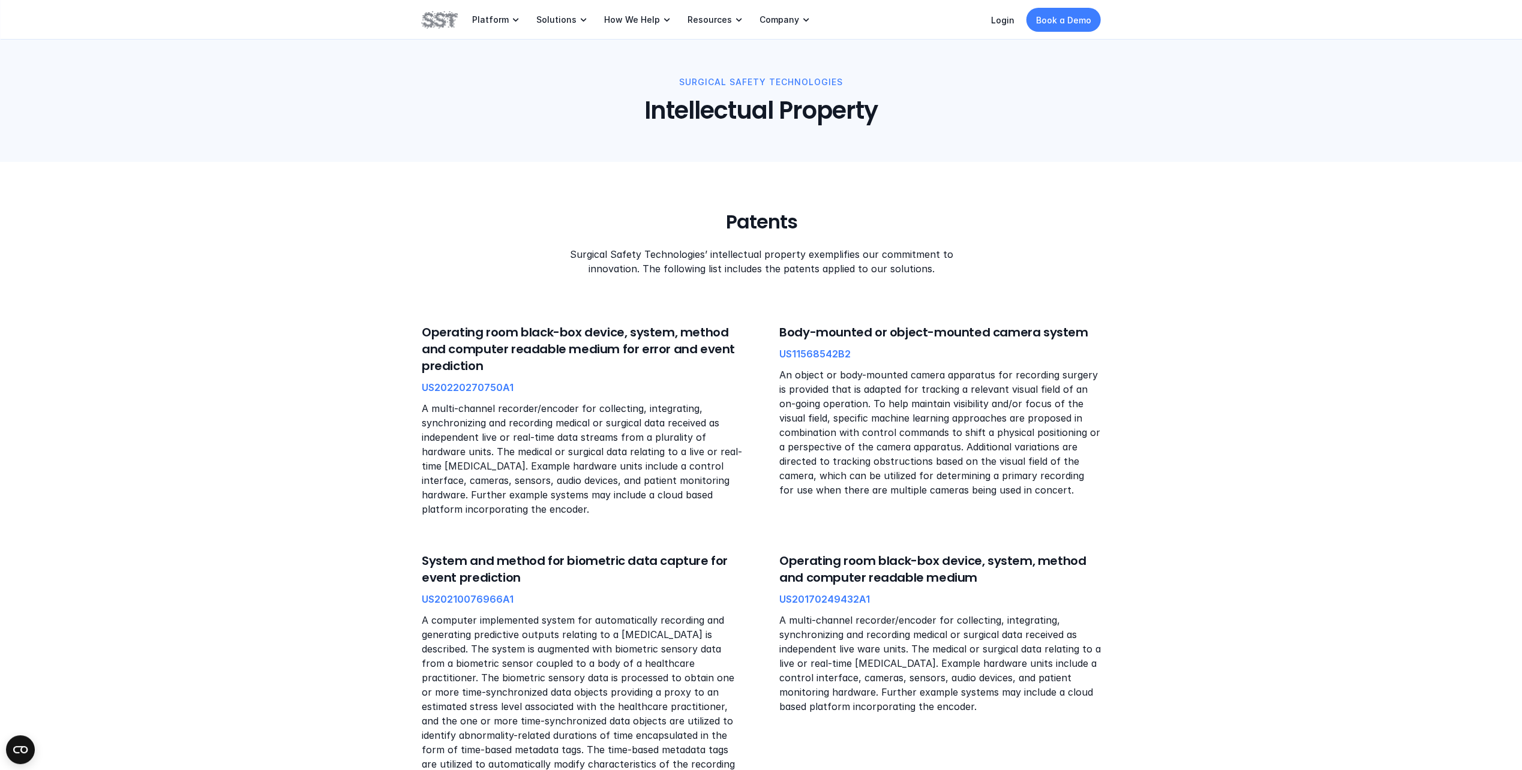
scroll to position [0, 0]
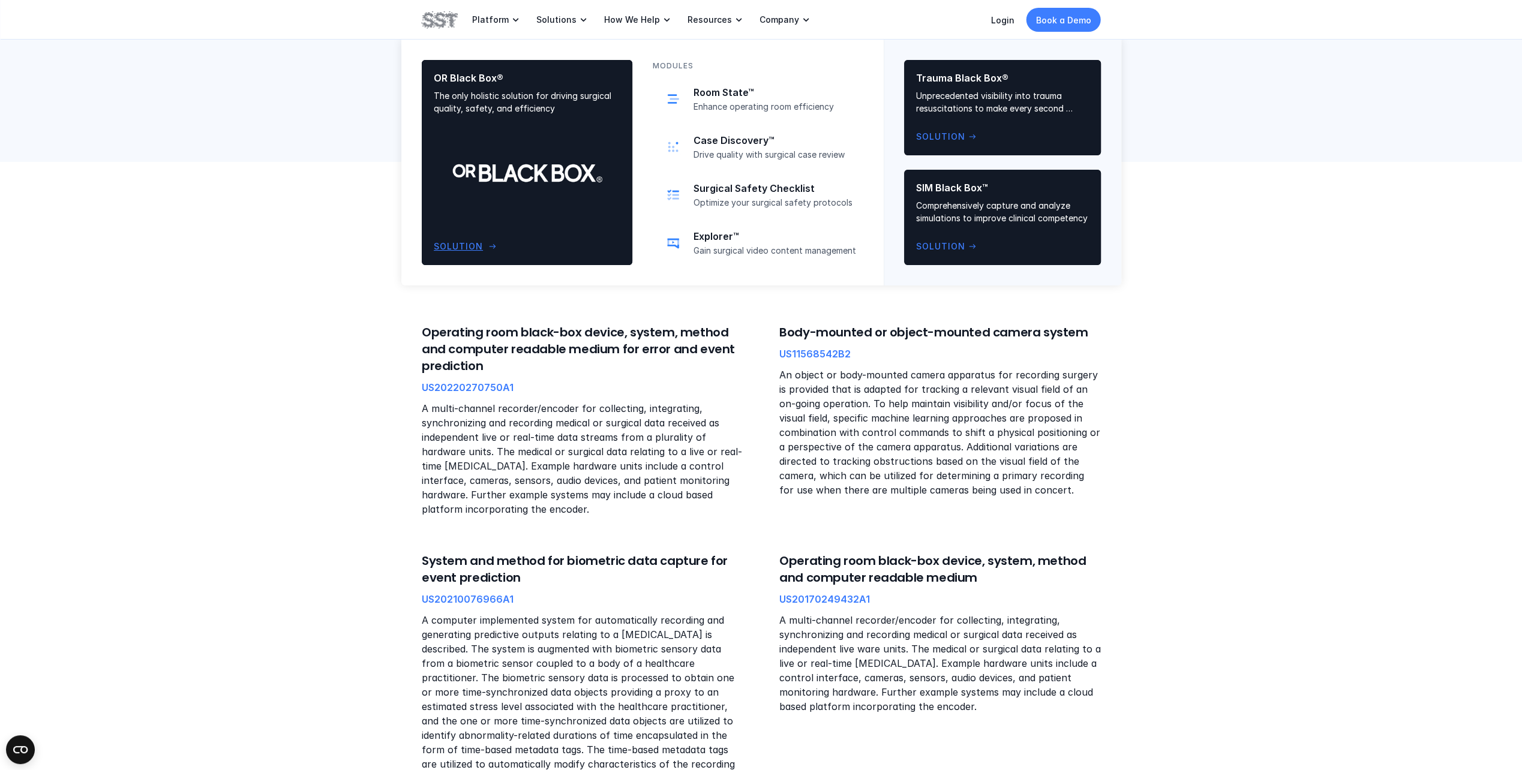
click at [496, 239] on div "OR Black Box® The only holistic solution for driving surgical quality, safety, …" at bounding box center [527, 162] width 187 height 181
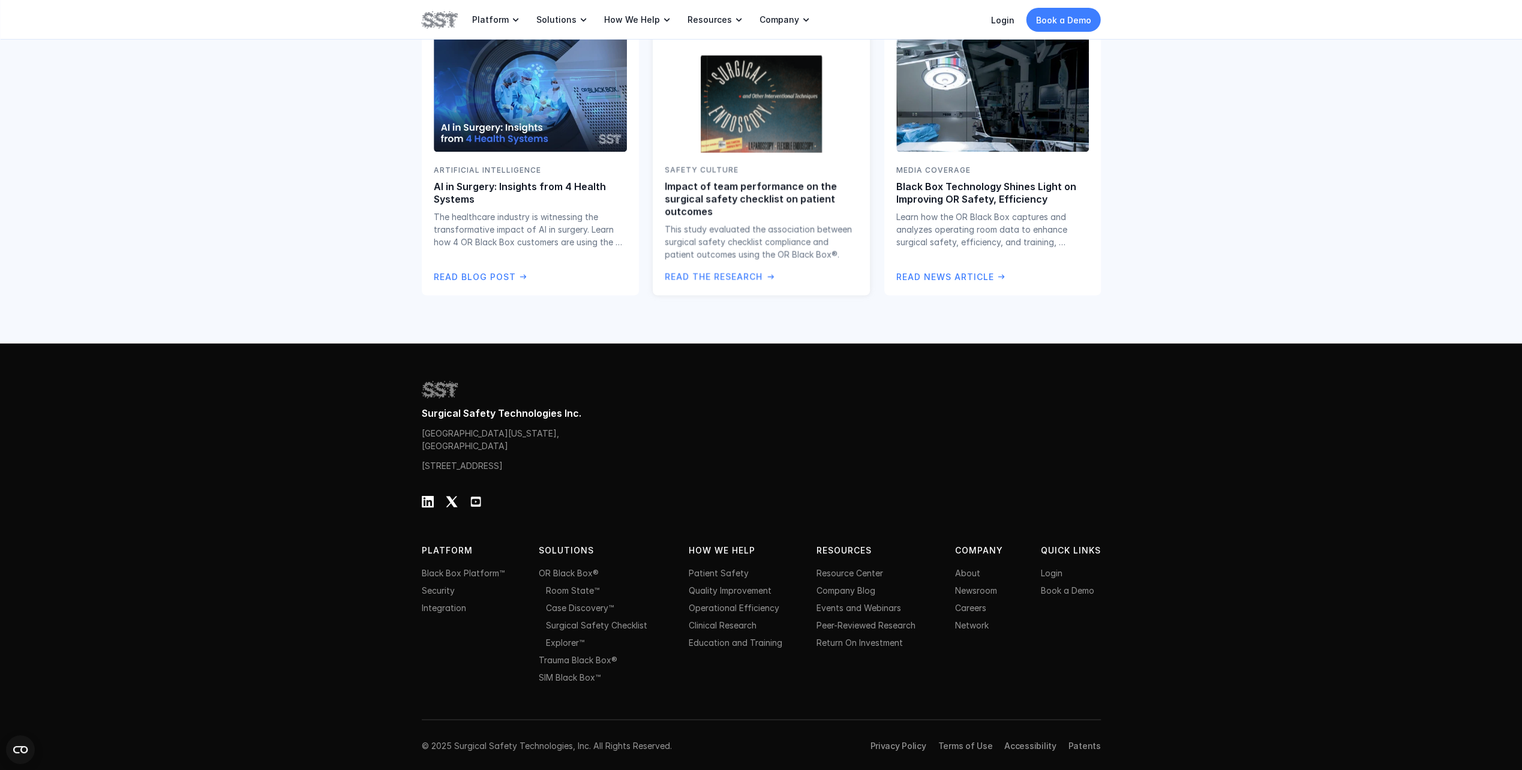
scroll to position [2292, 0]
click at [869, 642] on link "Return On Investment" at bounding box center [860, 642] width 86 height 10
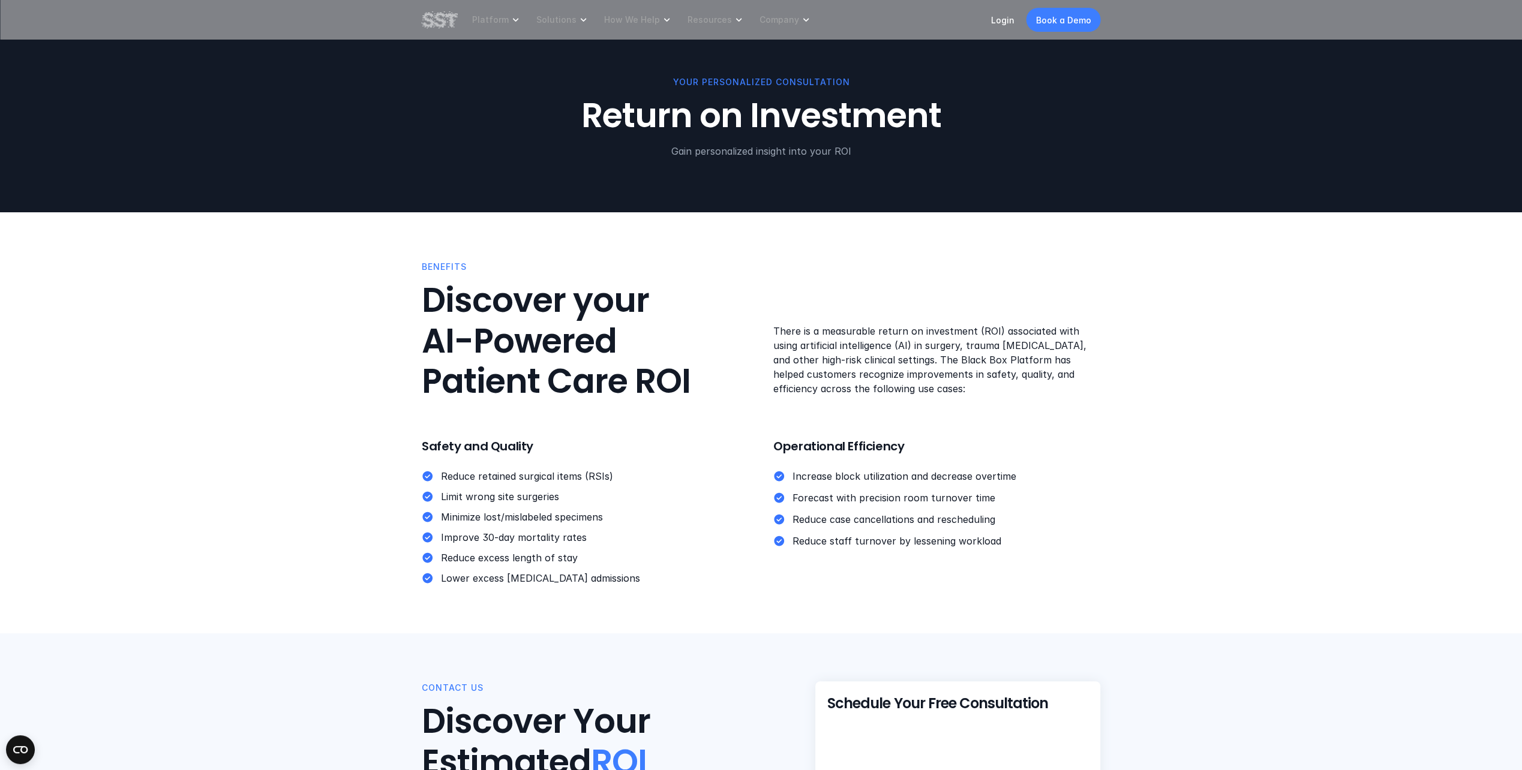
drag, startPoint x: 672, startPoint y: 538, endPoint x: 931, endPoint y: 32, distance: 568.9
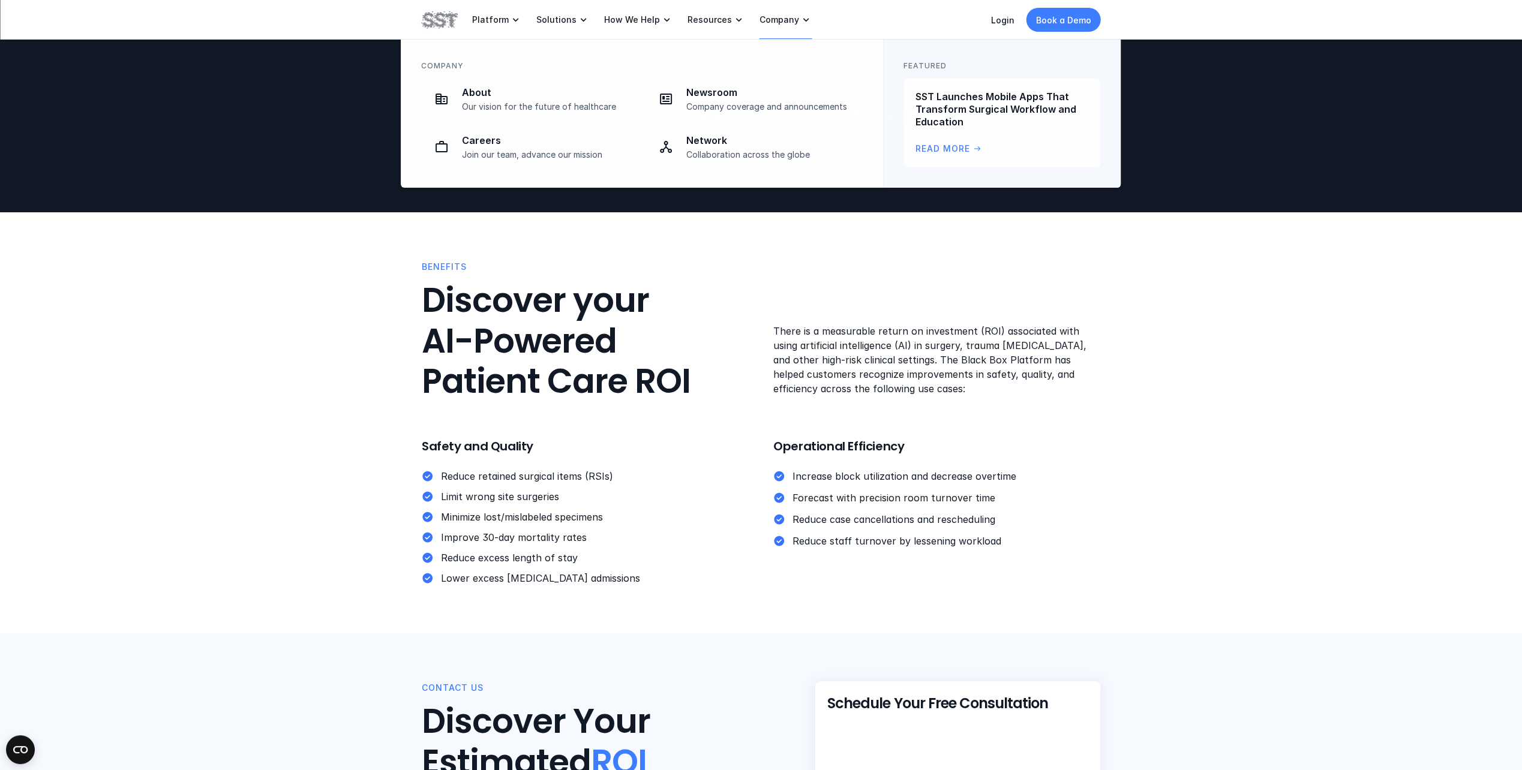
click at [770, 19] on p "Company" at bounding box center [780, 19] width 40 height 11
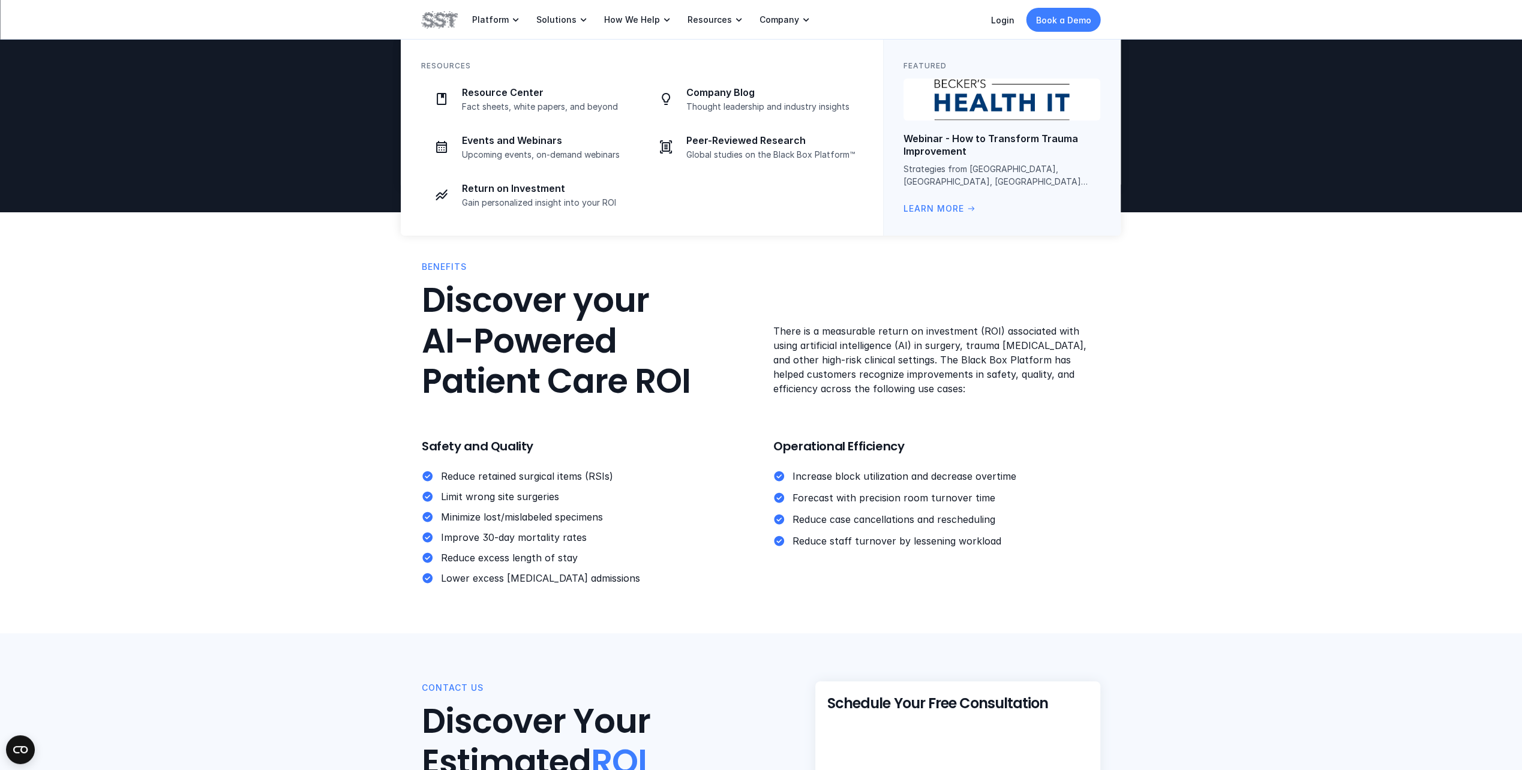
click at [553, 72] on div "Resources Resource Center Fact sheets, white papers, and beyond Company Blog Th…" at bounding box center [642, 138] width 482 height 196
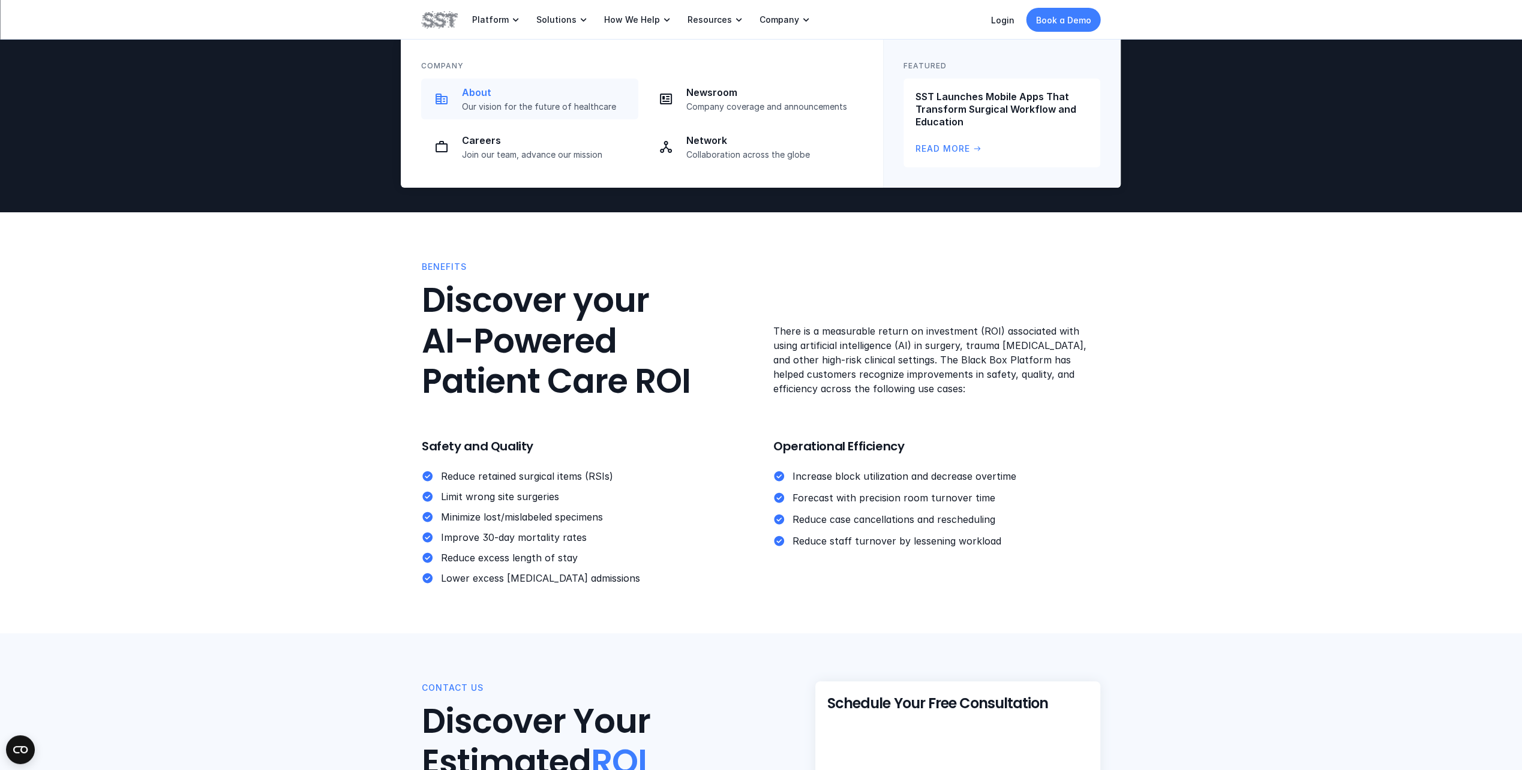
click at [518, 109] on p "Our vision for the future of healthcare" at bounding box center [546, 106] width 169 height 11
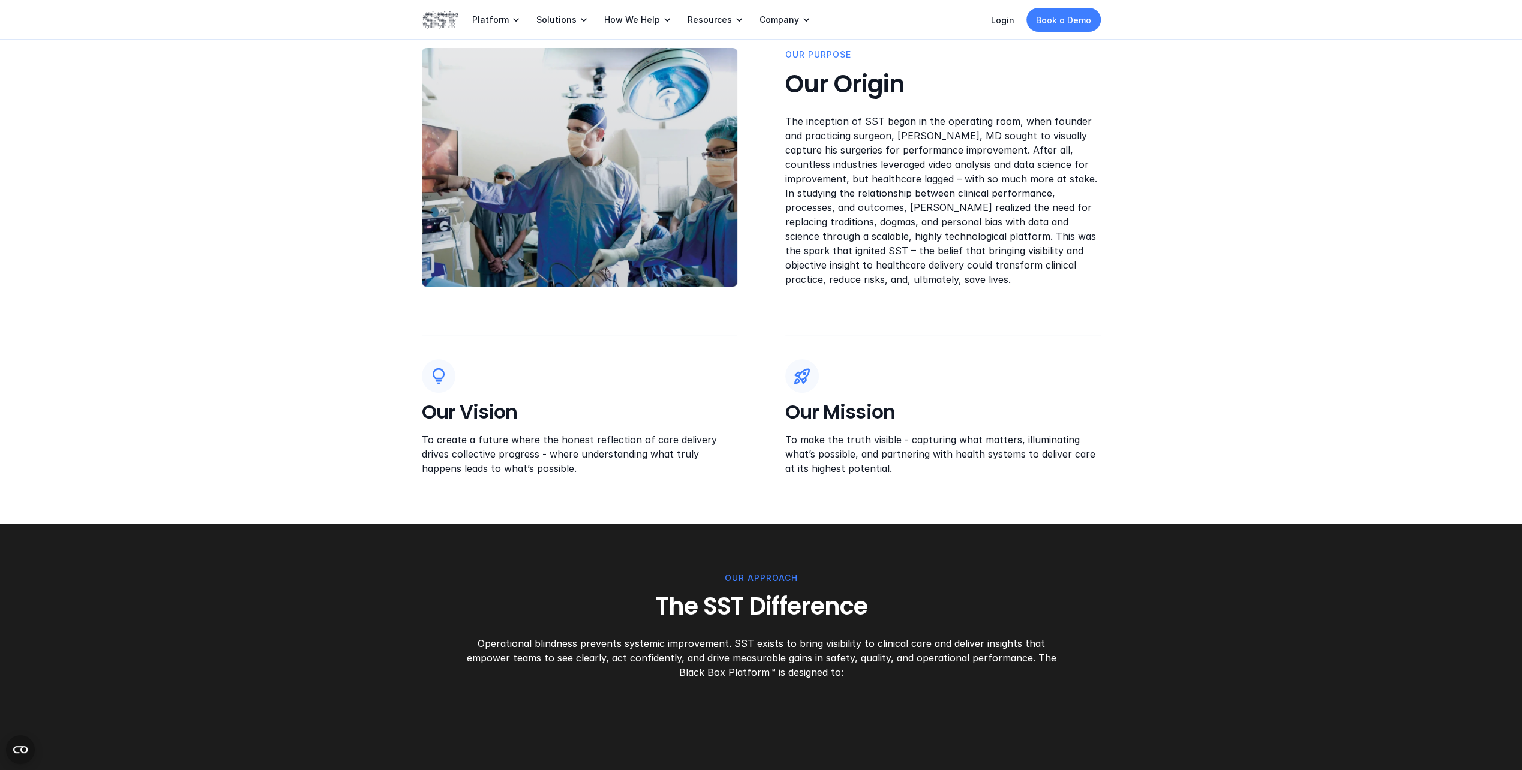
scroll to position [360, 0]
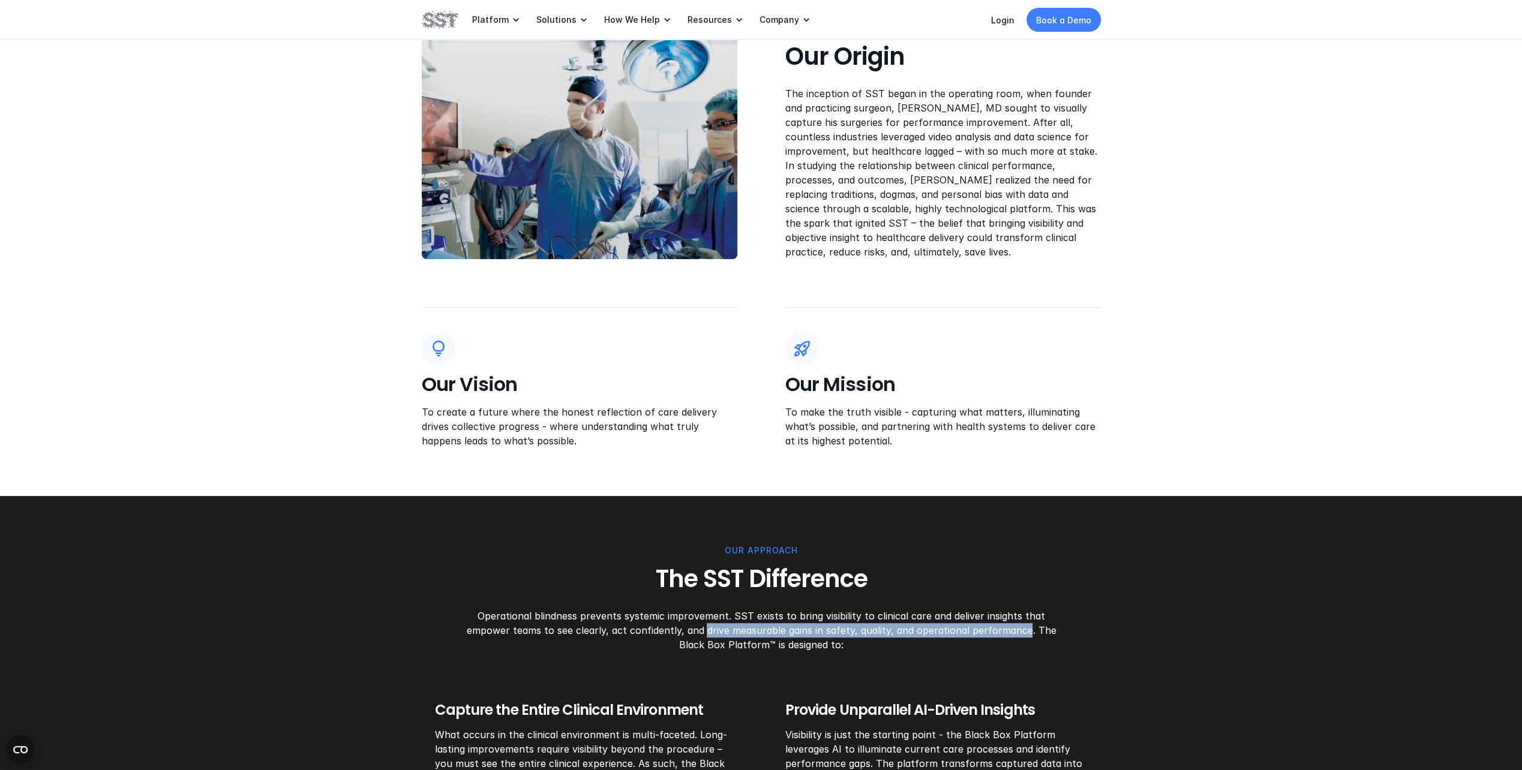
drag, startPoint x: 980, startPoint y: 628, endPoint x: 660, endPoint y: 630, distance: 320.4
click at [660, 630] on p "Operational blindness prevents systemic improvement. SST exists to bring visibi…" at bounding box center [760, 630] width 611 height 43
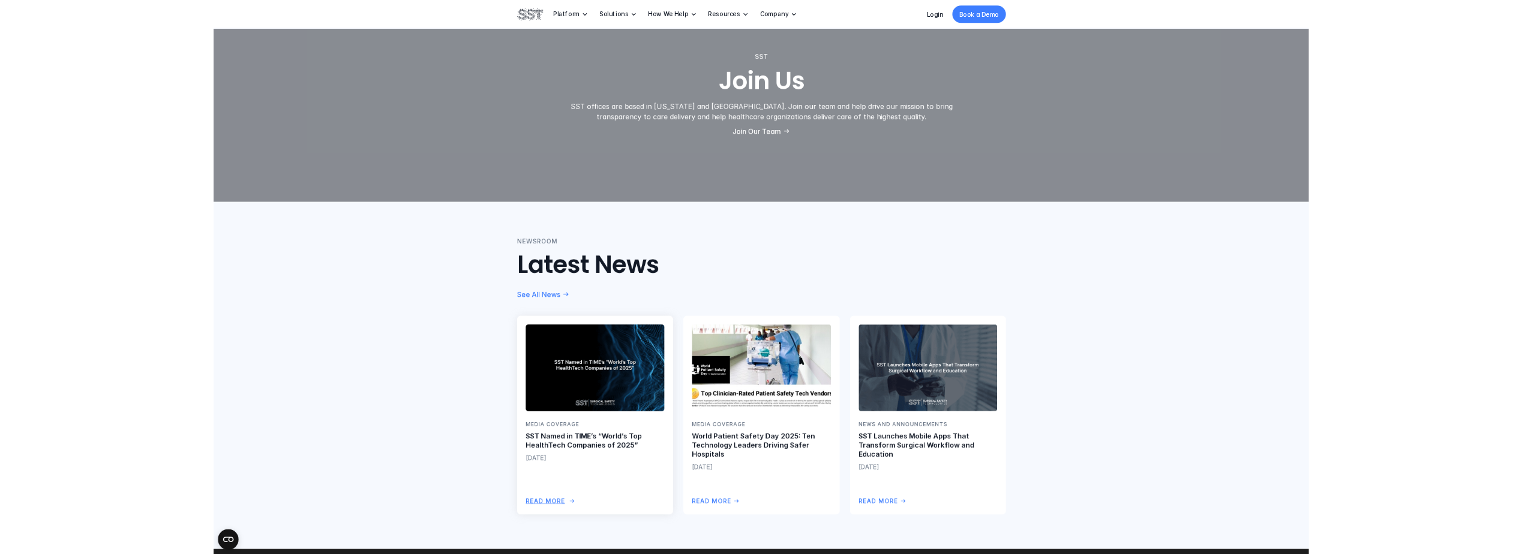
scroll to position [2700, 0]
